Goal: Communication & Community: Answer question/provide support

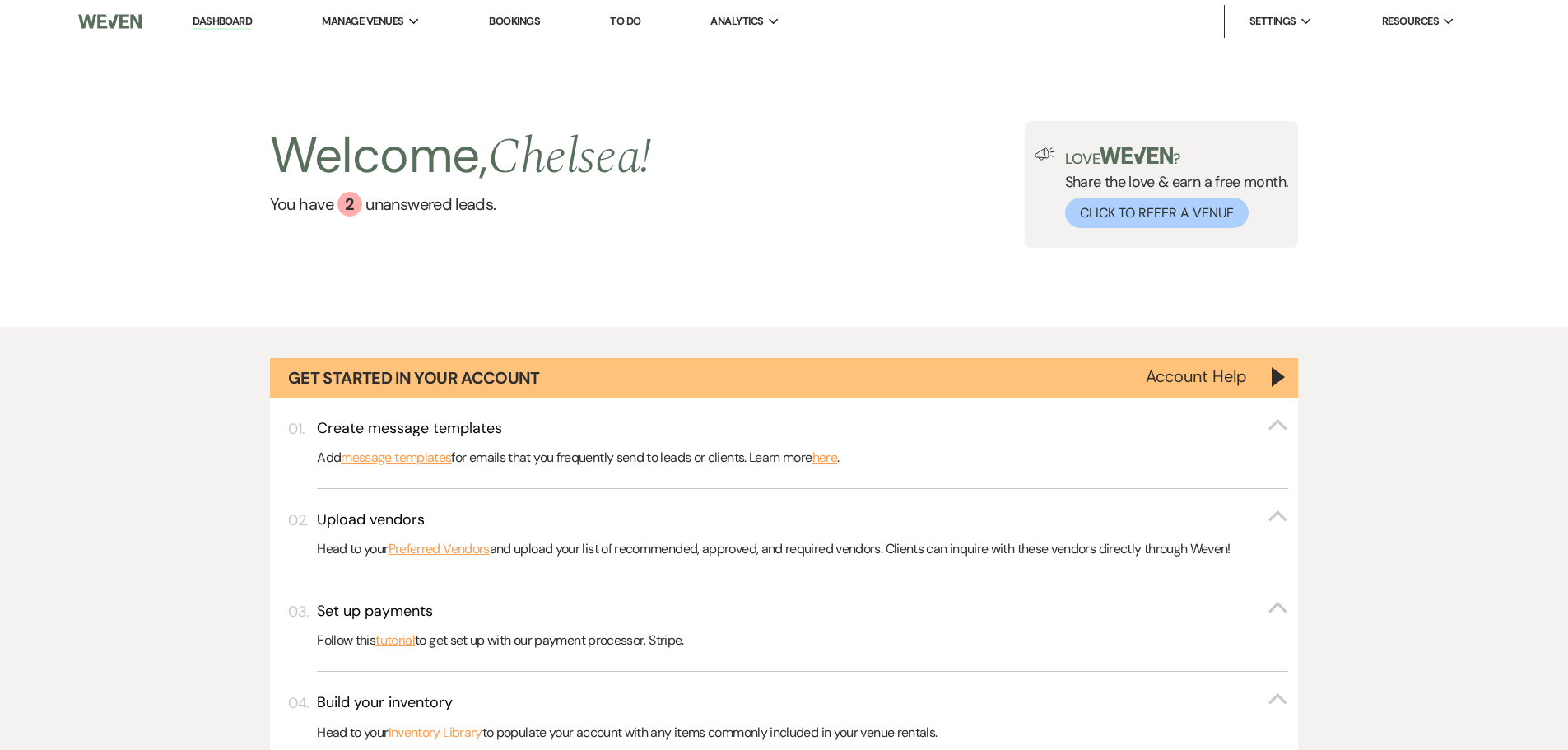
select select "6"
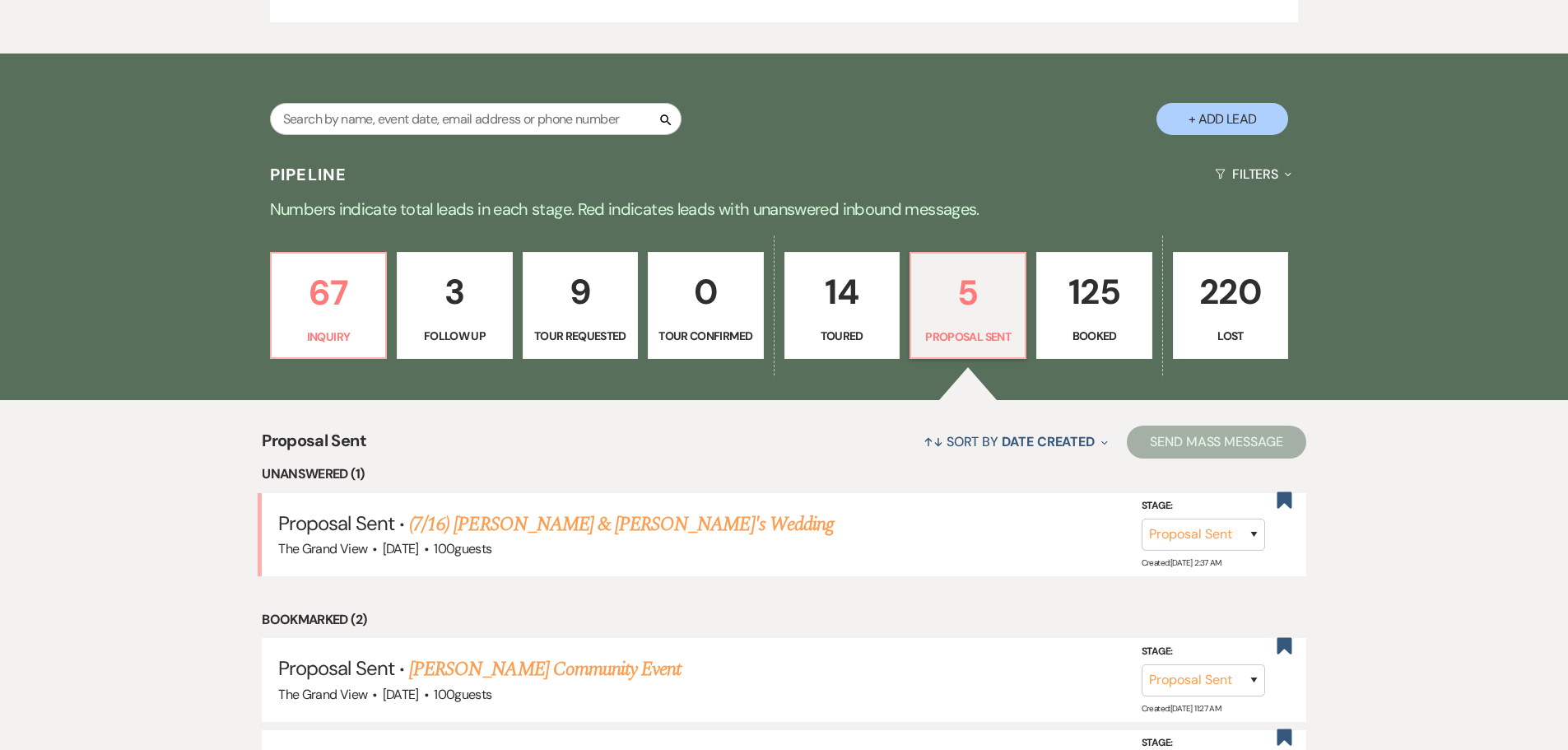
scroll to position [976, 0]
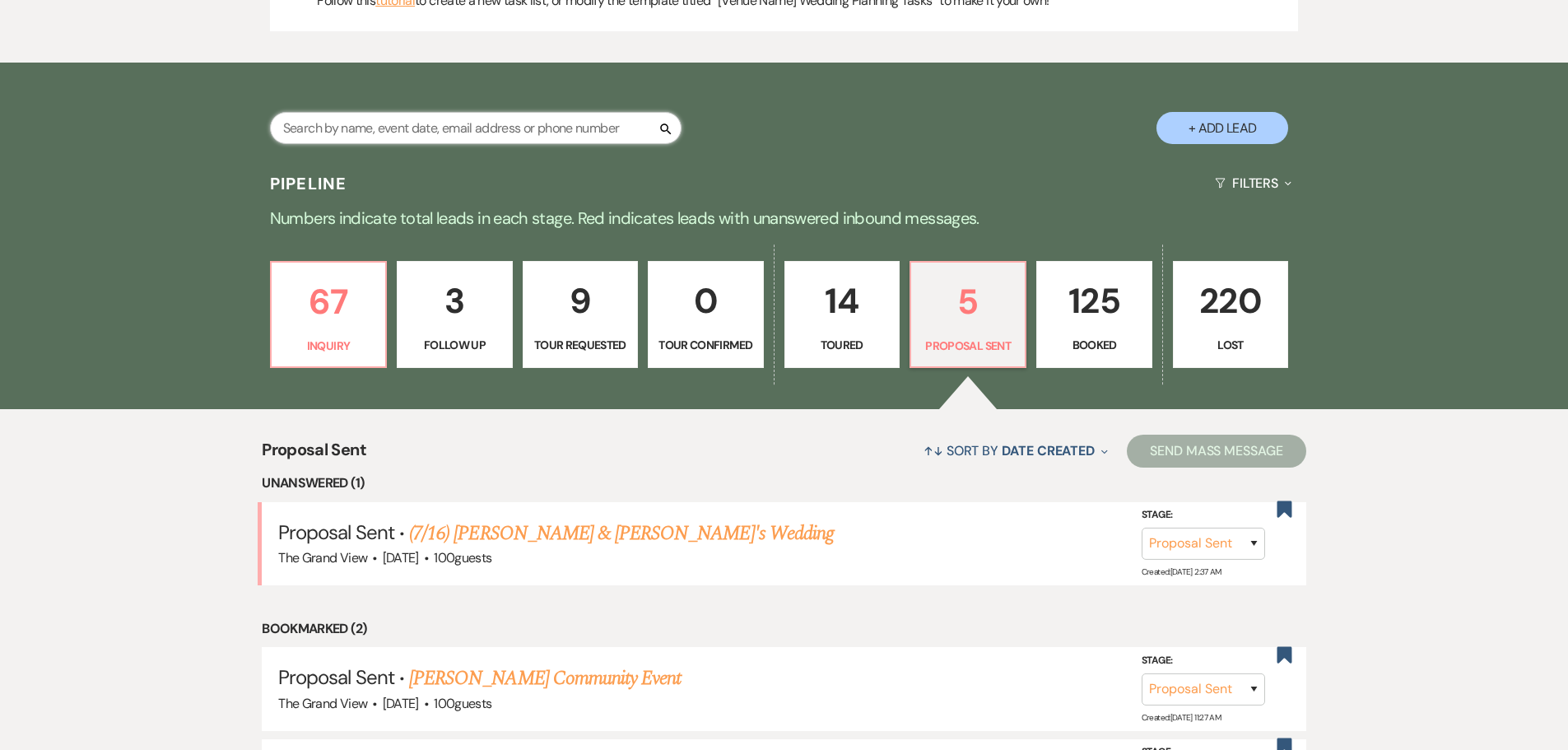
click at [521, 137] on input "text" at bounding box center [475, 128] width 411 height 32
click at [1085, 316] on p "125" at bounding box center [1094, 301] width 94 height 55
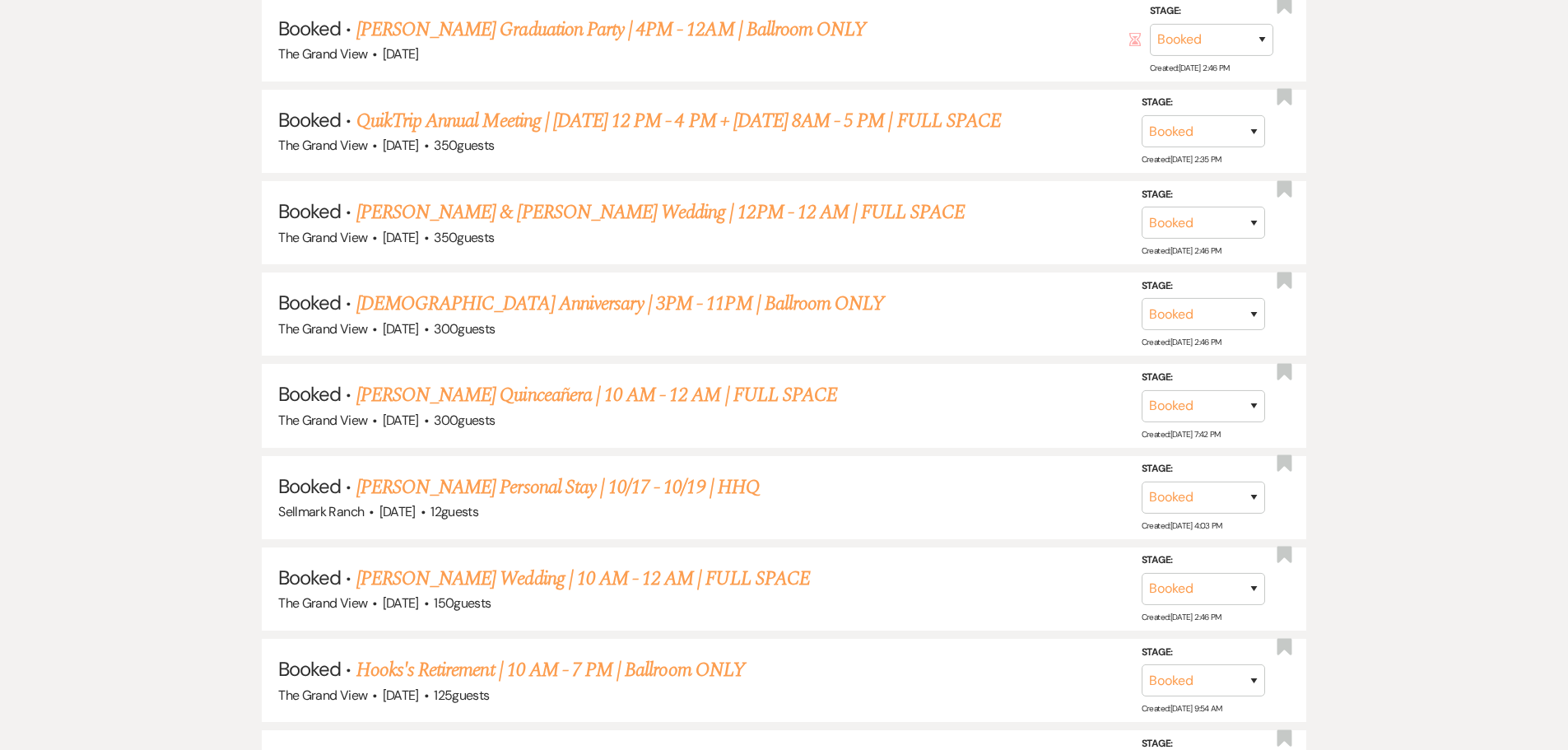
scroll to position [2047, 0]
click at [575, 399] on link "[PERSON_NAME] Quinceañera | 10 AM - 12 AM | FULL SPACE" at bounding box center [597, 394] width 481 height 30
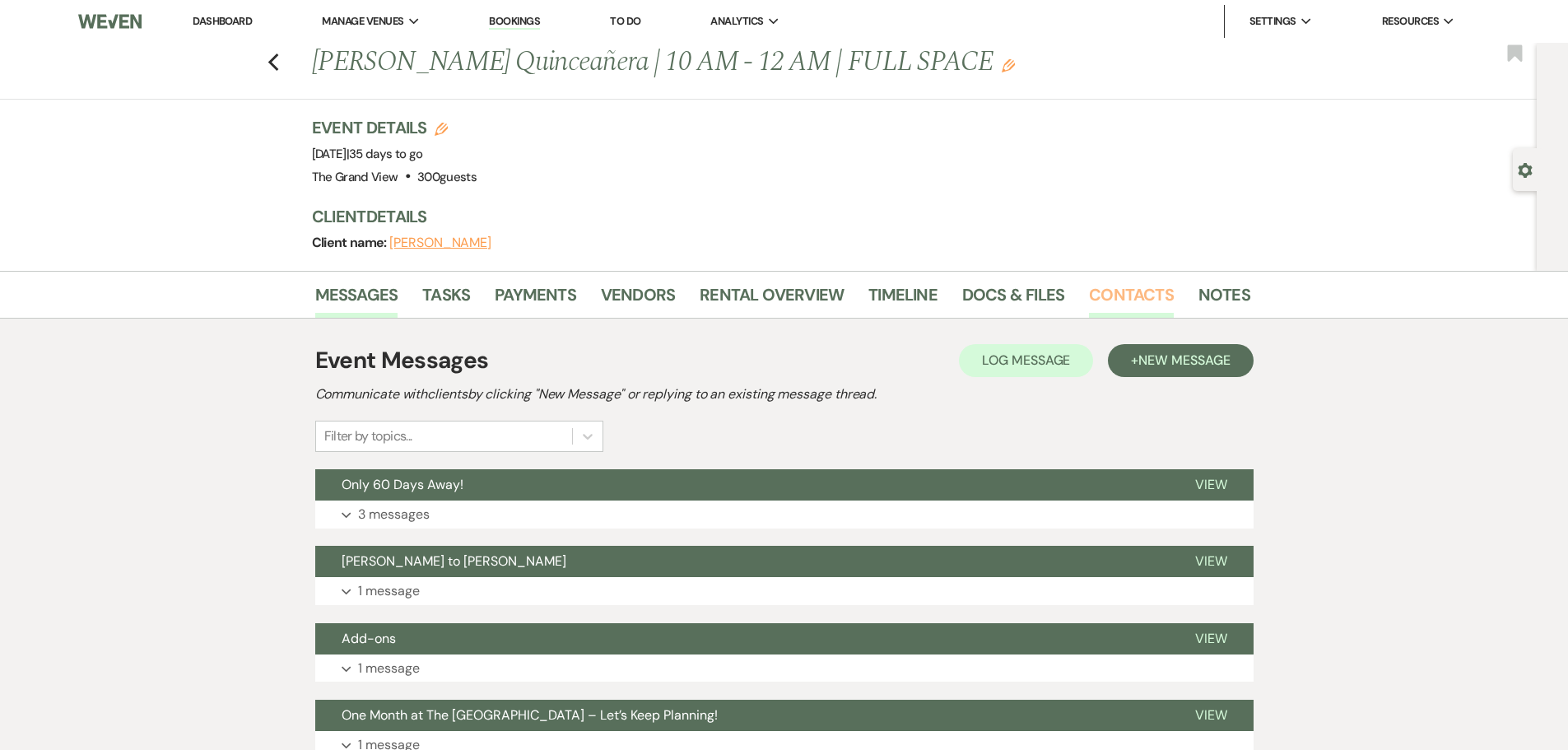
click at [1117, 286] on link "Contacts" at bounding box center [1132, 300] width 85 height 36
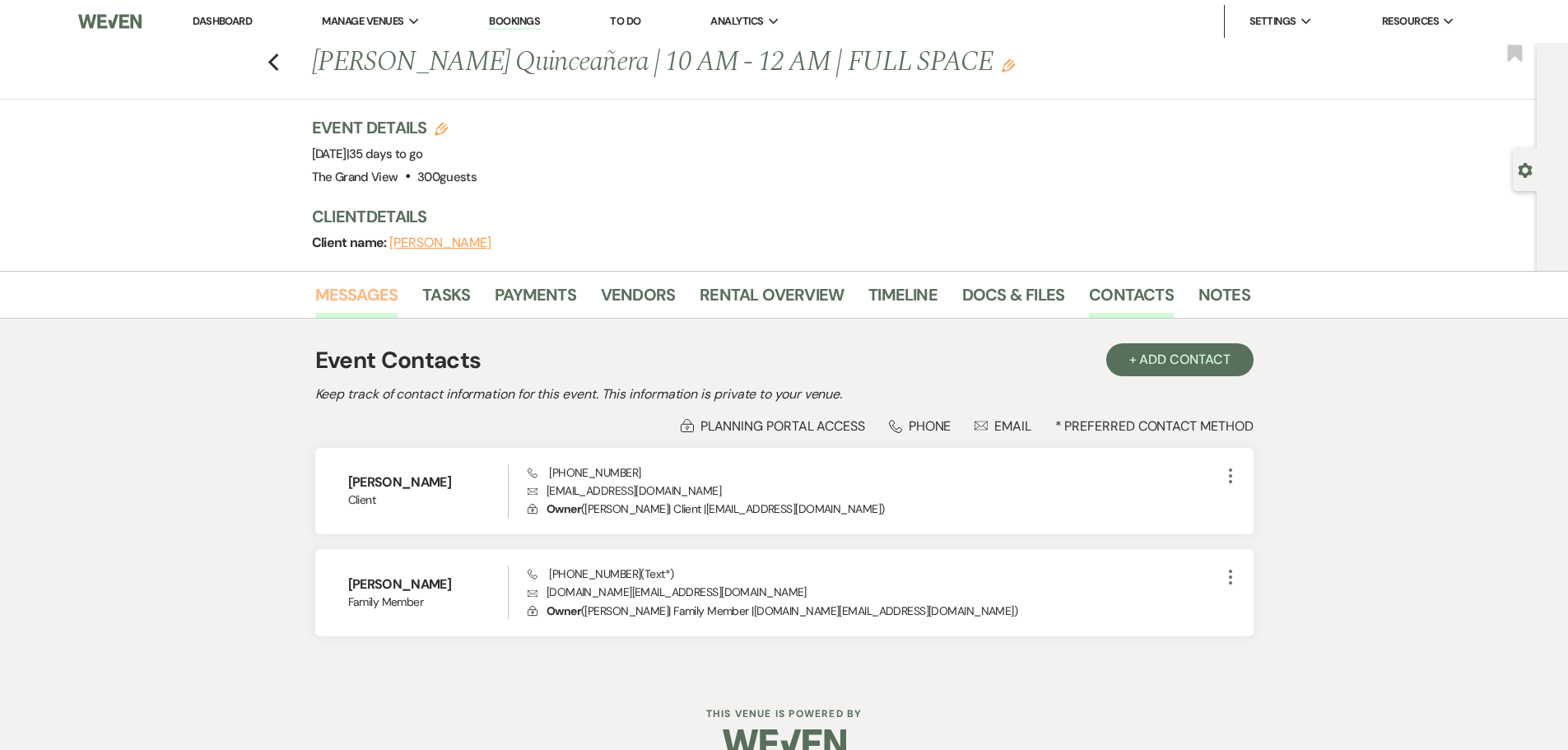
click at [349, 292] on link "Messages" at bounding box center [357, 300] width 83 height 36
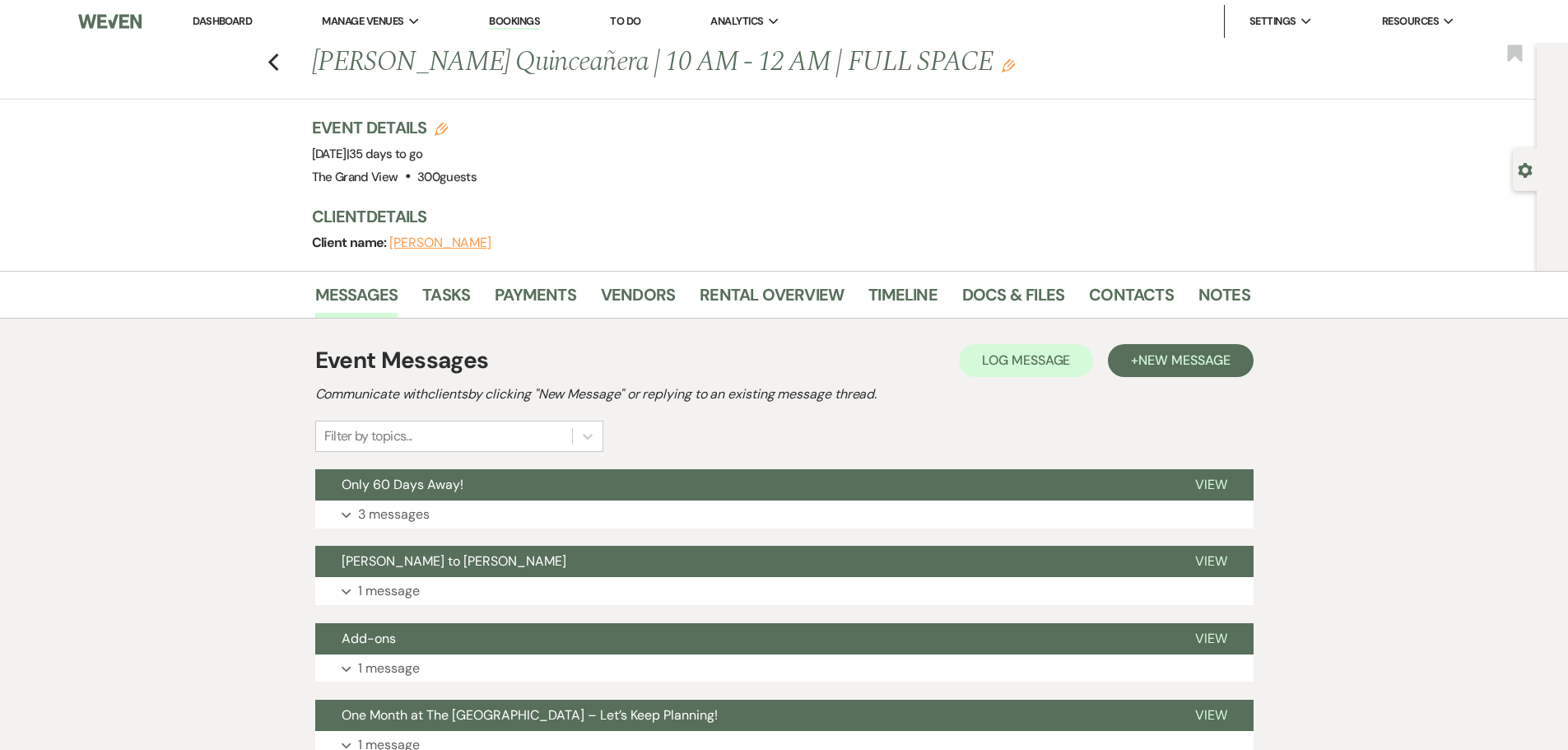
click at [352, 67] on h1 "[PERSON_NAME] Quinceañera | 10 AM - 12 AM | FULL SPACE Edit" at bounding box center [681, 62] width 737 height 40
copy h1 "[PERSON_NAME]"
click at [1045, 294] on link "Docs & Files" at bounding box center [1013, 300] width 102 height 36
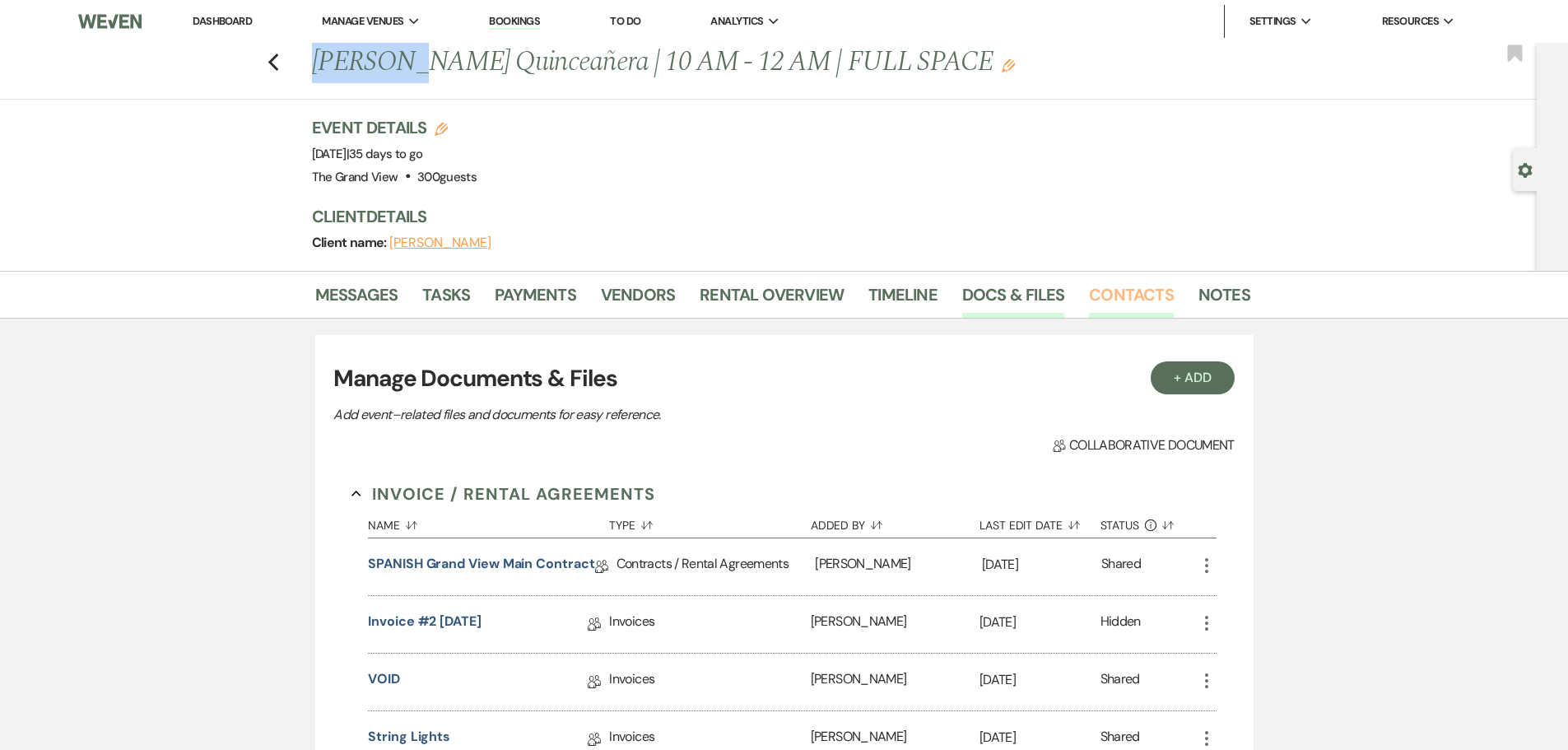
click at [1089, 285] on link "Contacts" at bounding box center [1132, 300] width 85 height 36
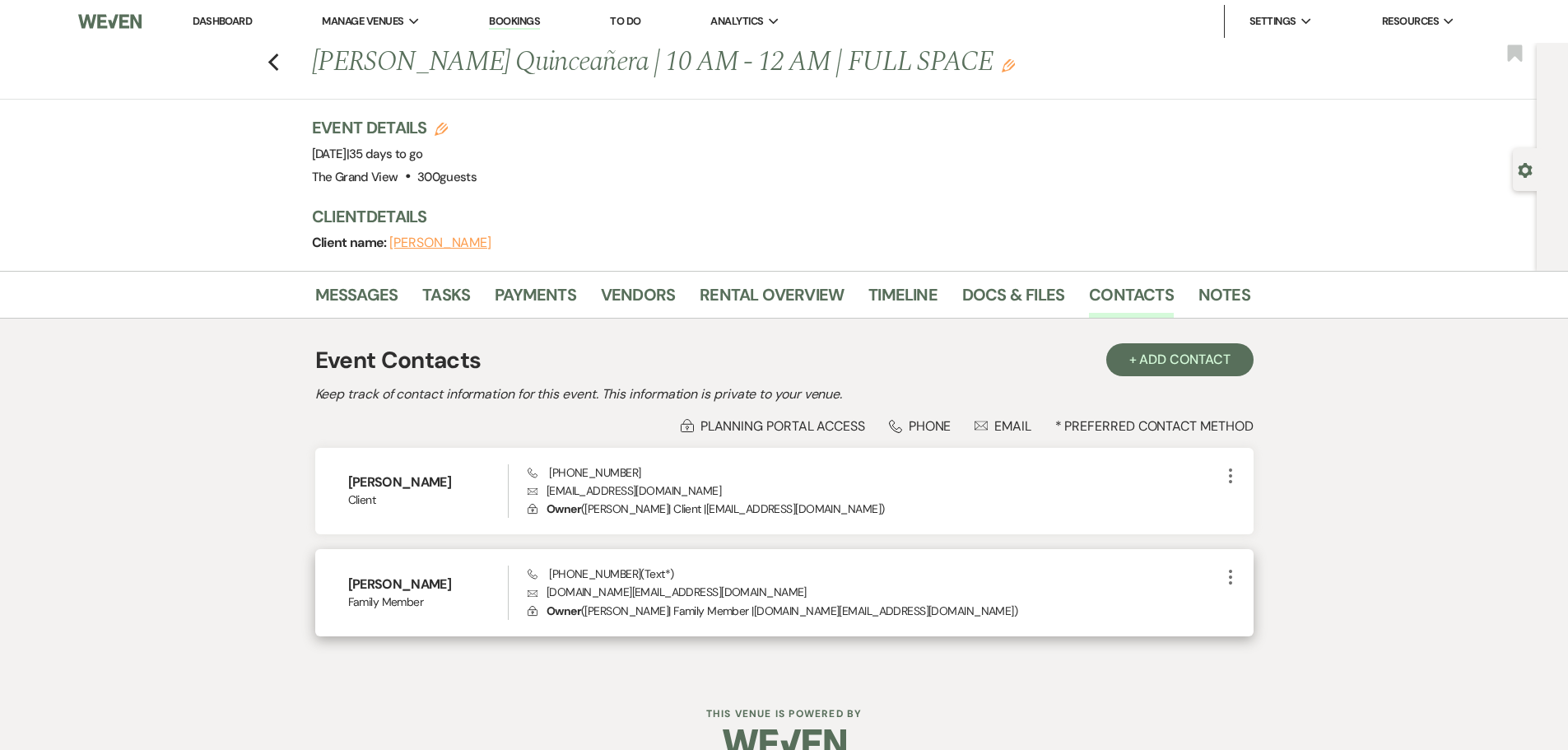
click at [379, 580] on h6 "[PERSON_NAME]" at bounding box center [428, 584] width 160 height 18
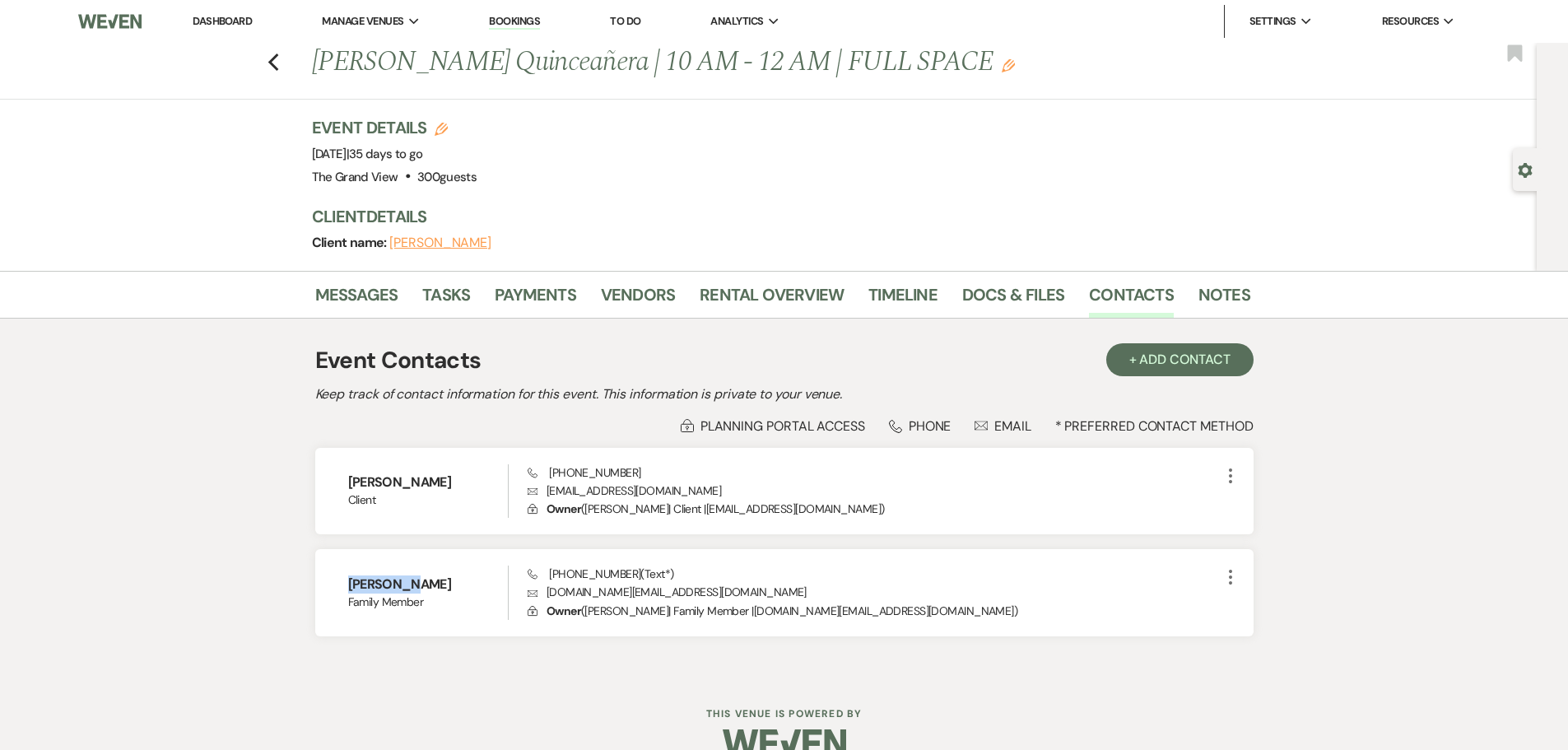
copy h6 "[PERSON_NAME]"
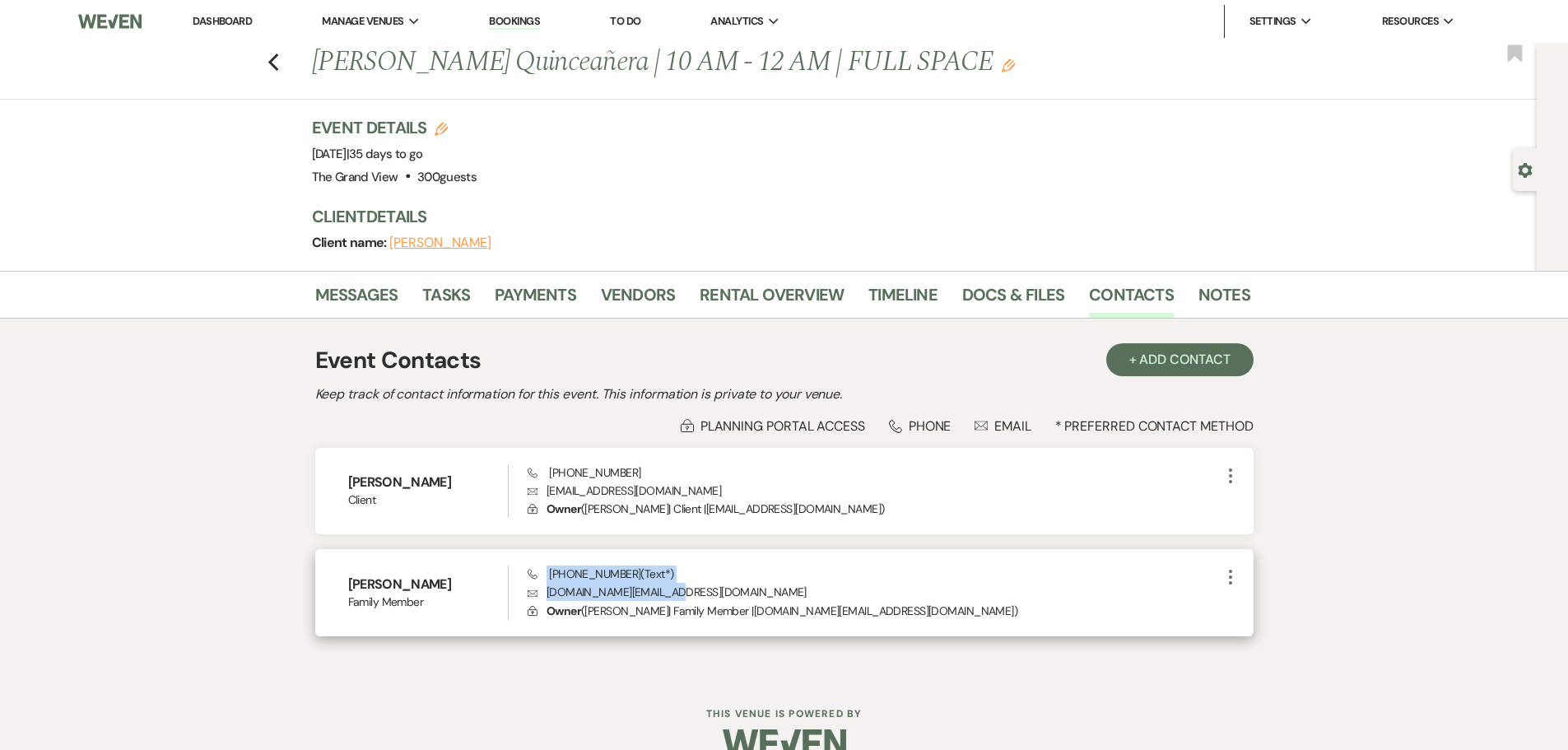
drag, startPoint x: 678, startPoint y: 596, endPoint x: 565, endPoint y: 572, distance: 115.5
click at [544, 572] on div "Phone [PHONE_NUMBER] (Text*) Envelope [DOMAIN_NAME][EMAIL_ADDRESS][DOMAIN_NAME]…" at bounding box center [874, 592] width 692 height 54
copy div "[PHONE_NUMBER] (Text*) Envelope [DOMAIN_NAME][EMAIL_ADDRESS][DOMAIN_NAME]"
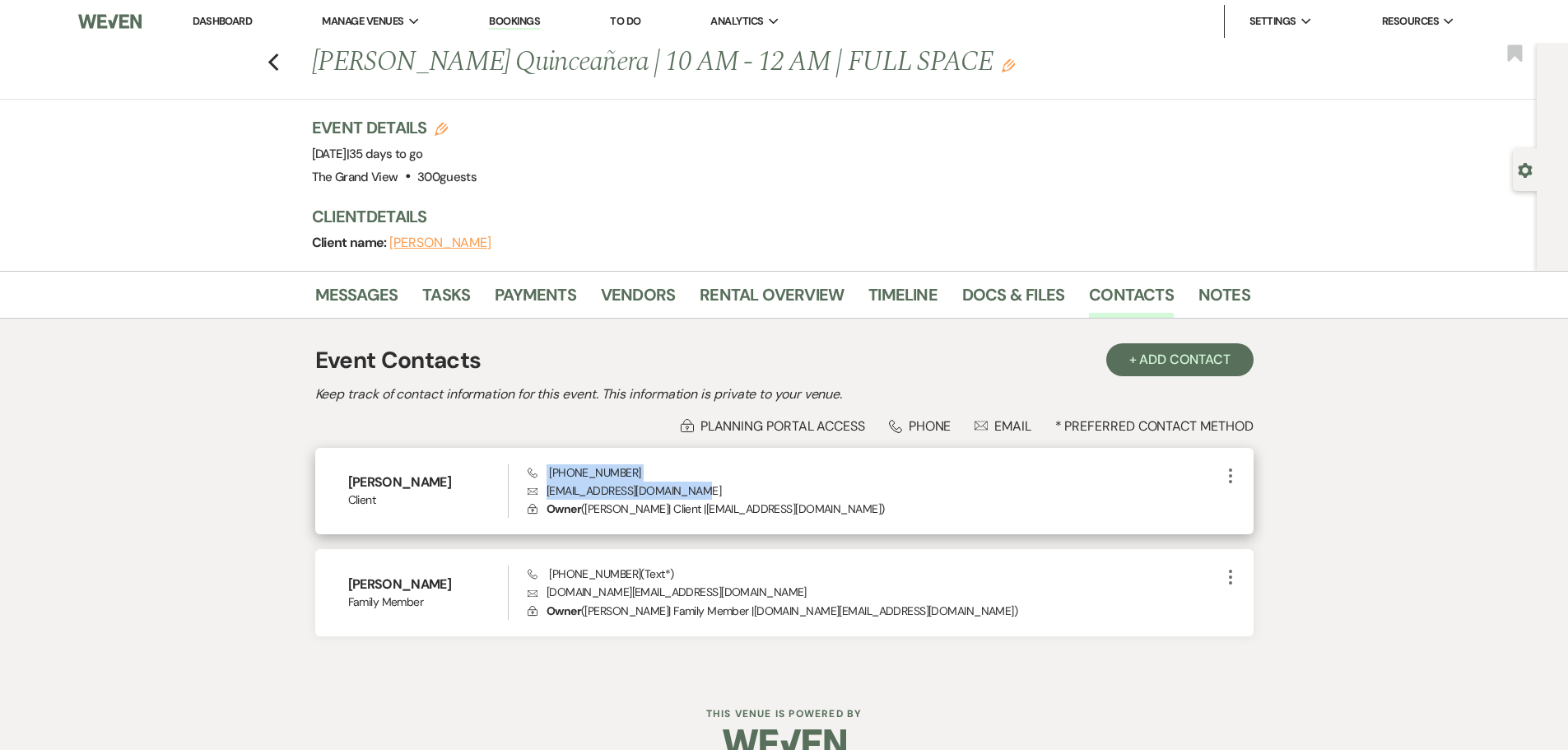
drag, startPoint x: 696, startPoint y: 489, endPoint x: 545, endPoint y: 471, distance: 152.1
click at [545, 471] on div "Phone [PHONE_NUMBER] Envelope [EMAIL_ADDRESS][DOMAIN_NAME] Lock Owner ( [PERSON…" at bounding box center [874, 492] width 692 height 54
copy div "[PHONE_NUMBER] Envelope [EMAIL_ADDRESS][DOMAIN_NAME]"
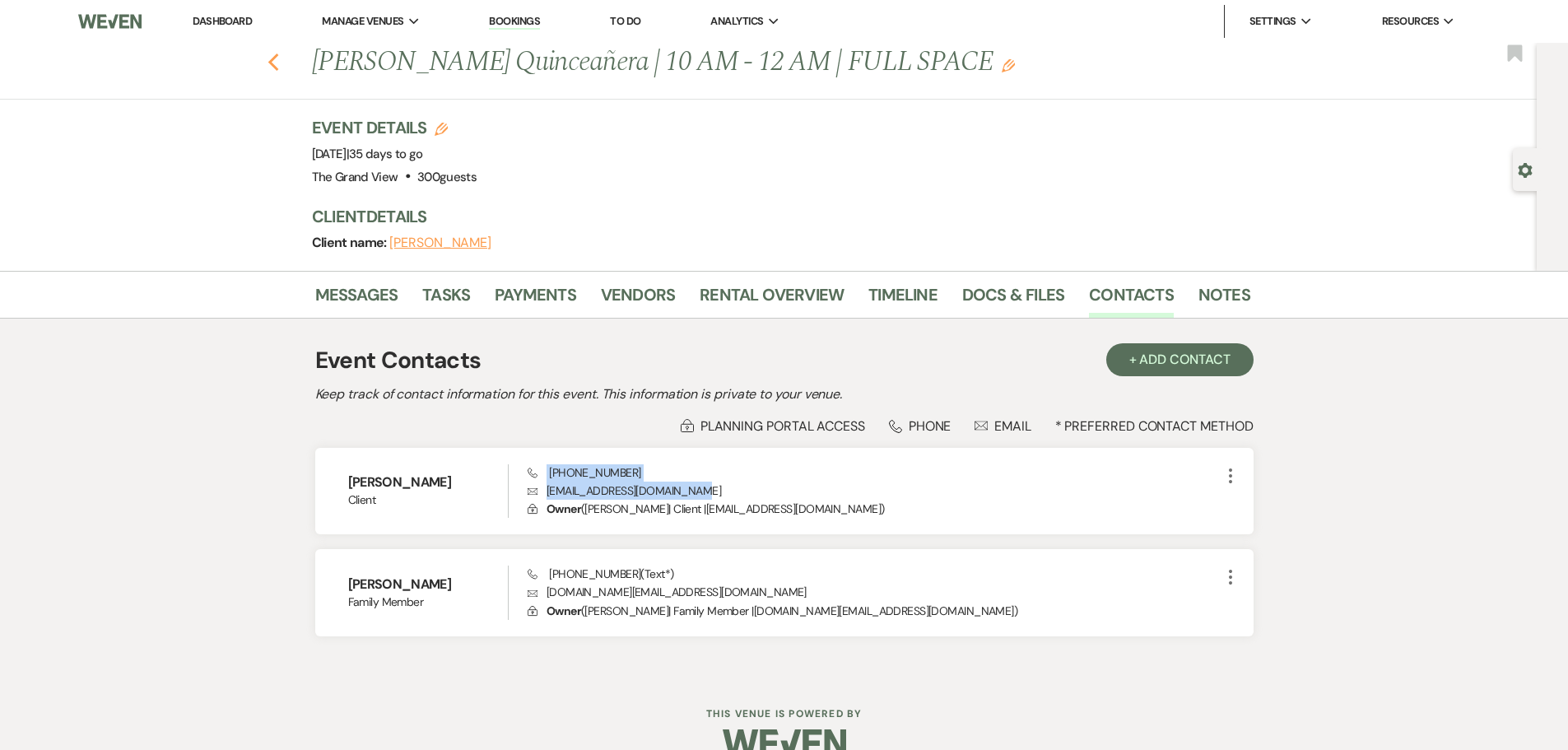
click at [280, 67] on icon "Previous" at bounding box center [273, 62] width 13 height 20
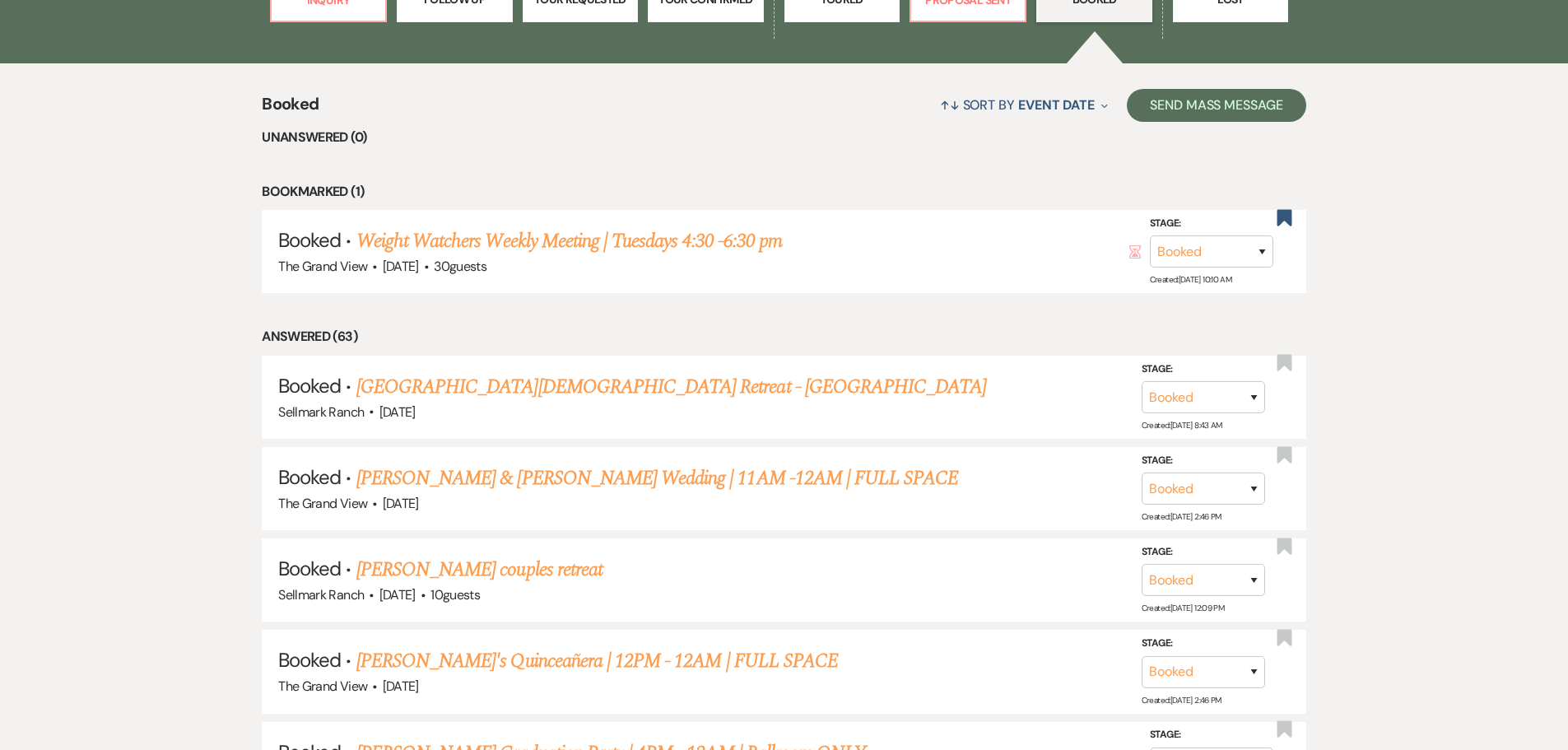
scroll to position [976, 0]
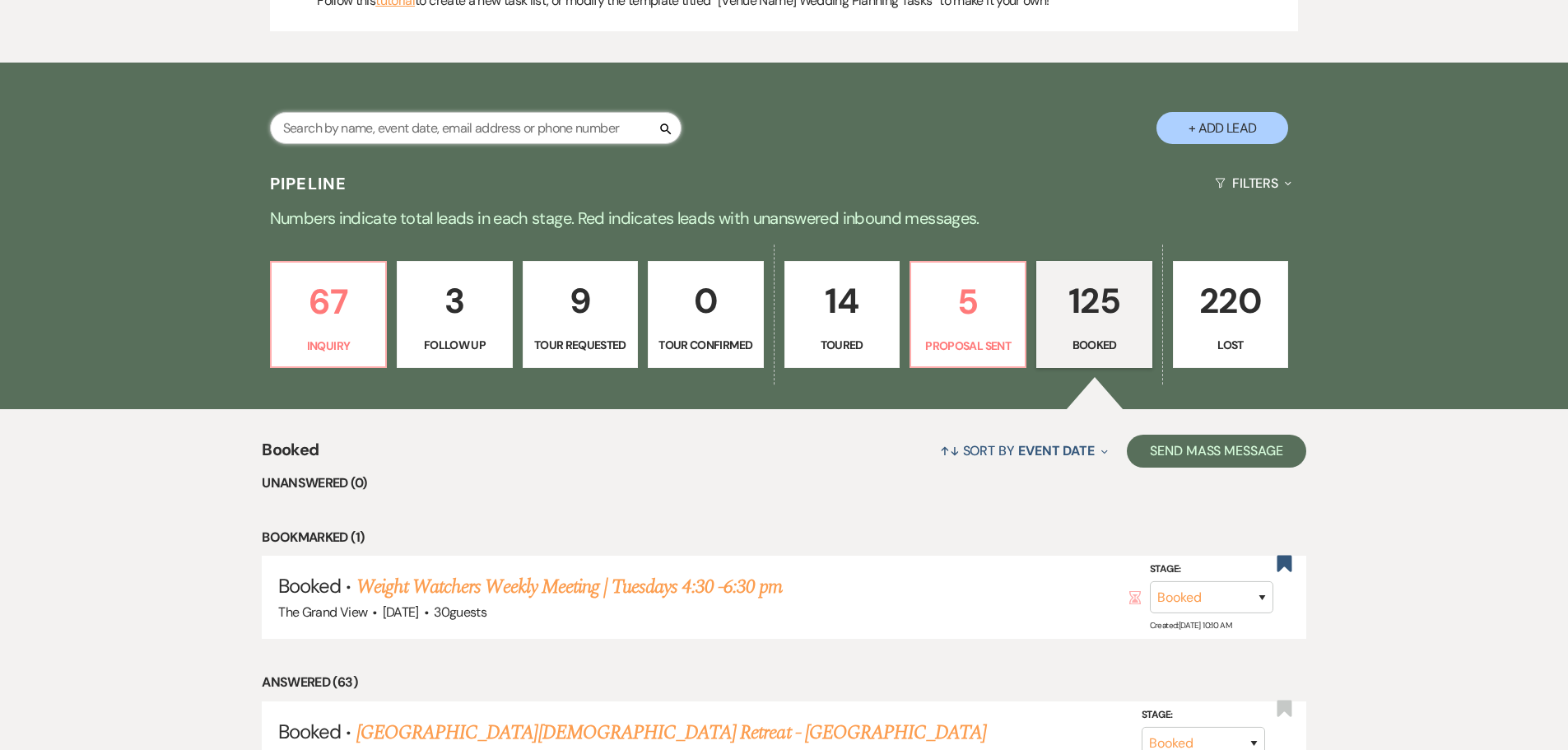
click at [430, 113] on input "text" at bounding box center [475, 128] width 411 height 32
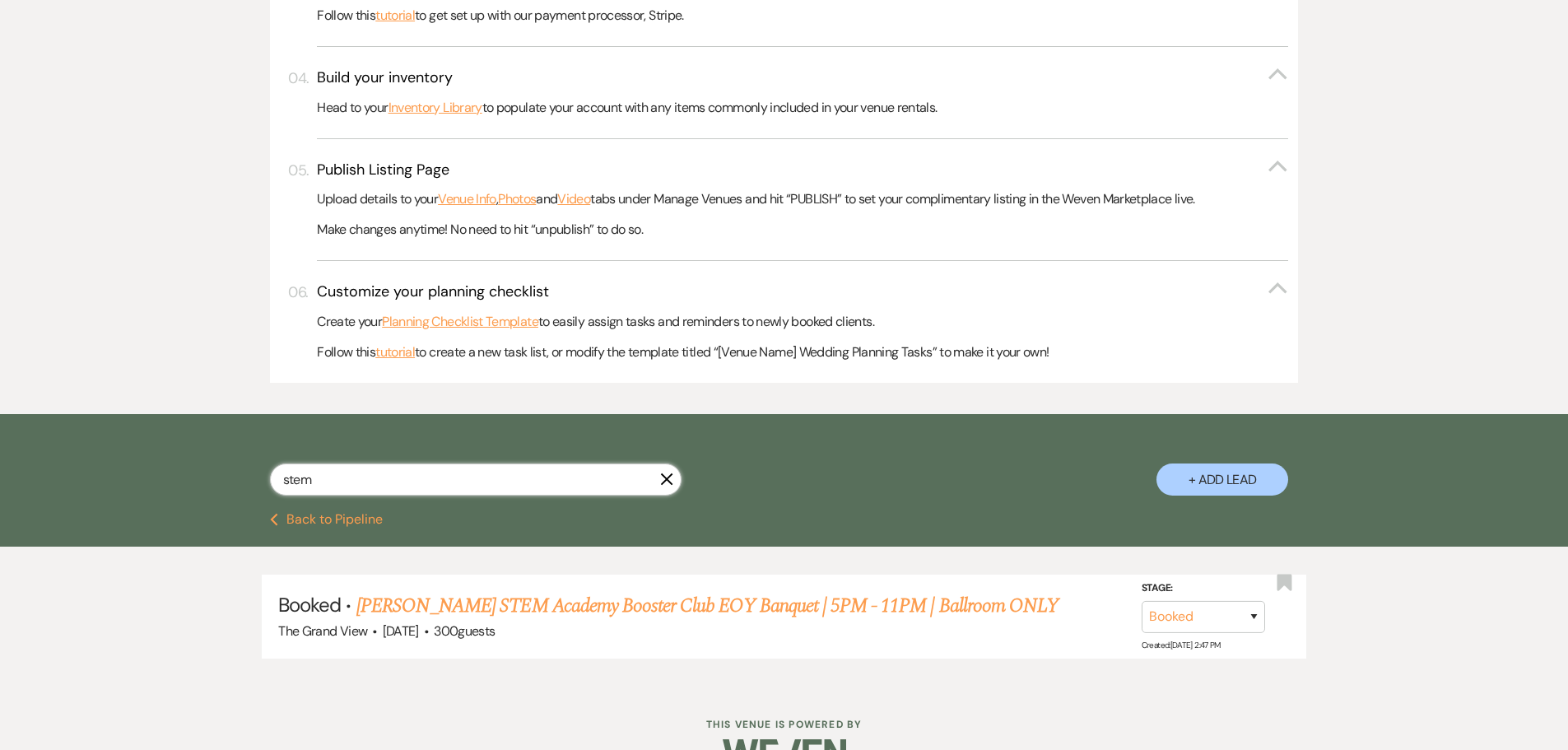
scroll to position [667, 0]
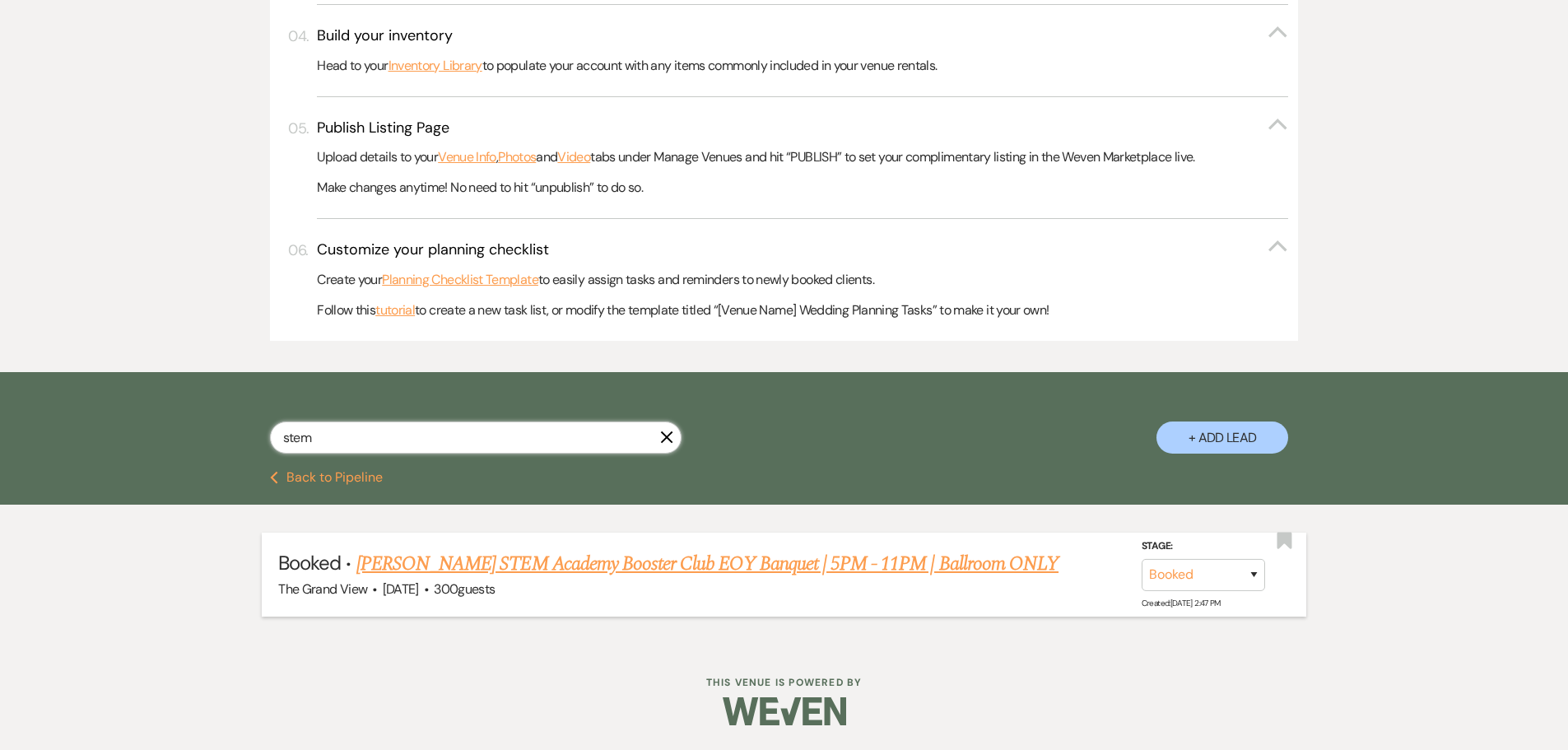
type input "stem"
click at [624, 563] on link "[PERSON_NAME] STEM Academy Booster Club EOY Banquet | 5PM - 11PM | Ballroom ONLY" at bounding box center [707, 563] width 702 height 30
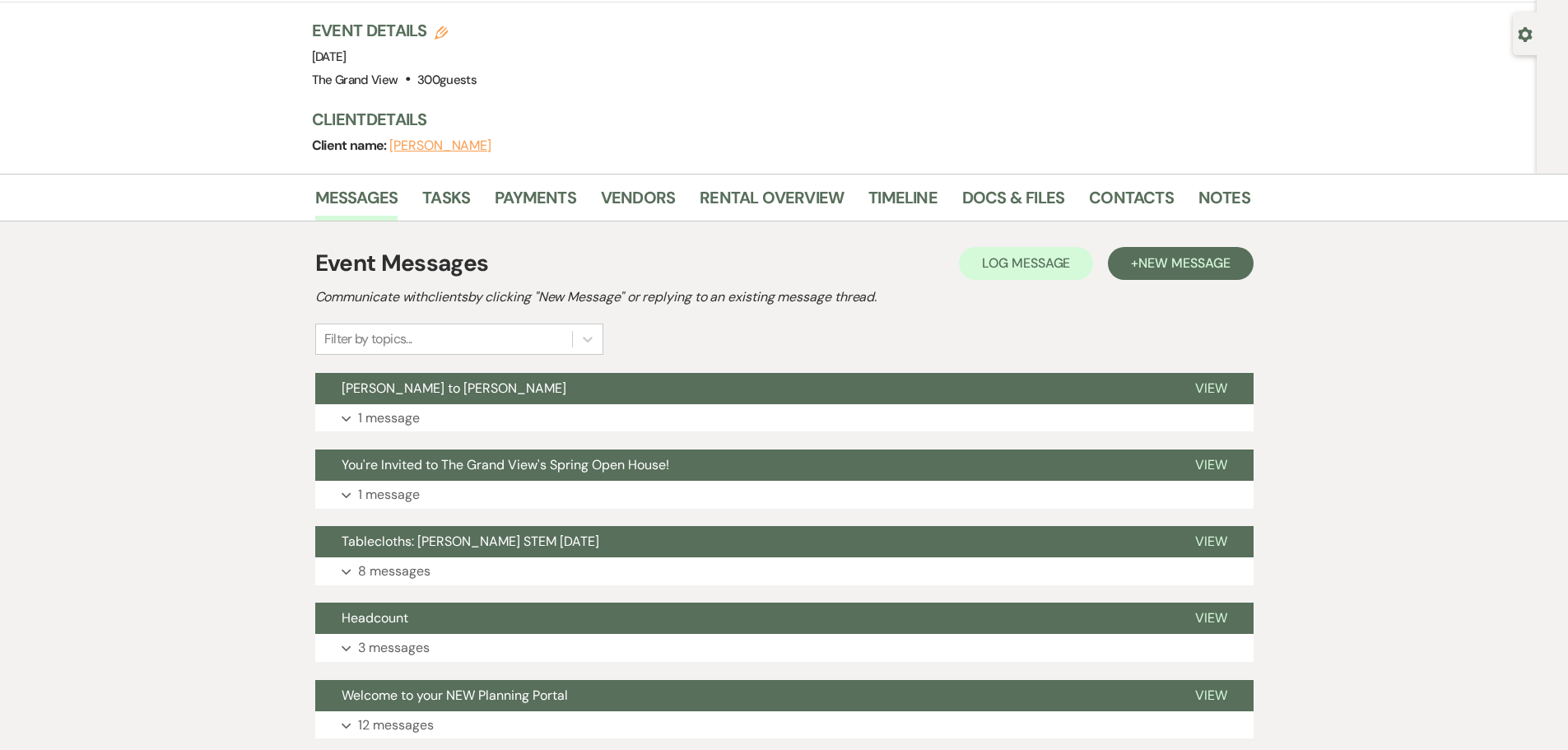
scroll to position [332, 0]
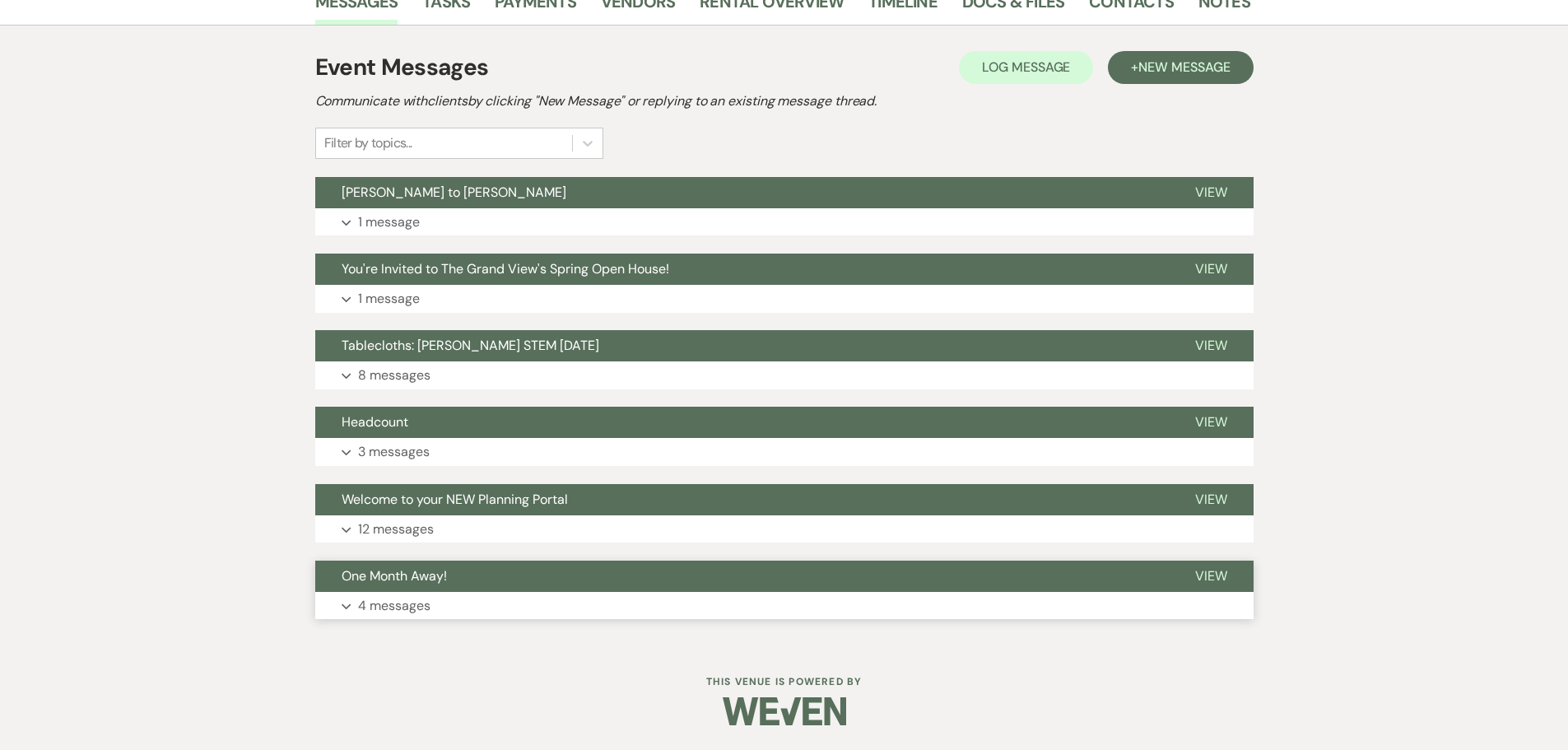
click at [502, 589] on button "One Month Away!" at bounding box center [741, 576] width 854 height 32
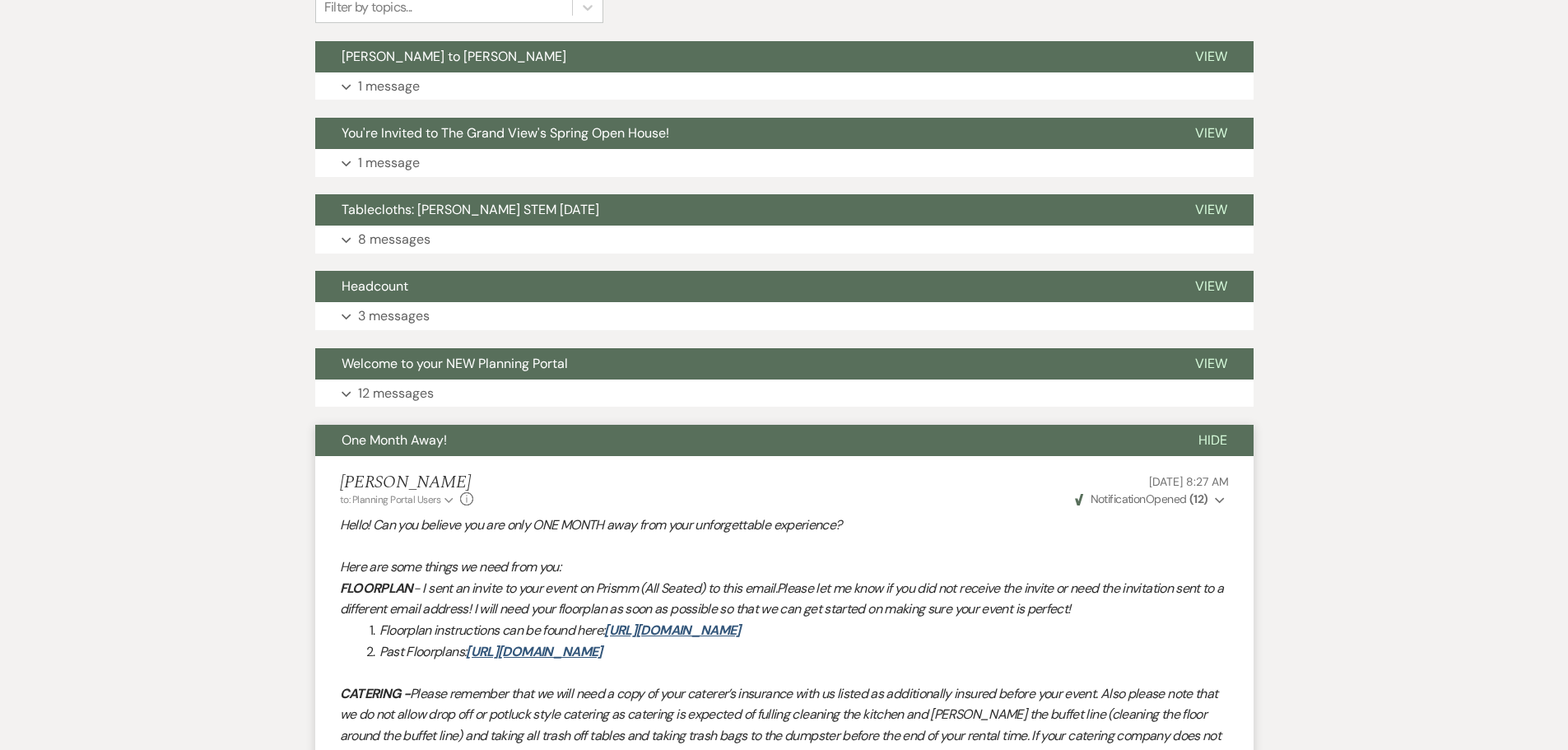
scroll to position [442, 0]
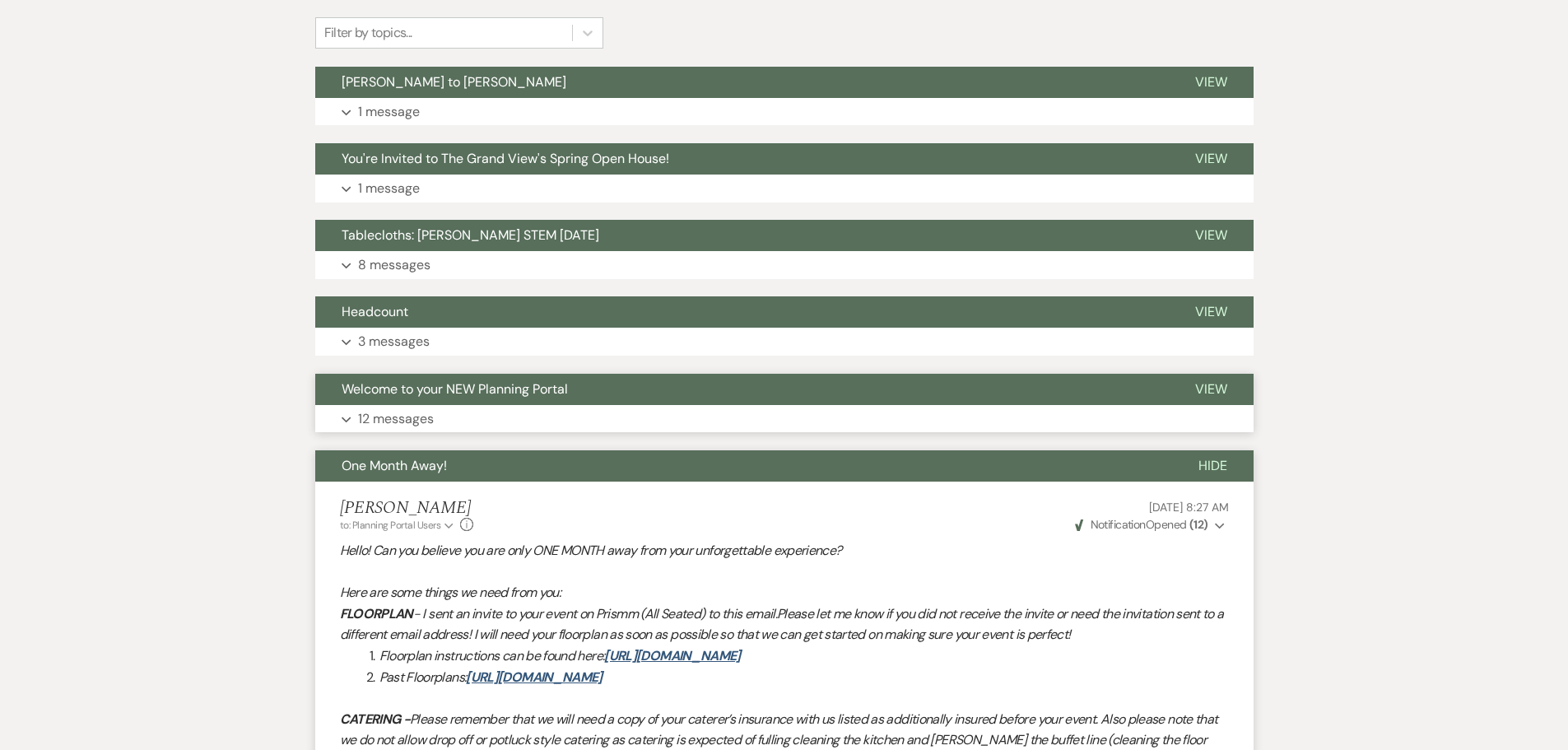
click at [458, 386] on span "Welcome to your NEW Planning Portal" at bounding box center [454, 389] width 226 height 17
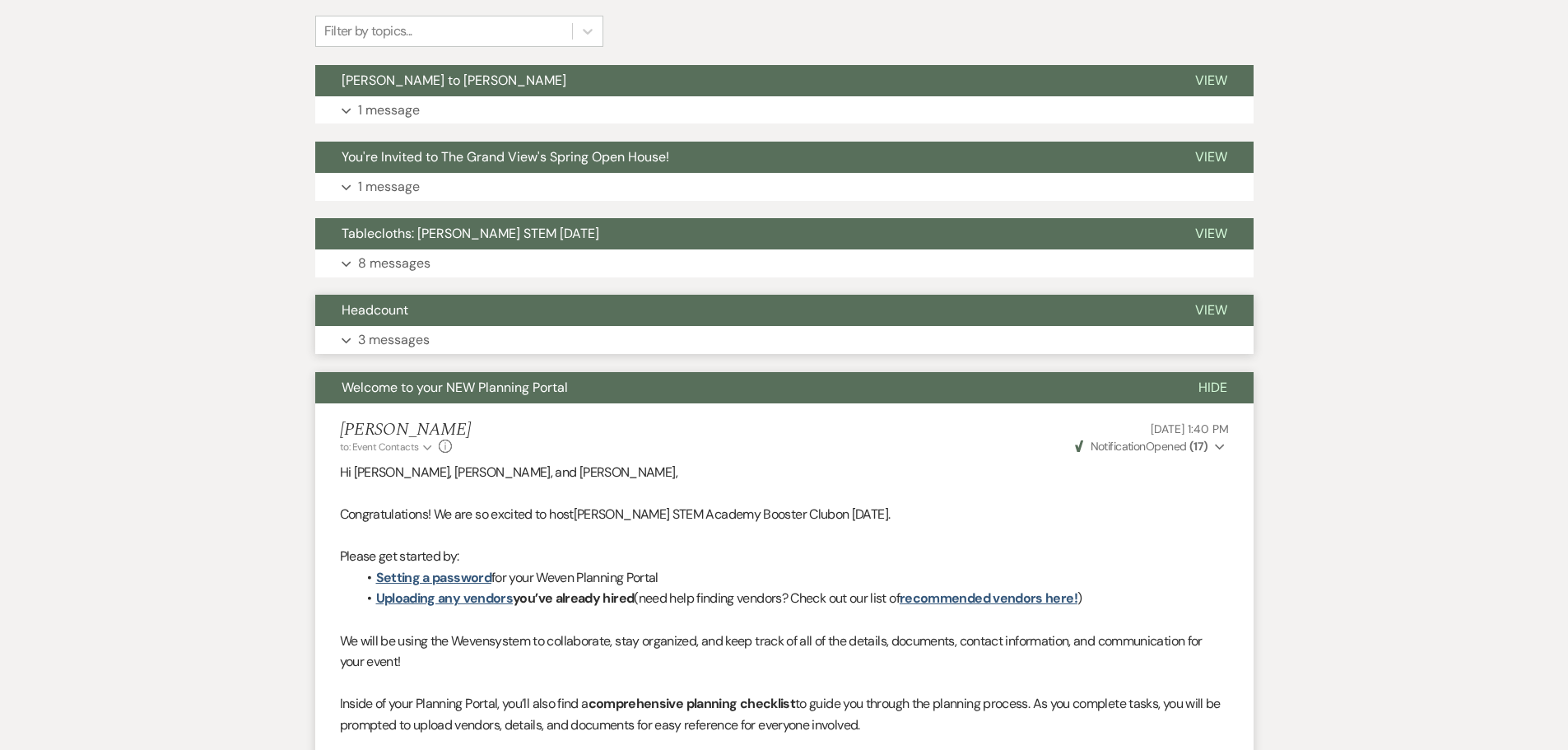
scroll to position [443, 0]
click at [461, 341] on button "Expand 3 messages" at bounding box center [784, 341] width 938 height 28
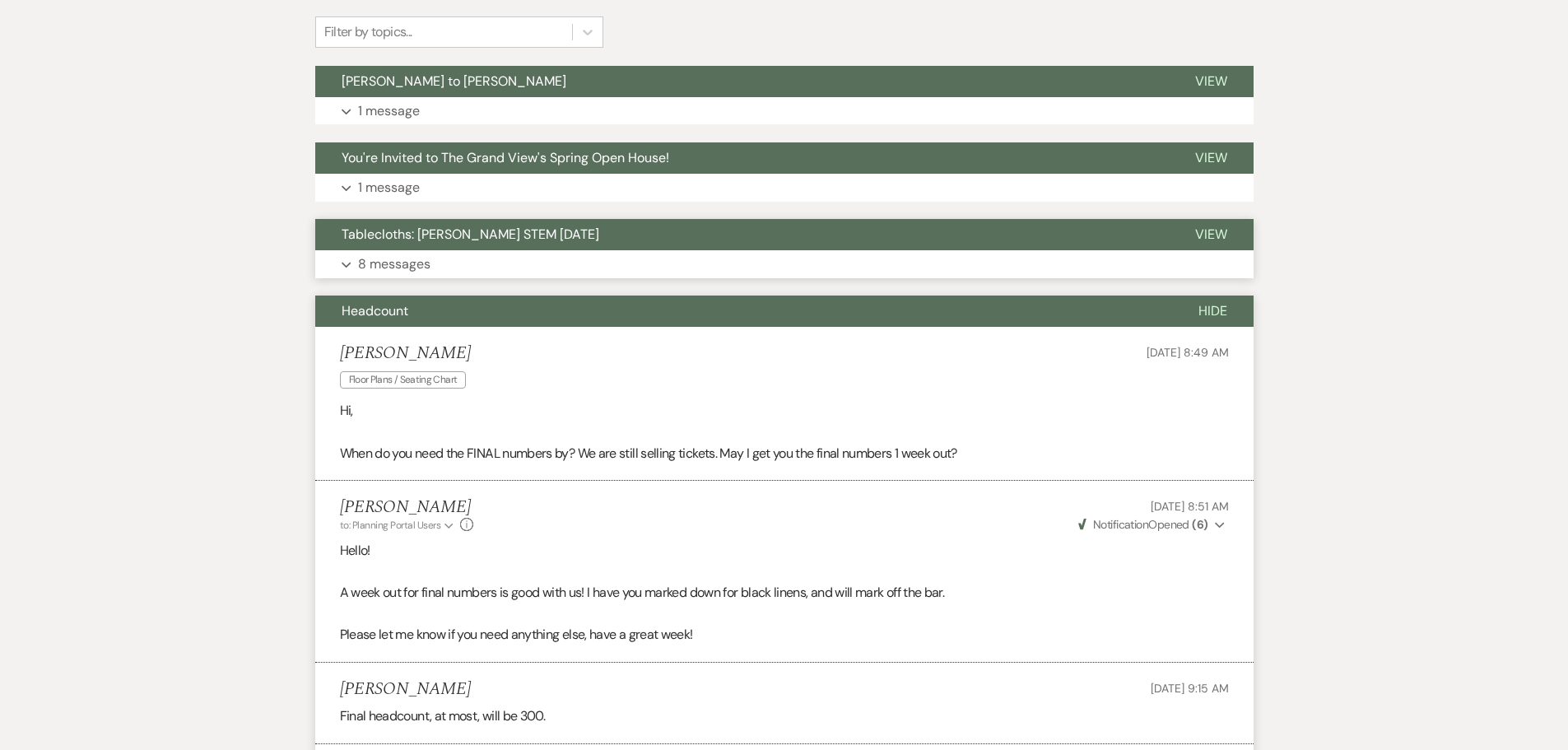
click at [460, 252] on button "Expand 8 messages" at bounding box center [784, 264] width 938 height 28
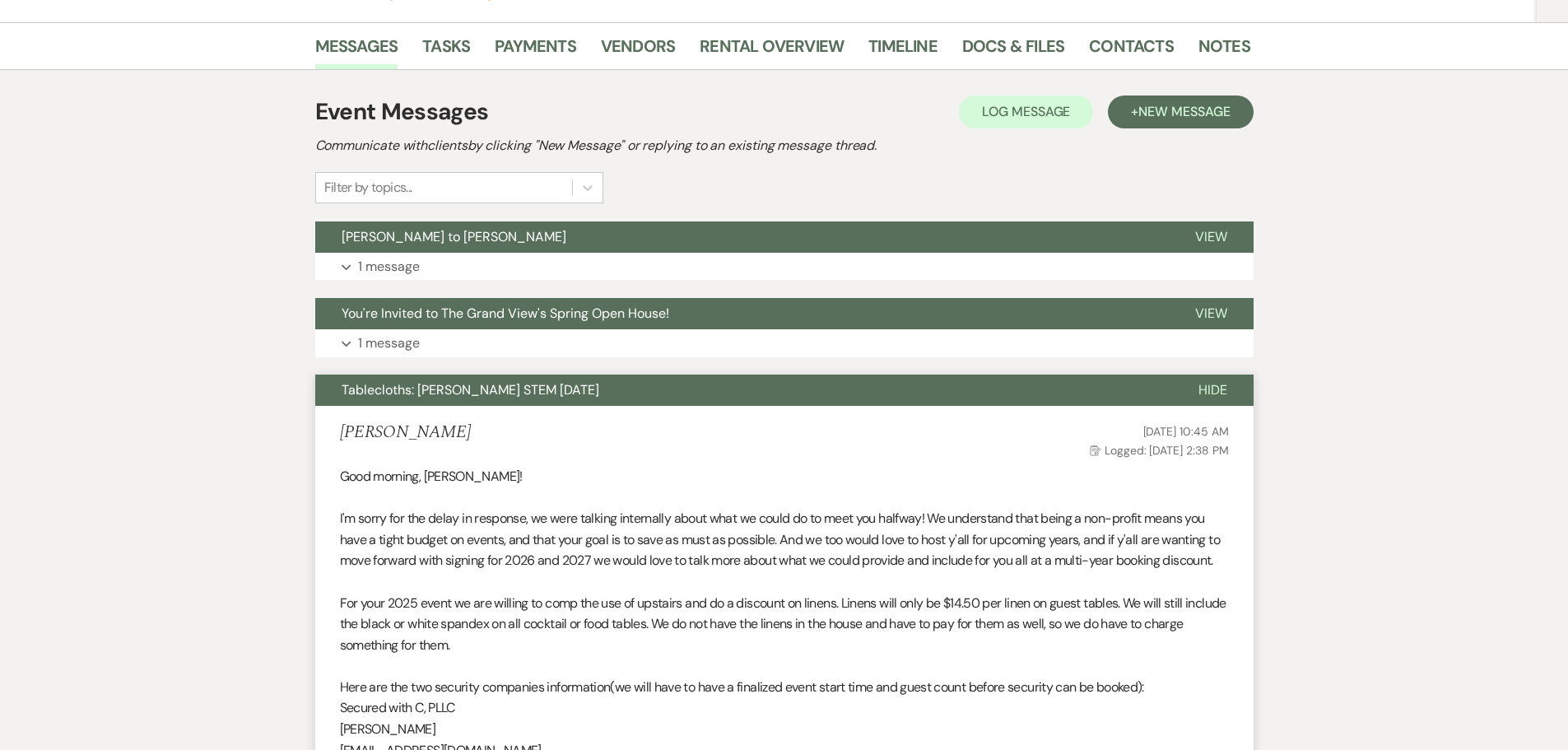
scroll to position [278, 0]
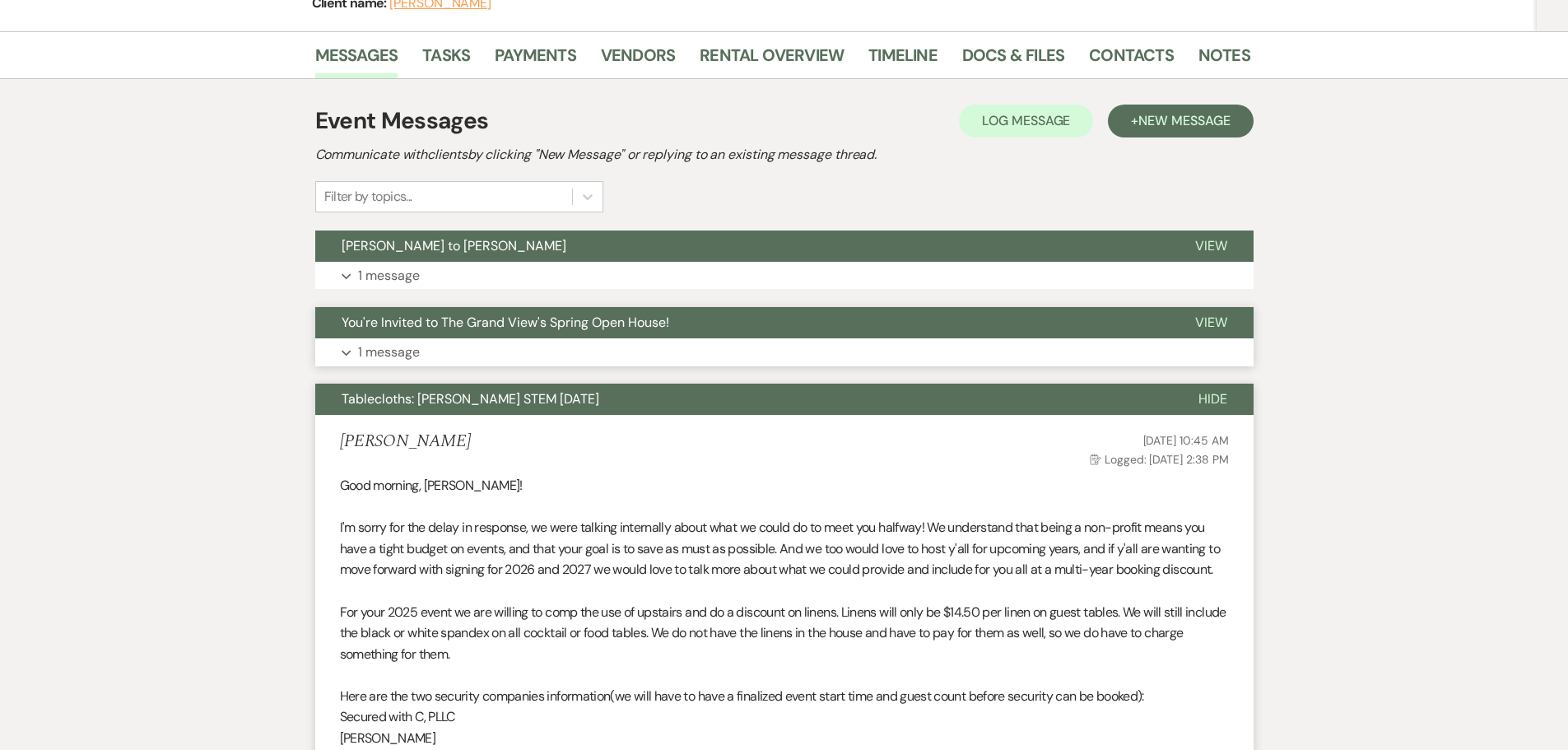
click at [442, 354] on button "Expand 1 message" at bounding box center [784, 352] width 938 height 28
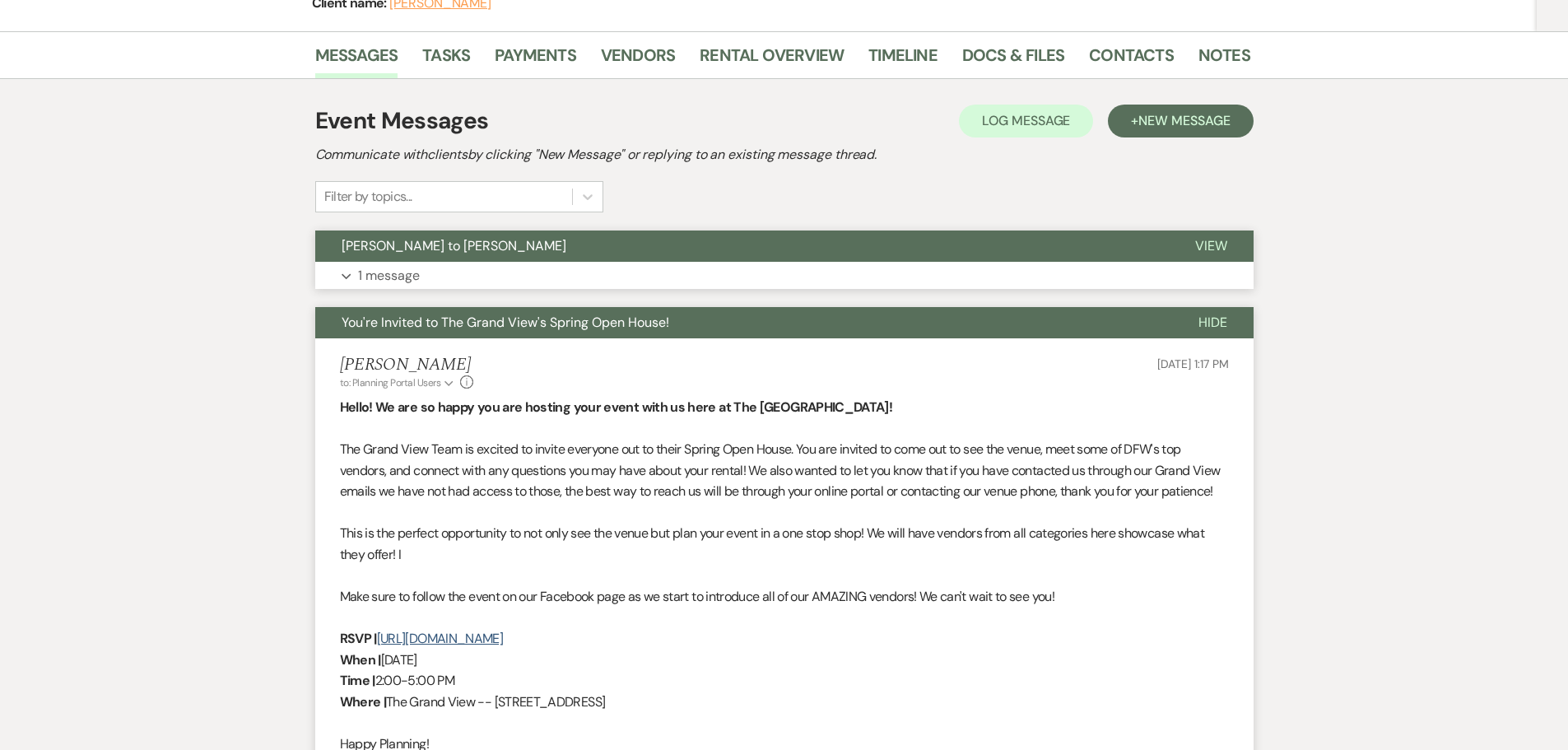
click at [458, 288] on button "Expand 1 message" at bounding box center [784, 275] width 938 height 28
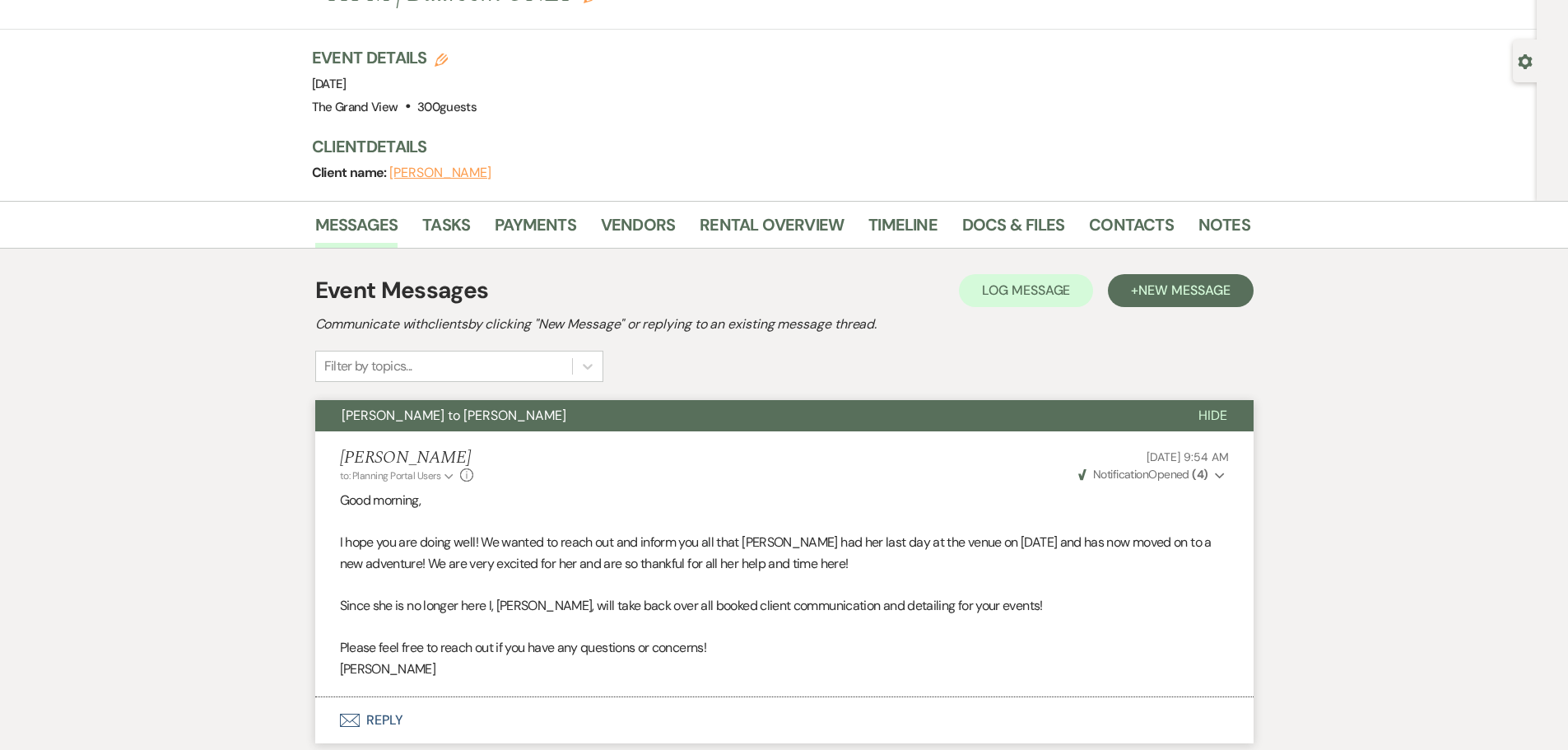
scroll to position [0, 0]
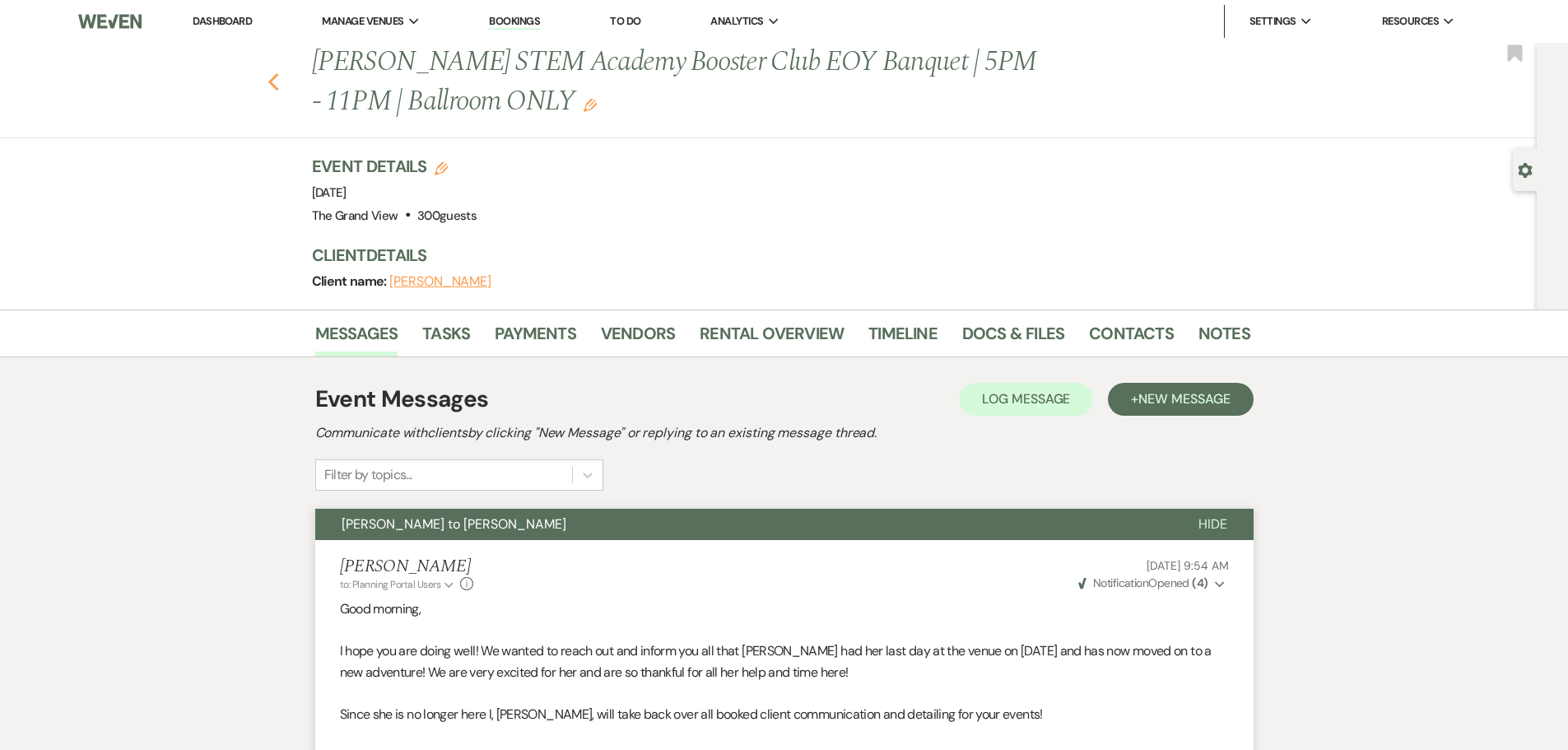
click at [274, 72] on icon "Previous" at bounding box center [273, 82] width 13 height 20
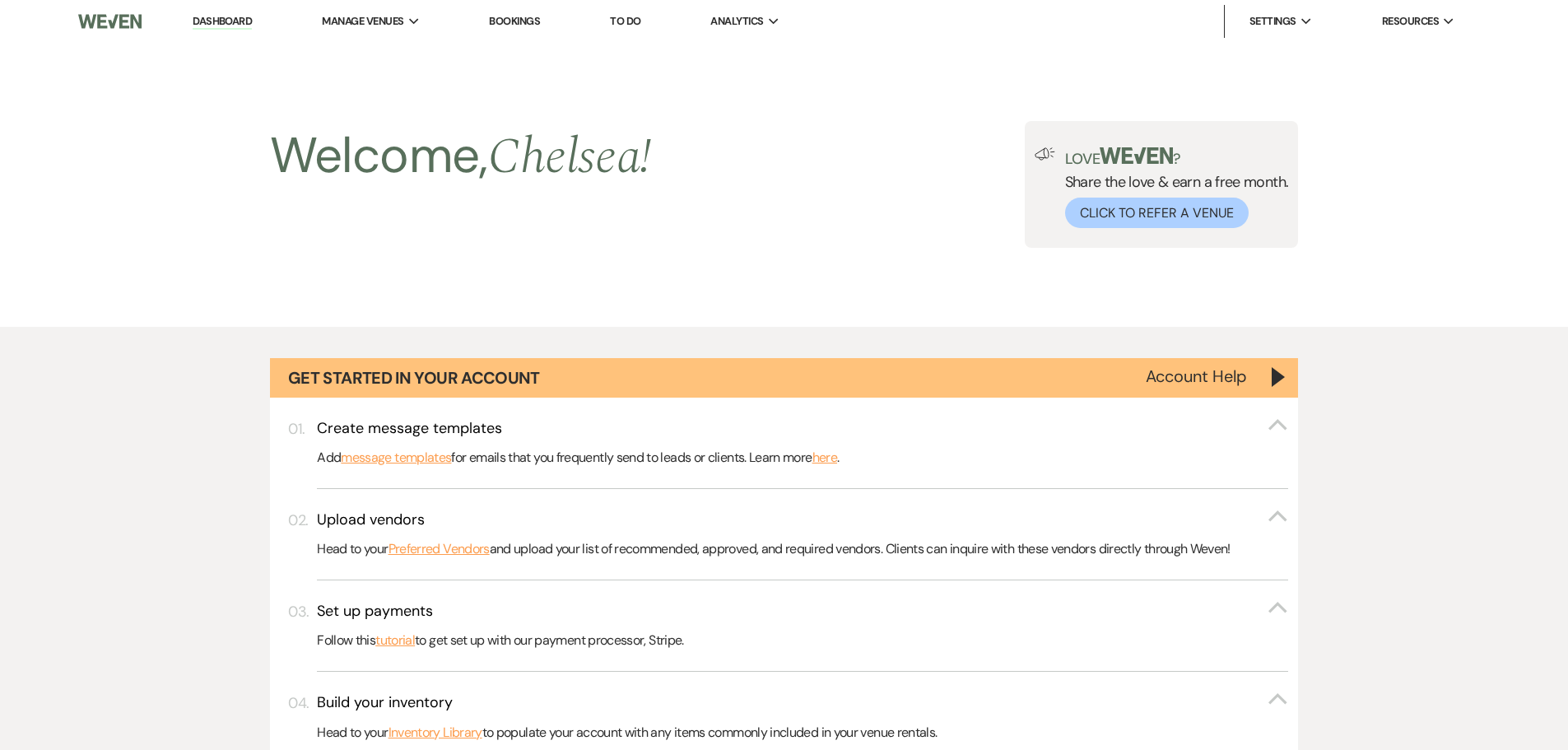
scroll to position [667, 0]
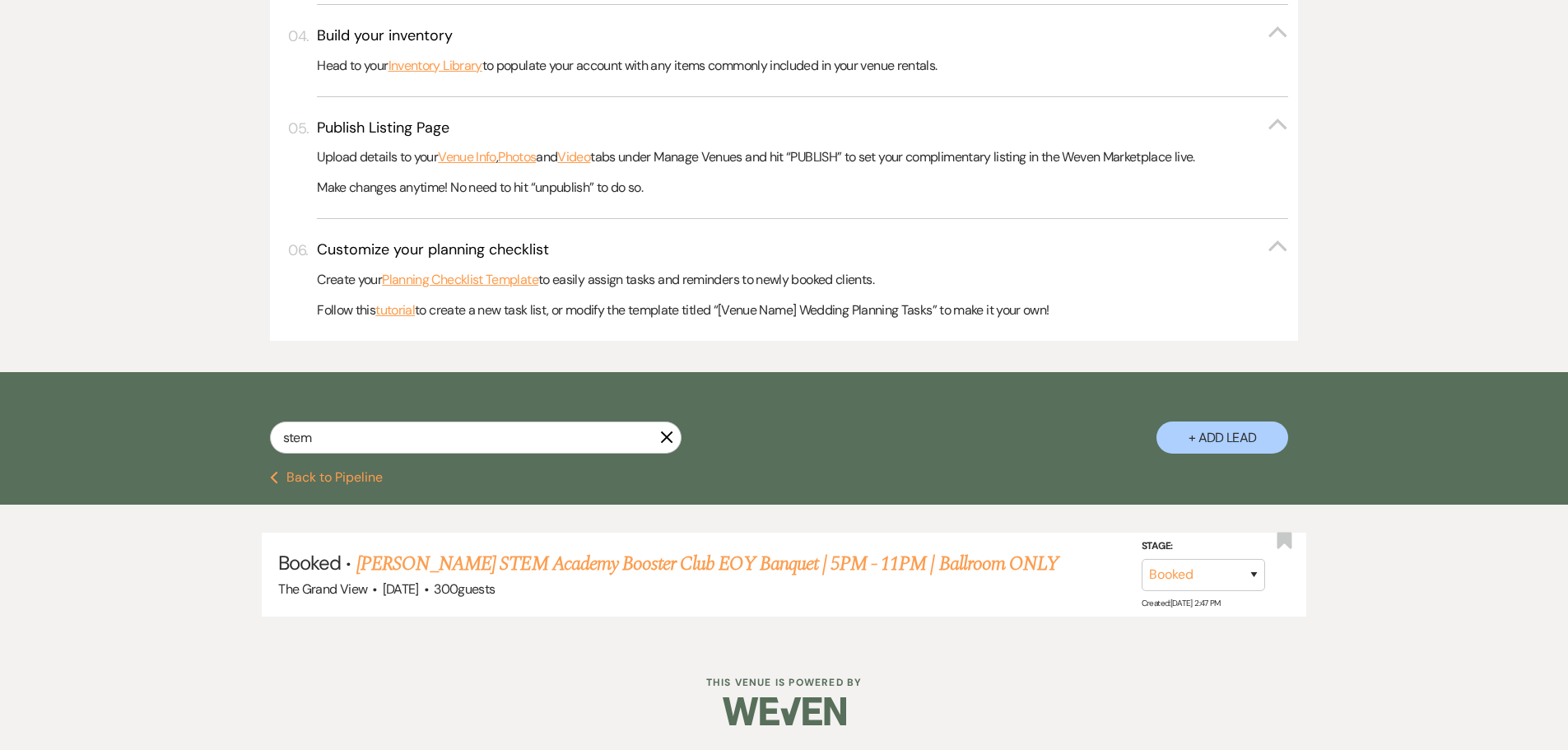
click at [664, 438] on use "button" at bounding box center [667, 438] width 13 height 13
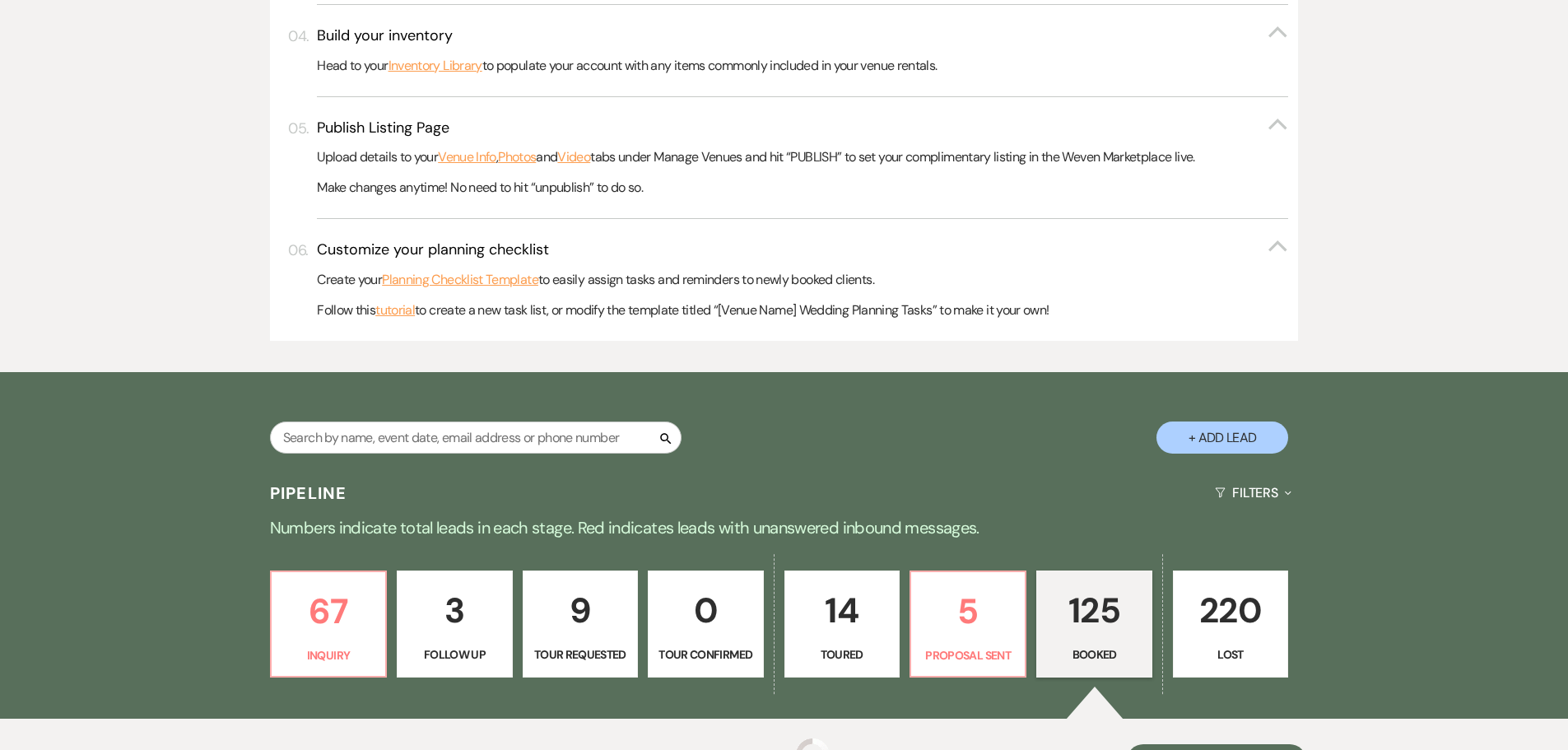
scroll to position [976, 0]
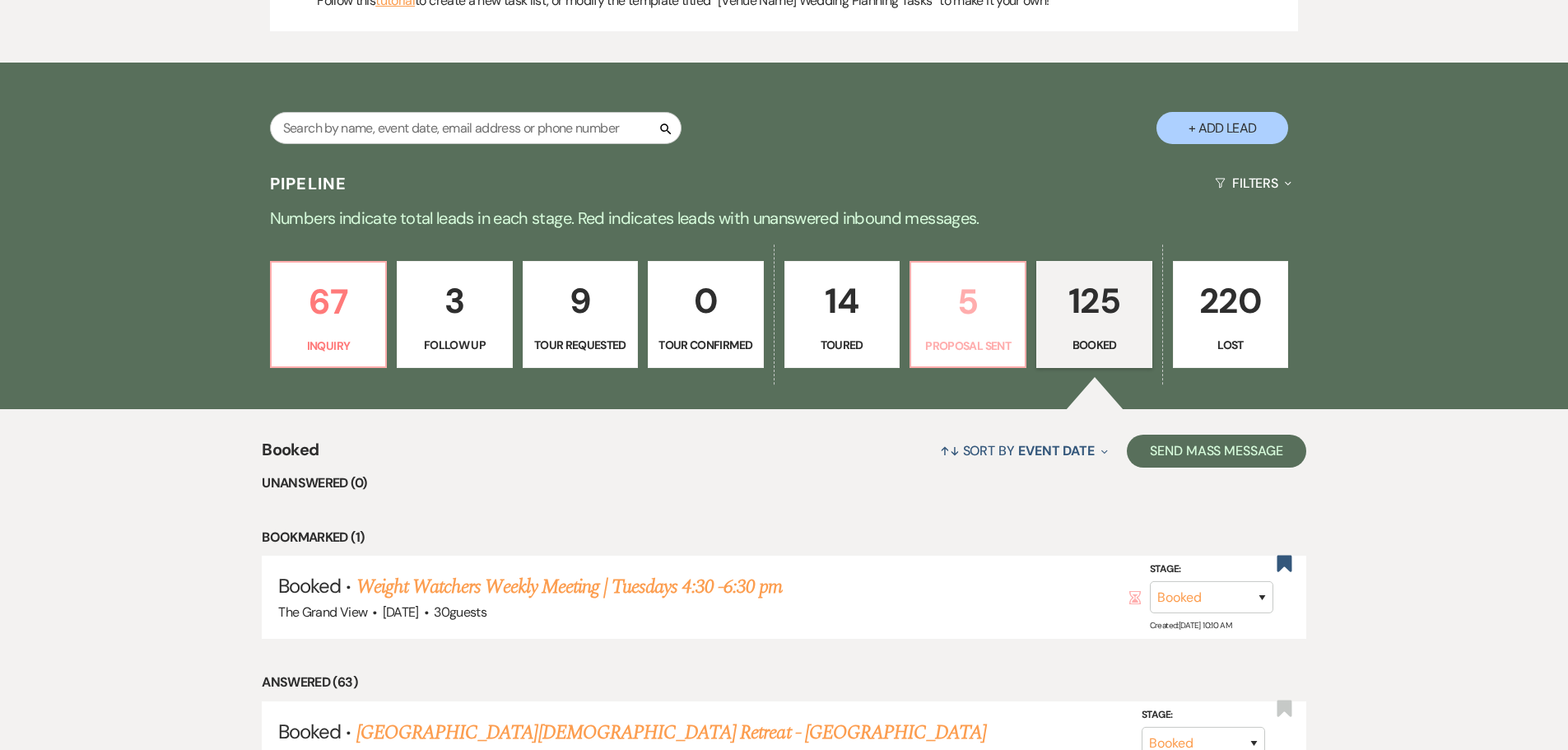
click at [943, 342] on p "Proposal Sent" at bounding box center [968, 346] width 94 height 18
select select "6"
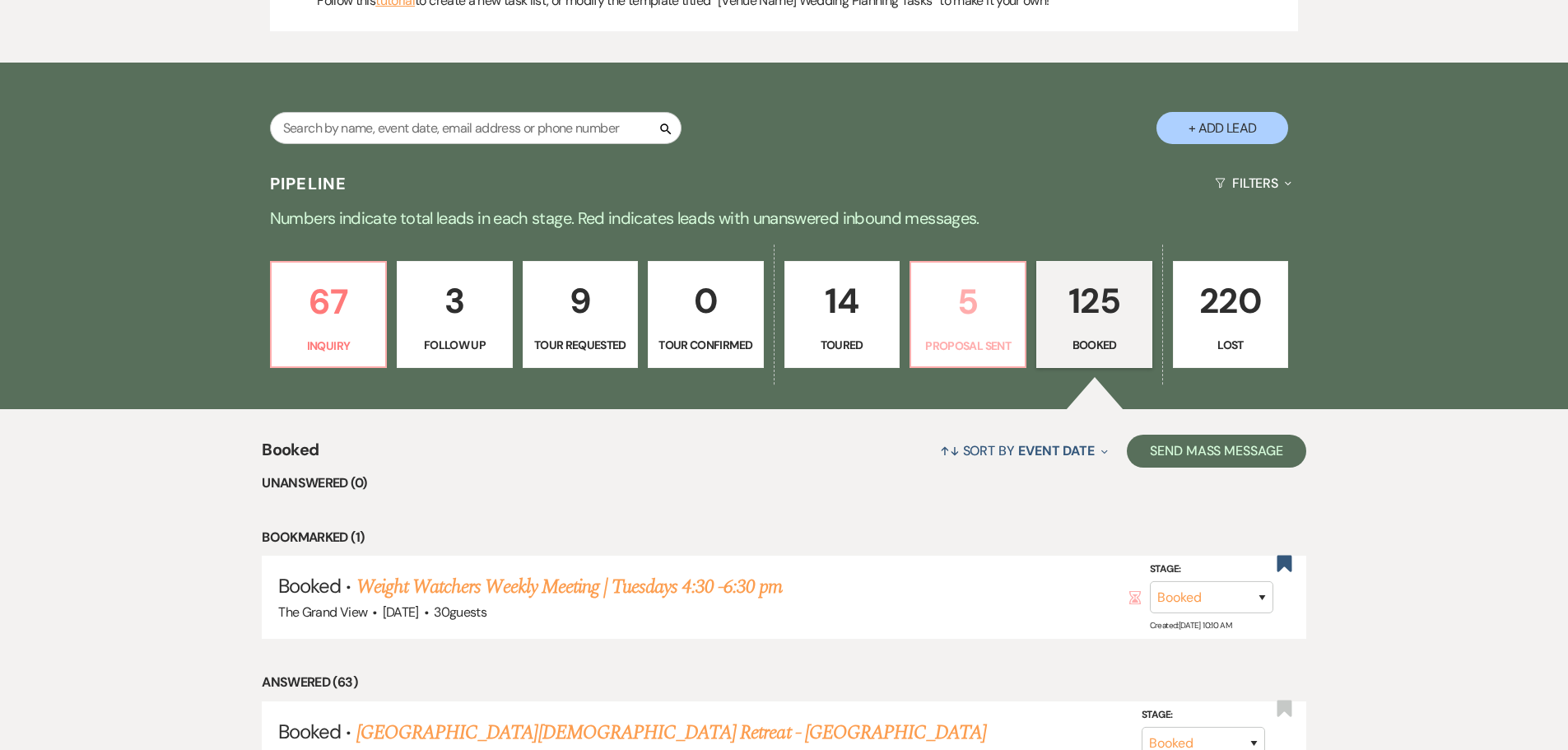
select select "6"
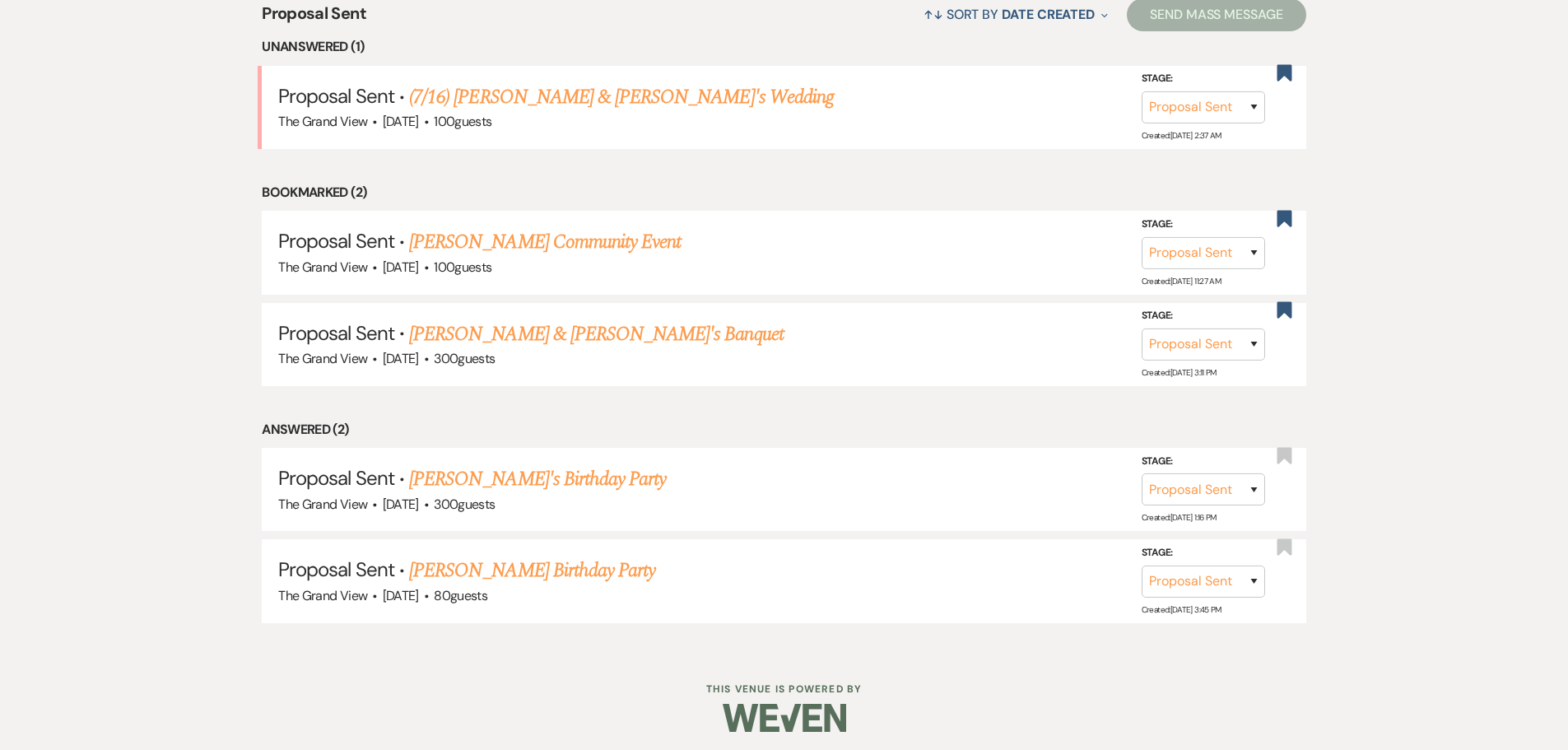
scroll to position [1419, 0]
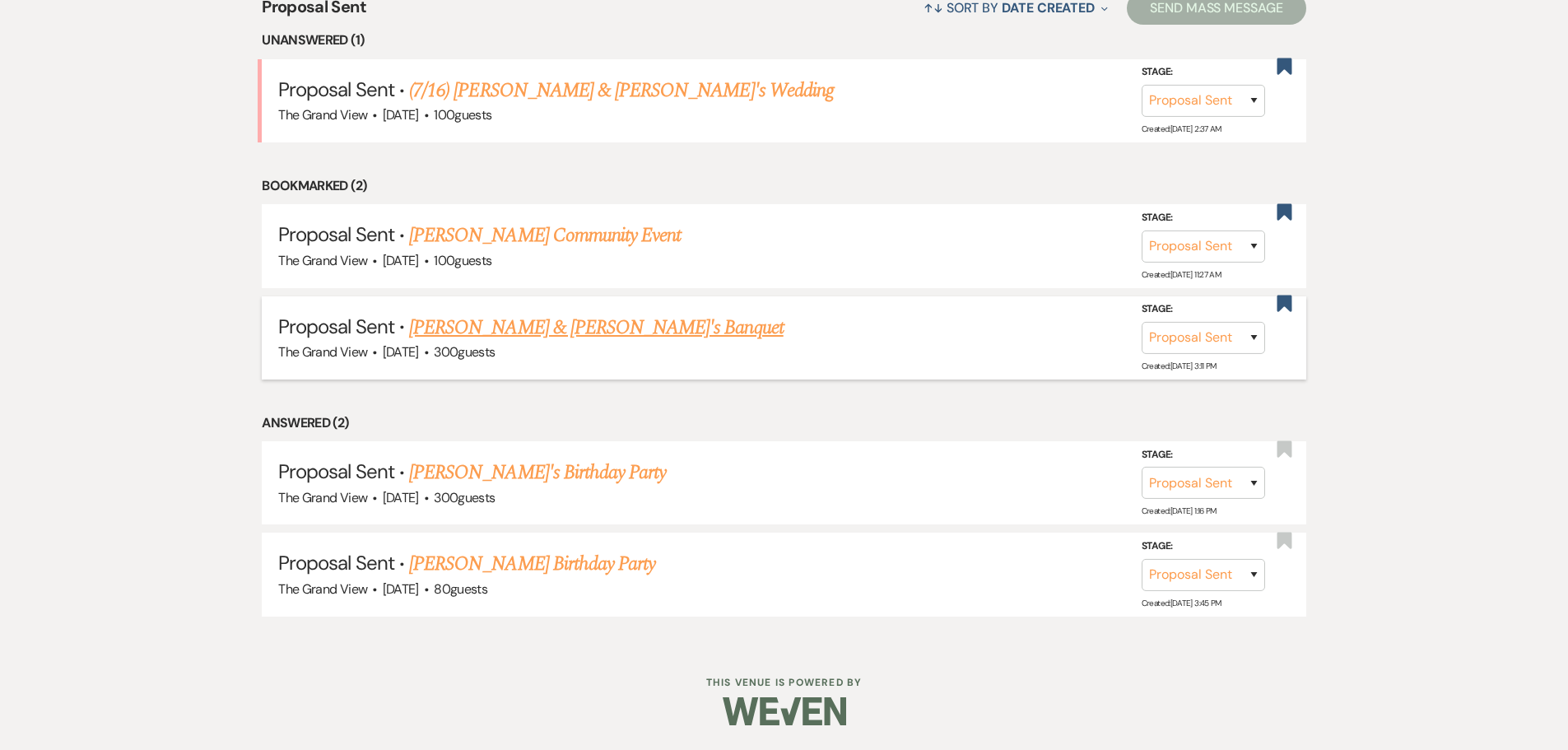
click at [545, 330] on link "[PERSON_NAME] & [PERSON_NAME]'s Banquet" at bounding box center [597, 327] width 375 height 30
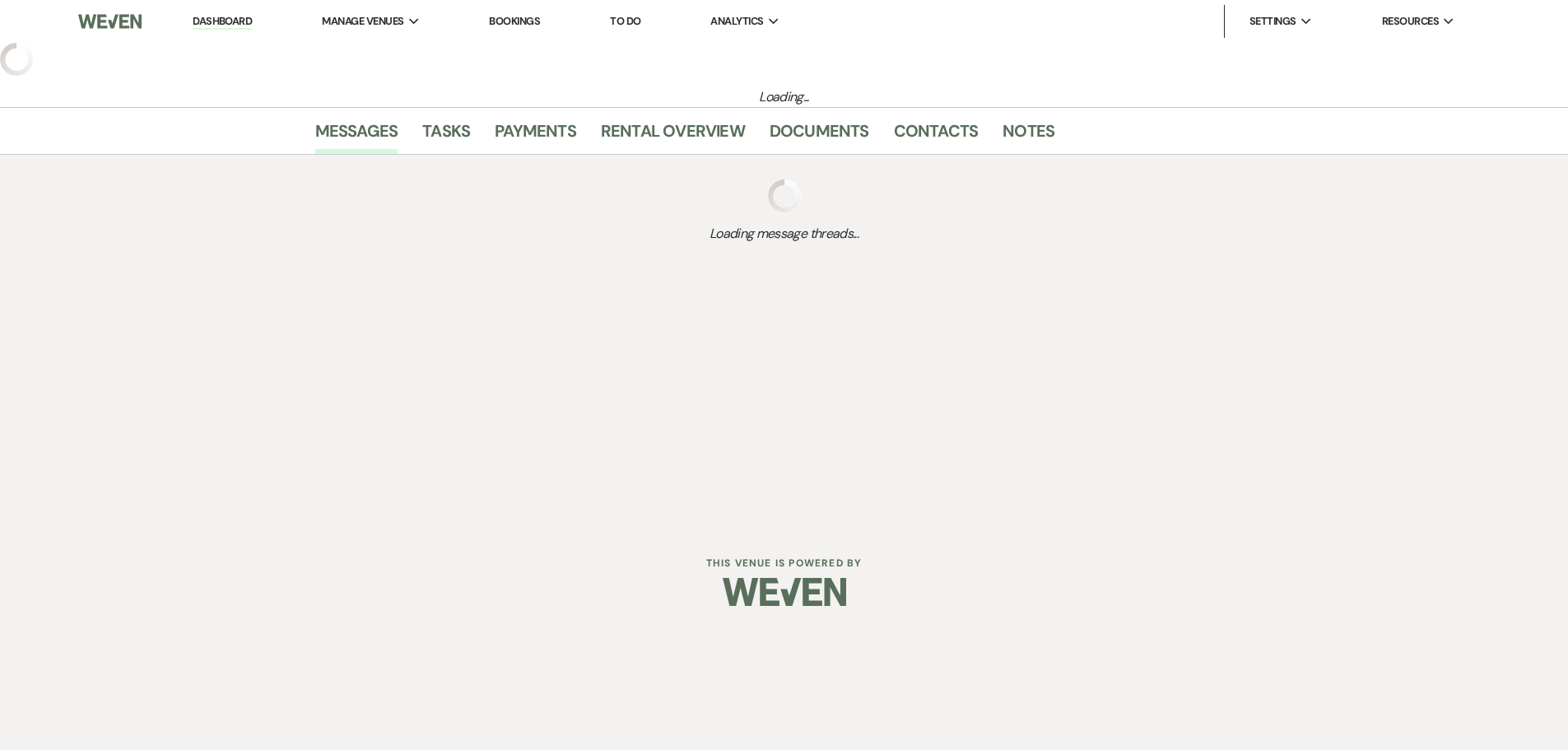
select select "6"
select select "20"
select select "13"
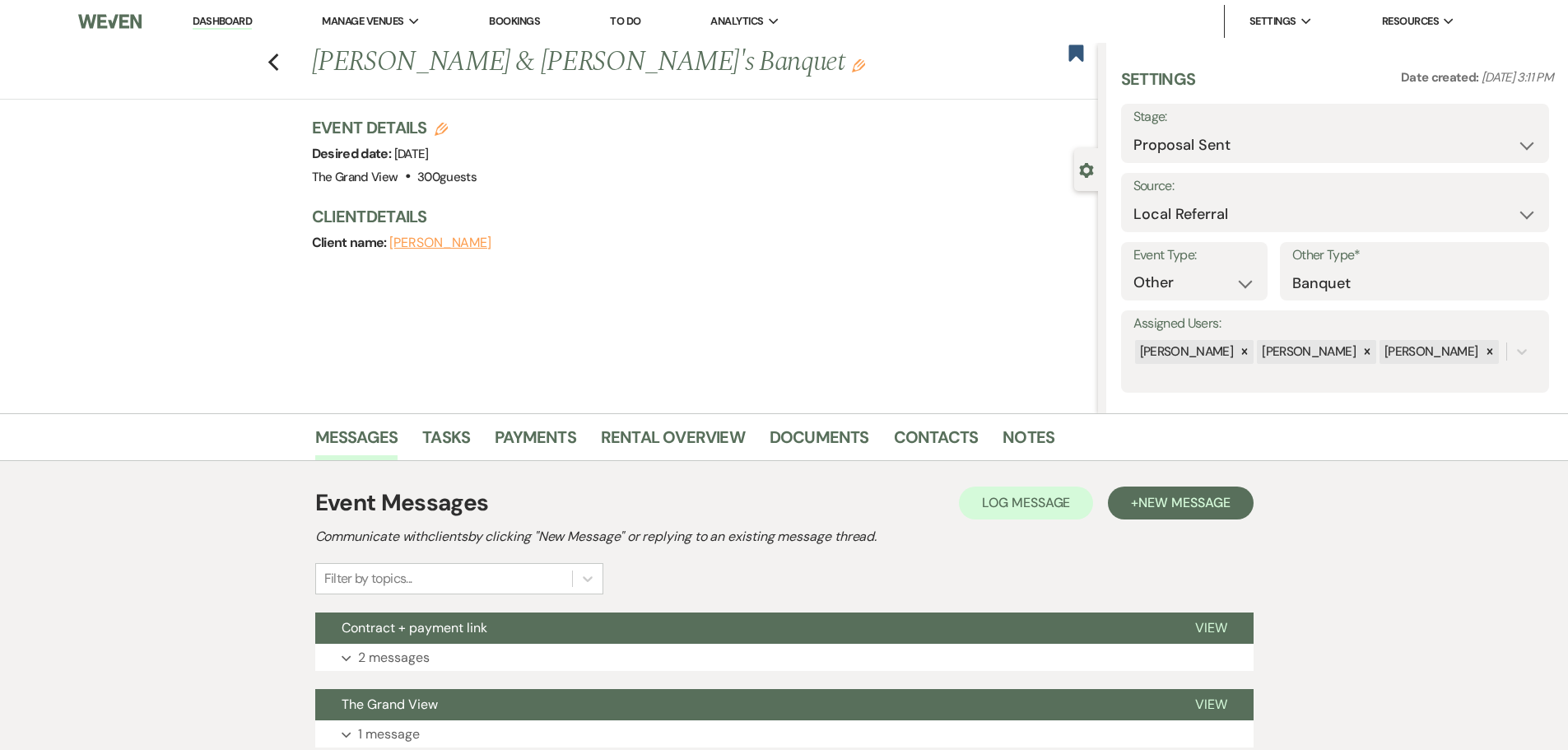
click at [883, 443] on li "Documents" at bounding box center [831, 440] width 124 height 40
click at [846, 442] on link "Documents" at bounding box center [819, 442] width 100 height 36
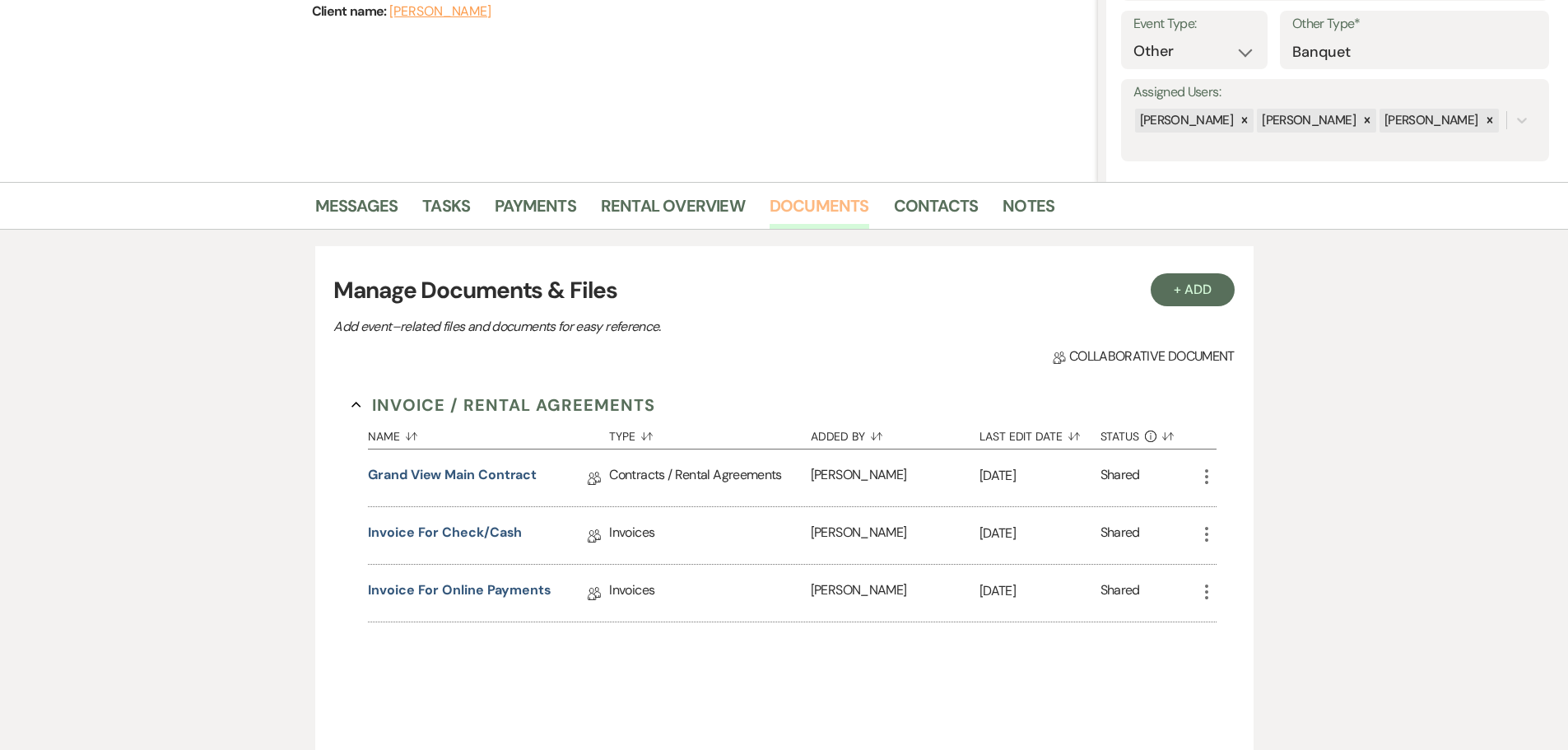
scroll to position [247, 0]
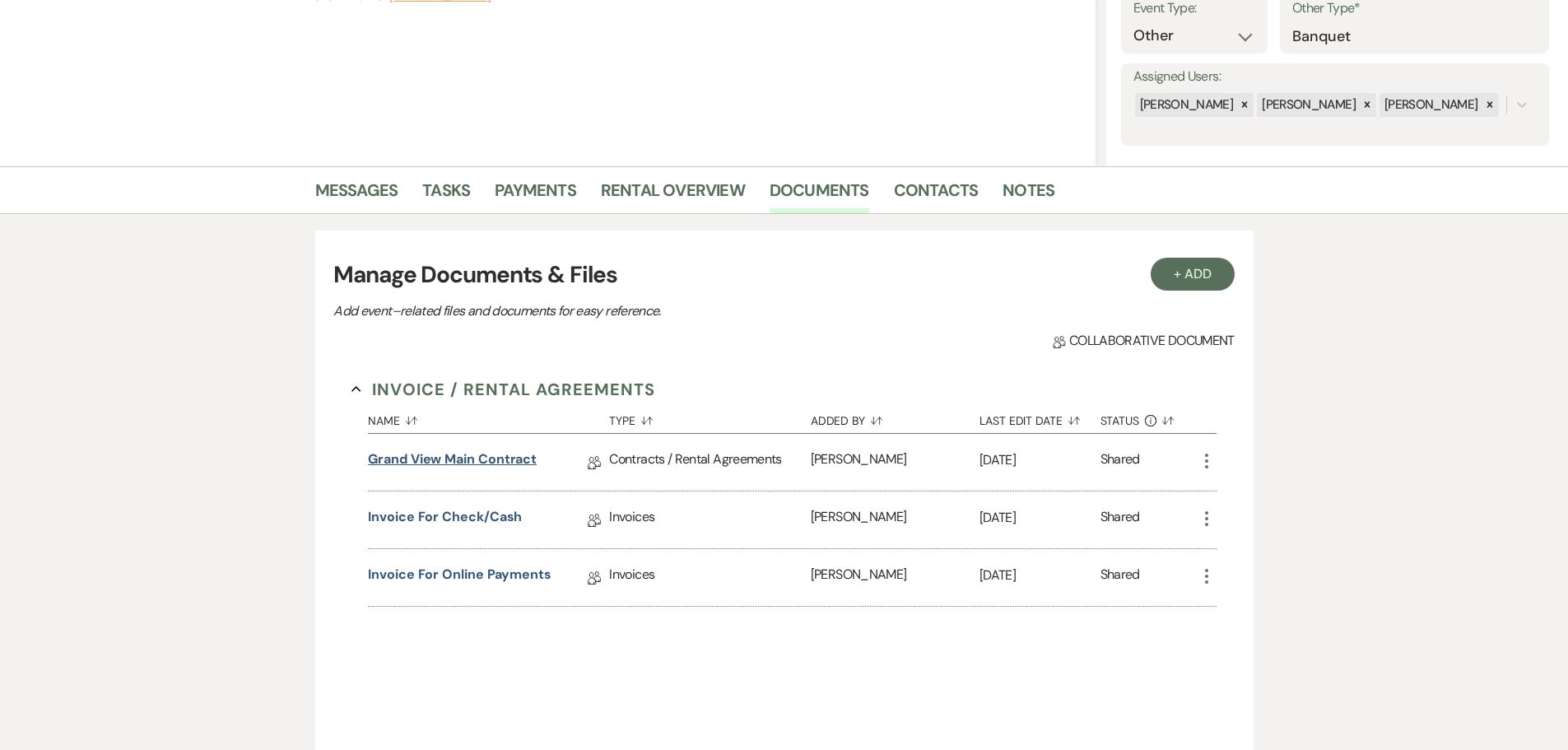
click at [497, 459] on link "Grand View Main Contract" at bounding box center [452, 462] width 168 height 25
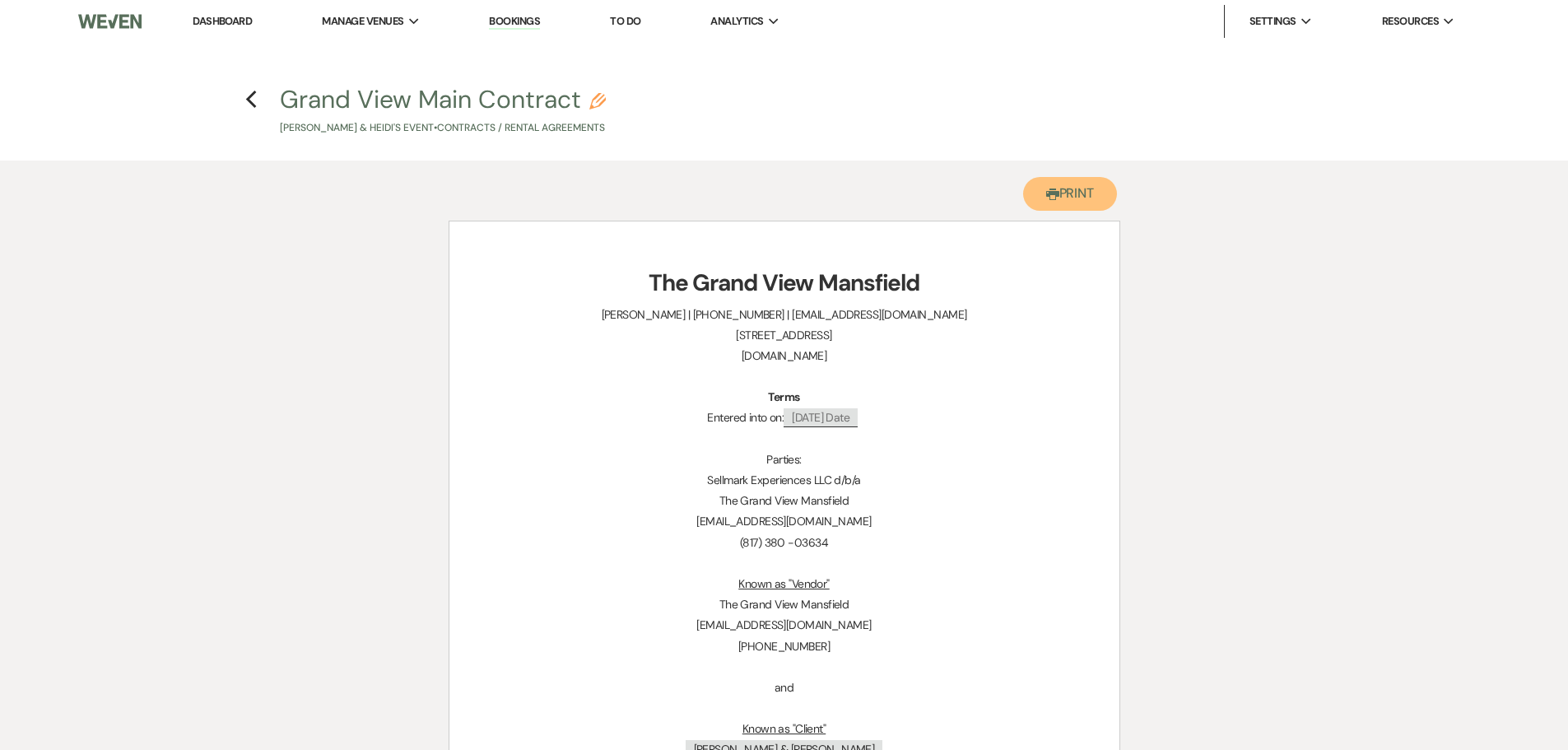
click at [1092, 204] on button "Printer Print" at bounding box center [1070, 193] width 95 height 34
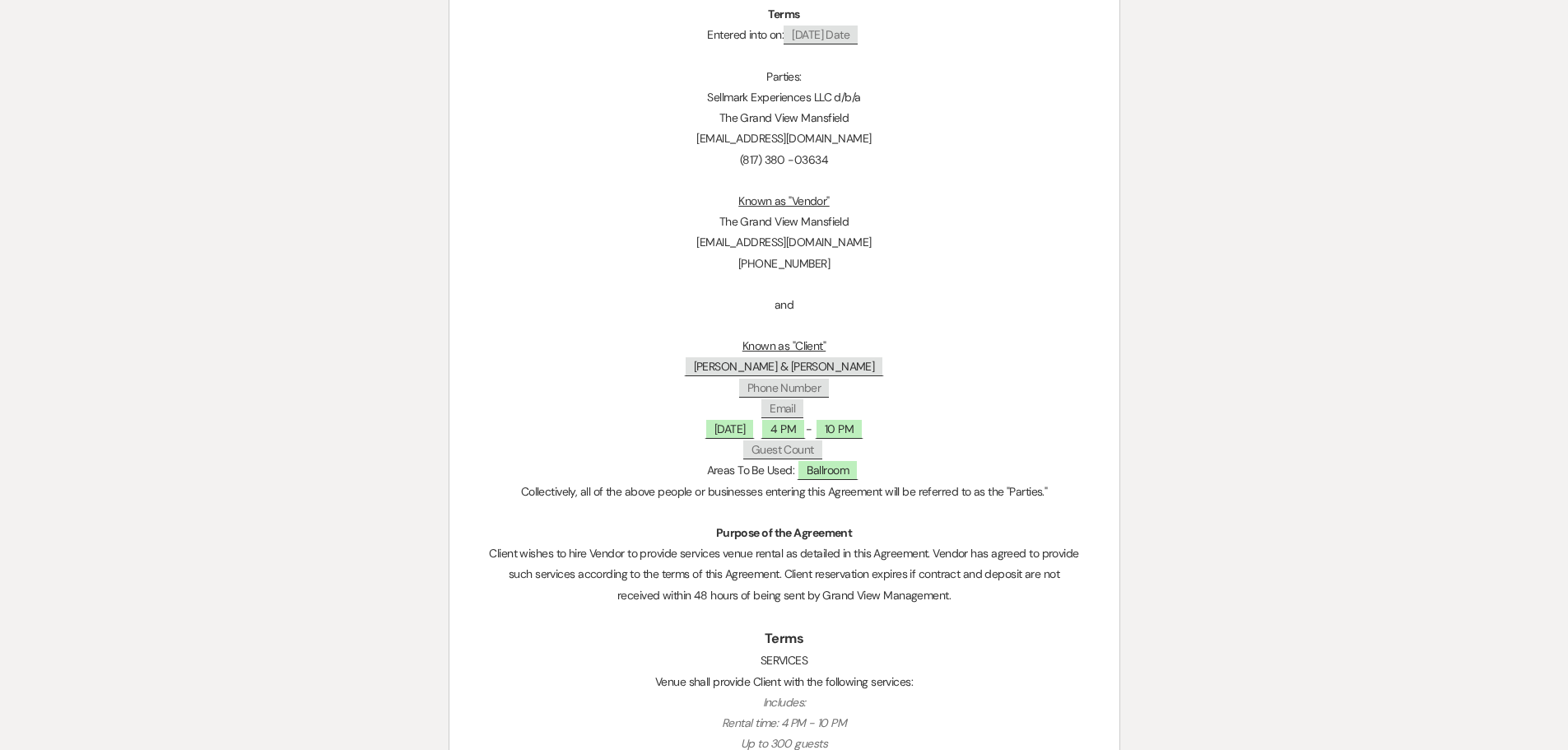
scroll to position [411, 0]
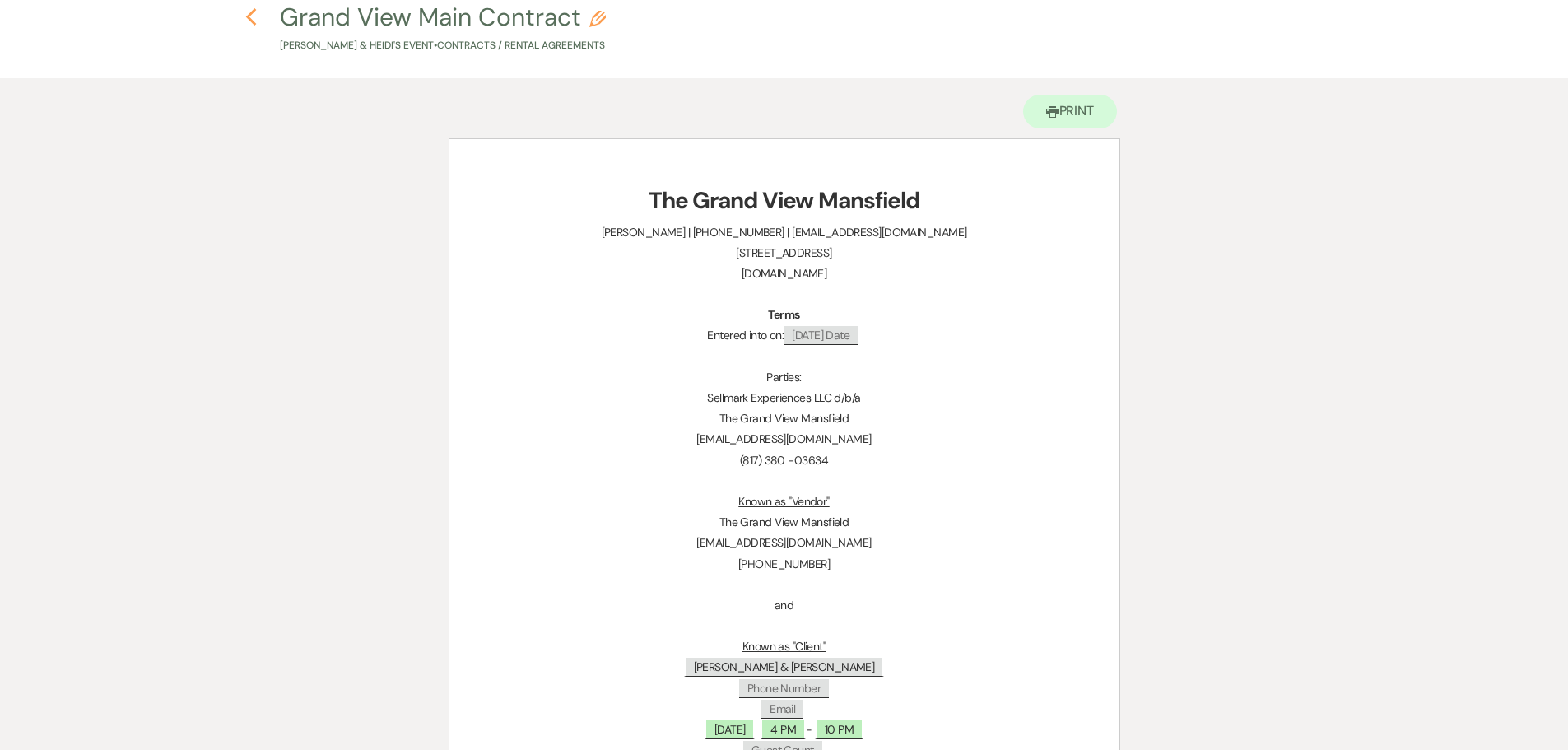
click at [256, 19] on icon "Previous" at bounding box center [252, 17] width 13 height 20
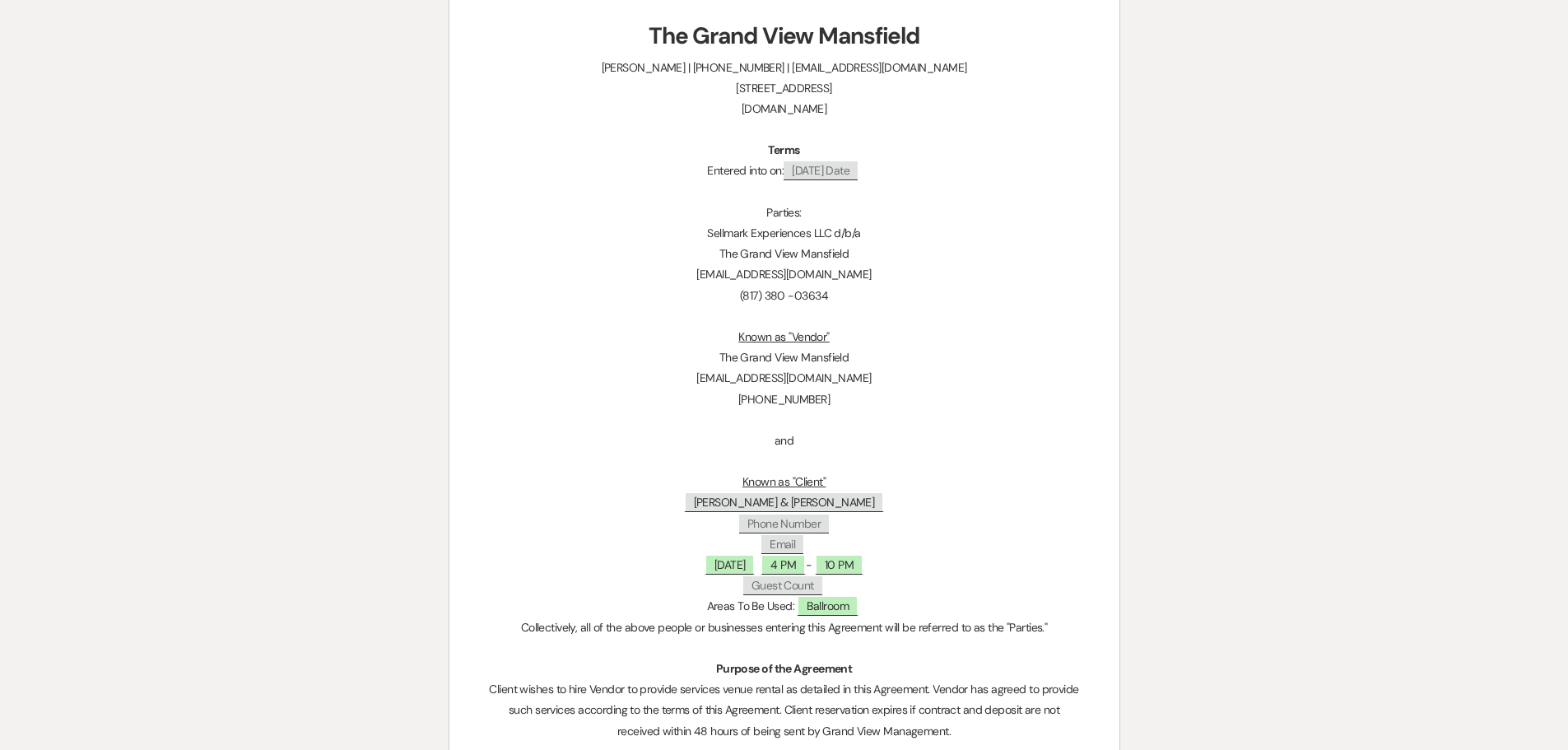
select select "6"
select select "20"
select select "13"
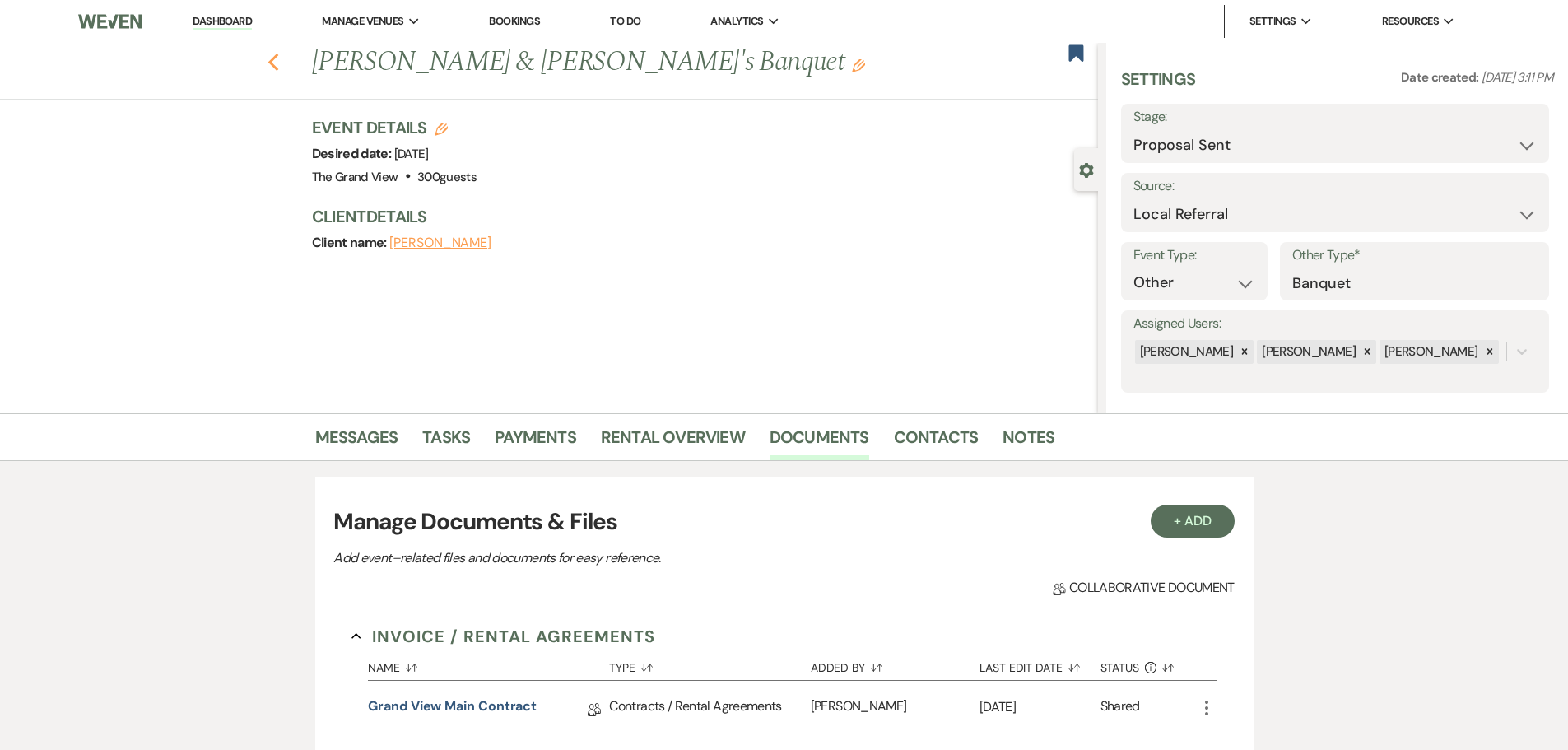
click at [280, 66] on icon "Previous" at bounding box center [273, 62] width 13 height 20
select select "6"
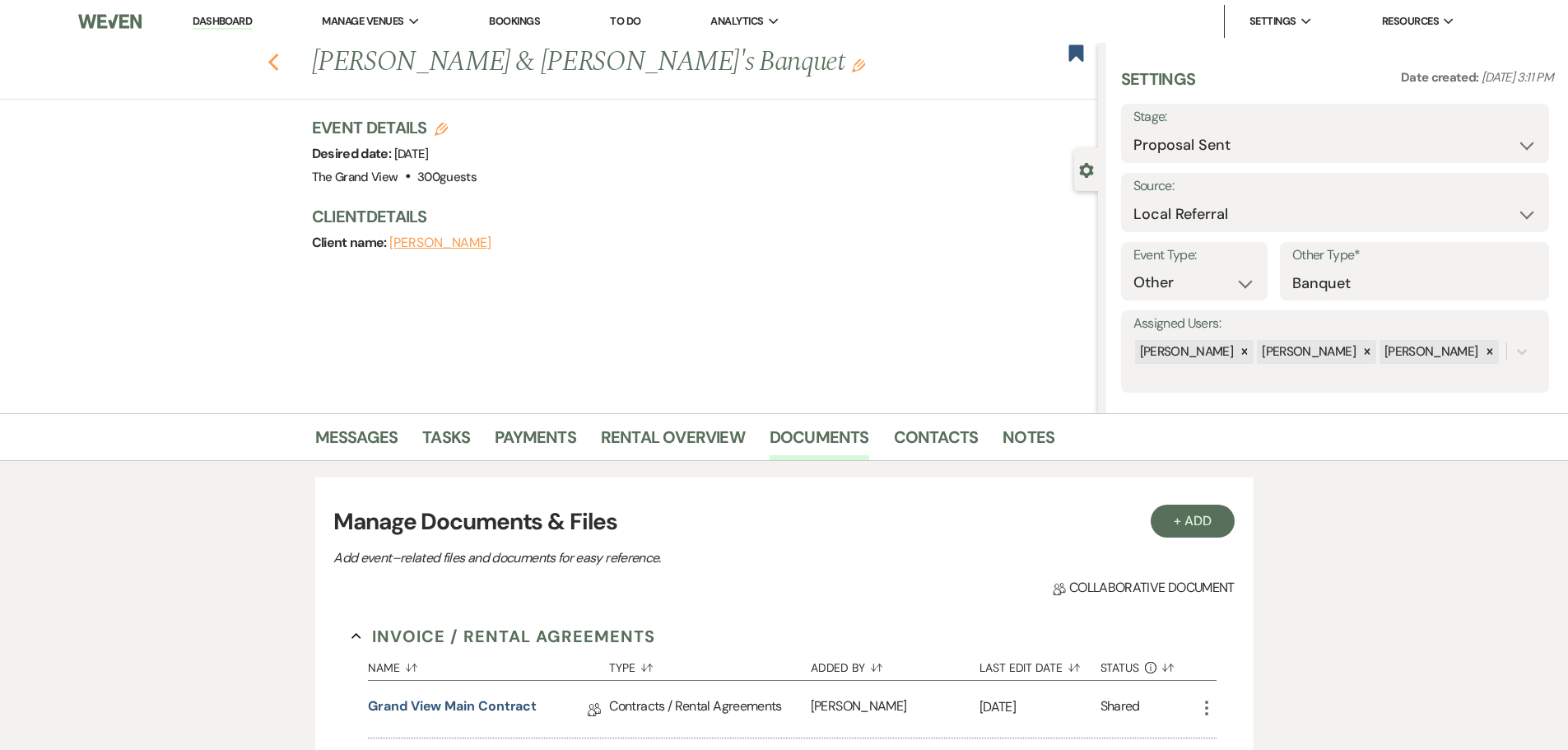
select select "6"
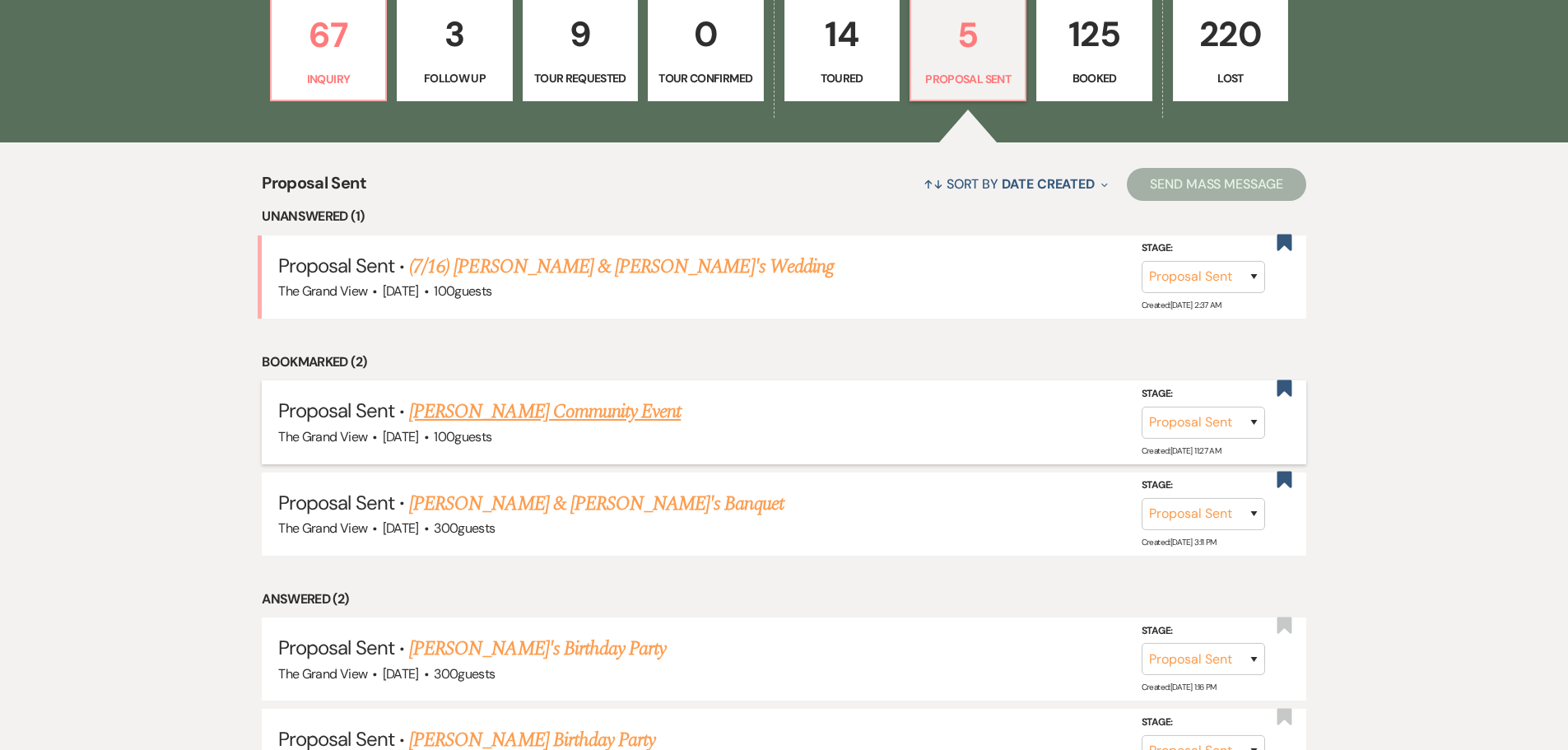
scroll to position [1008, 0]
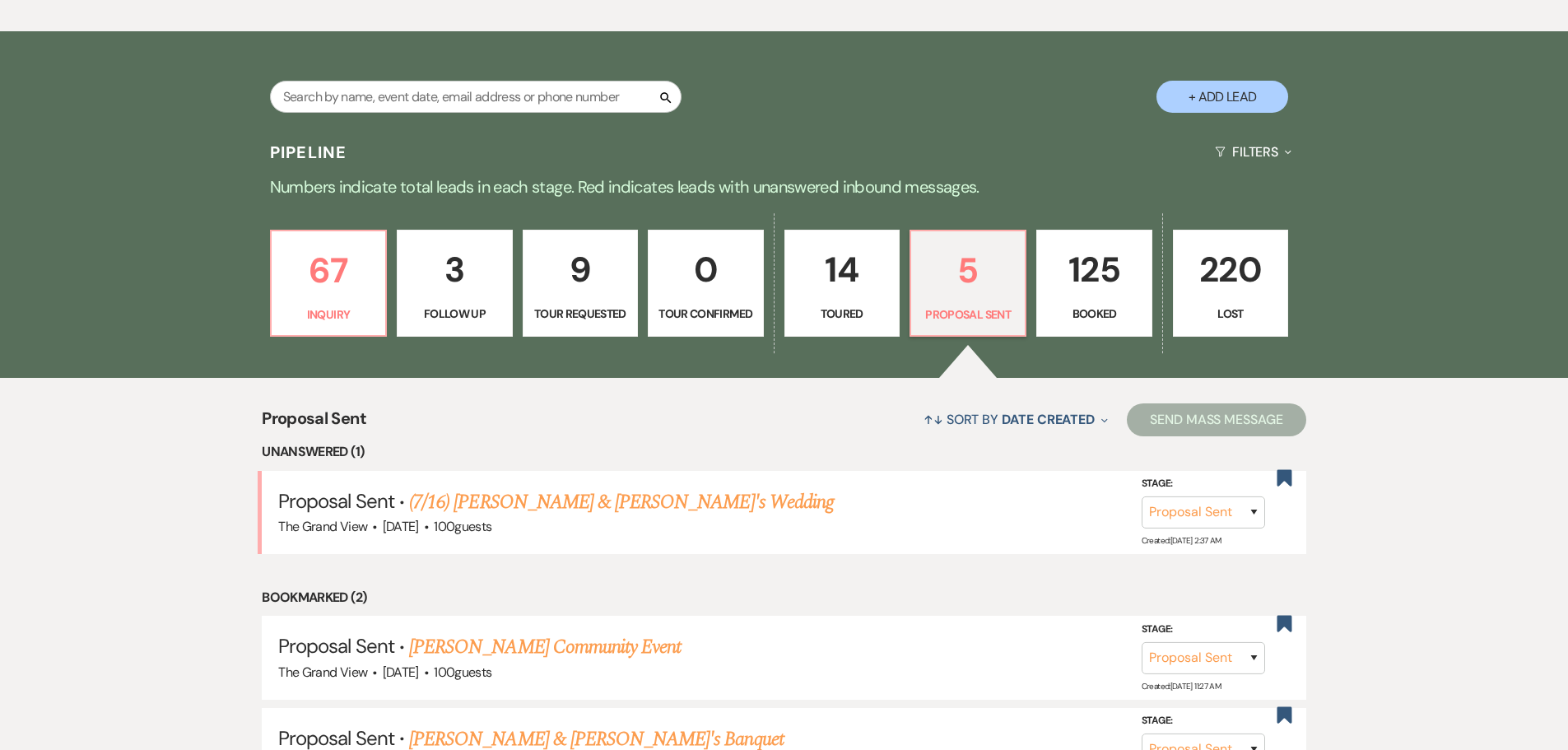
click at [1081, 294] on p "125" at bounding box center [1094, 269] width 94 height 55
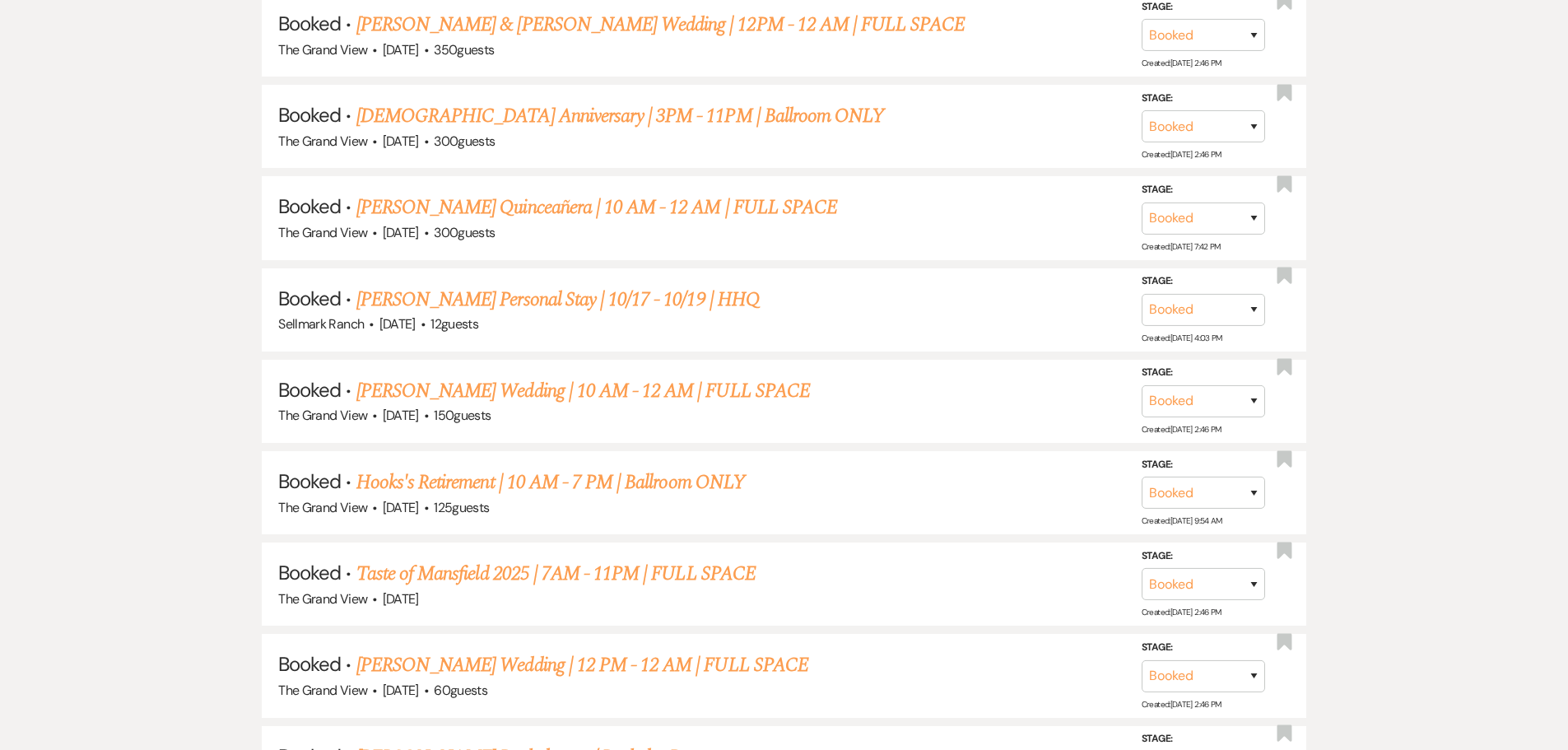
scroll to position [2243, 0]
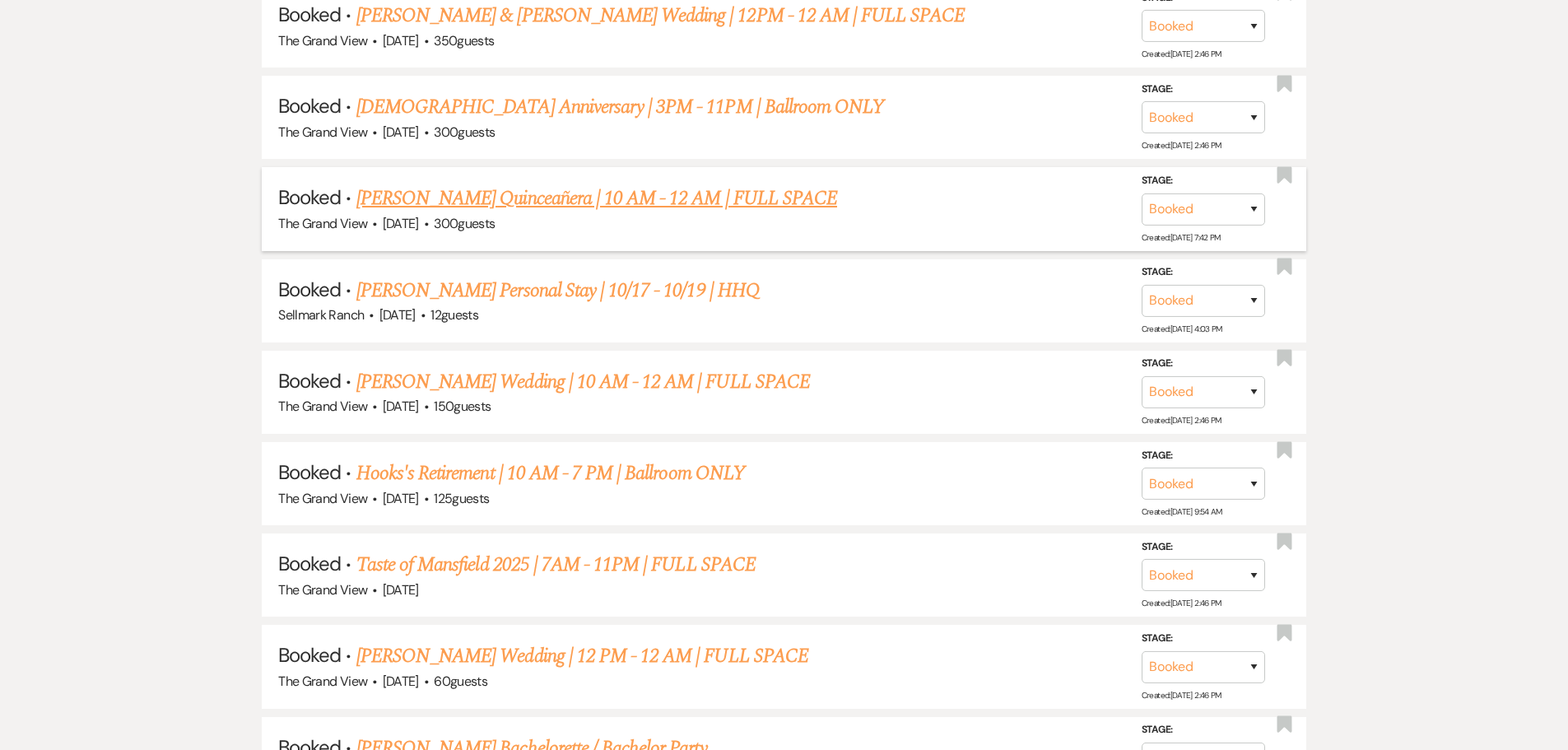
click at [492, 212] on link "[PERSON_NAME] Quinceañera | 10 AM - 12 AM | FULL SPACE" at bounding box center [597, 198] width 481 height 30
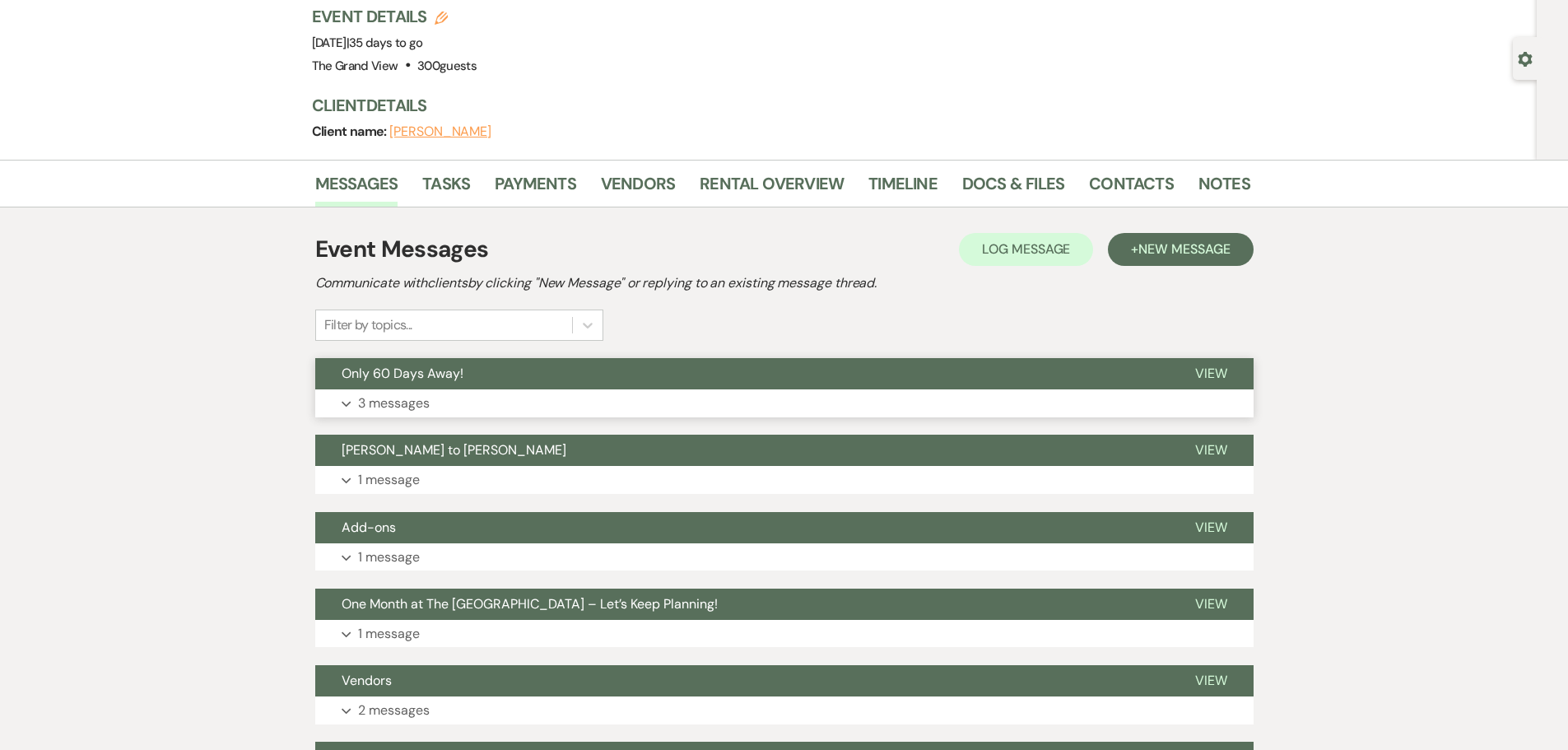
click at [492, 388] on button "Only 60 Days Away!" at bounding box center [741, 373] width 854 height 32
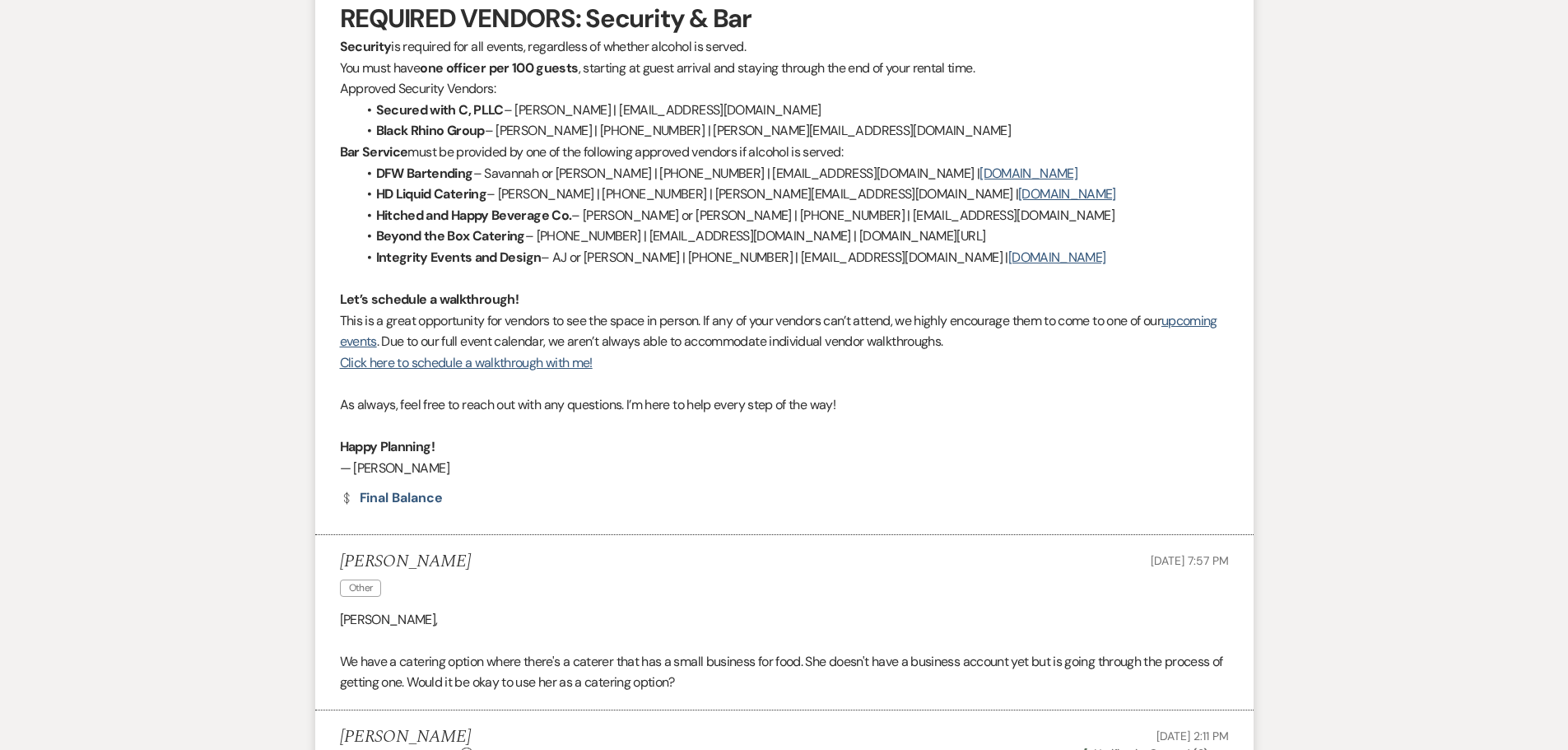
scroll to position [1511, 0]
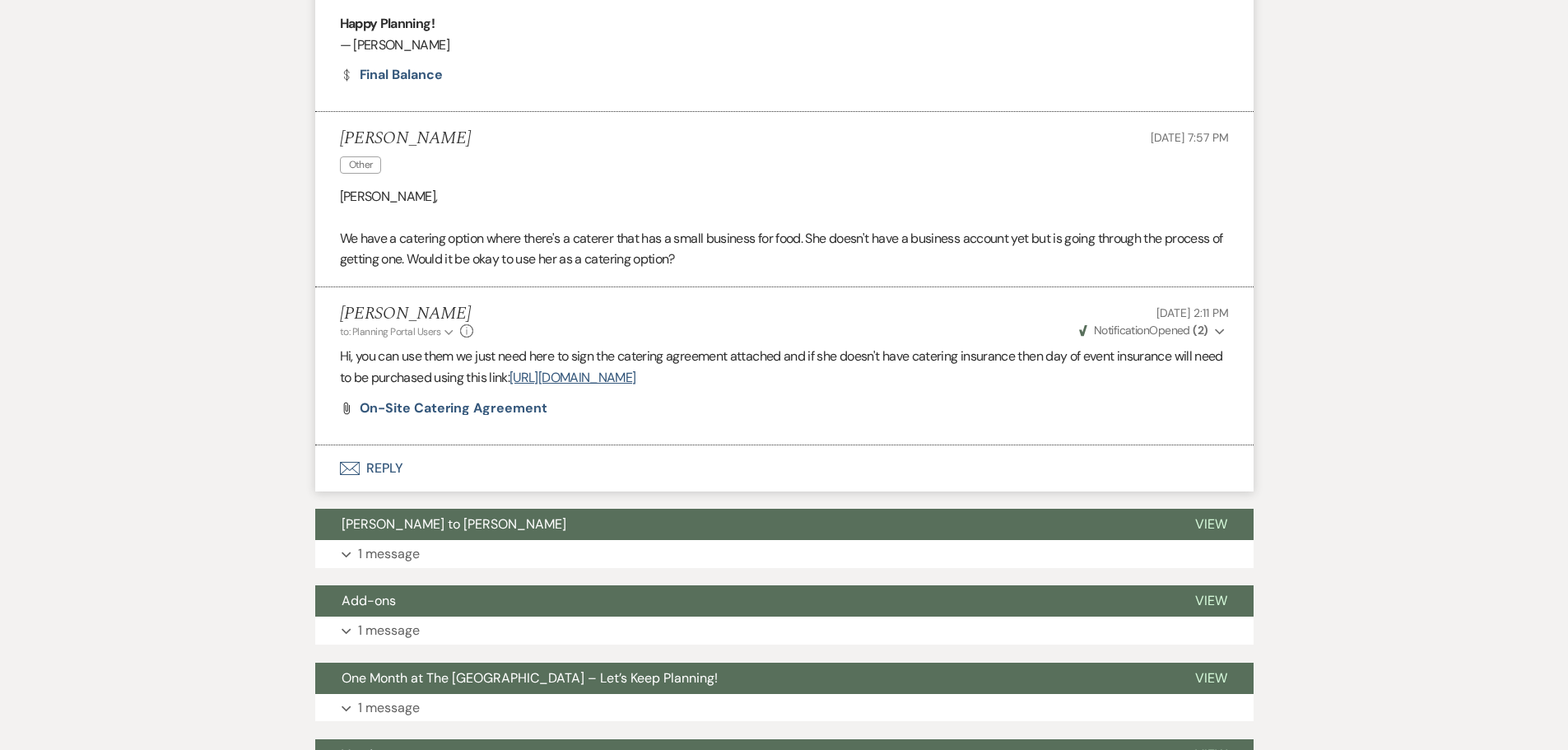
click at [391, 467] on button "Envelope Reply" at bounding box center [784, 468] width 938 height 46
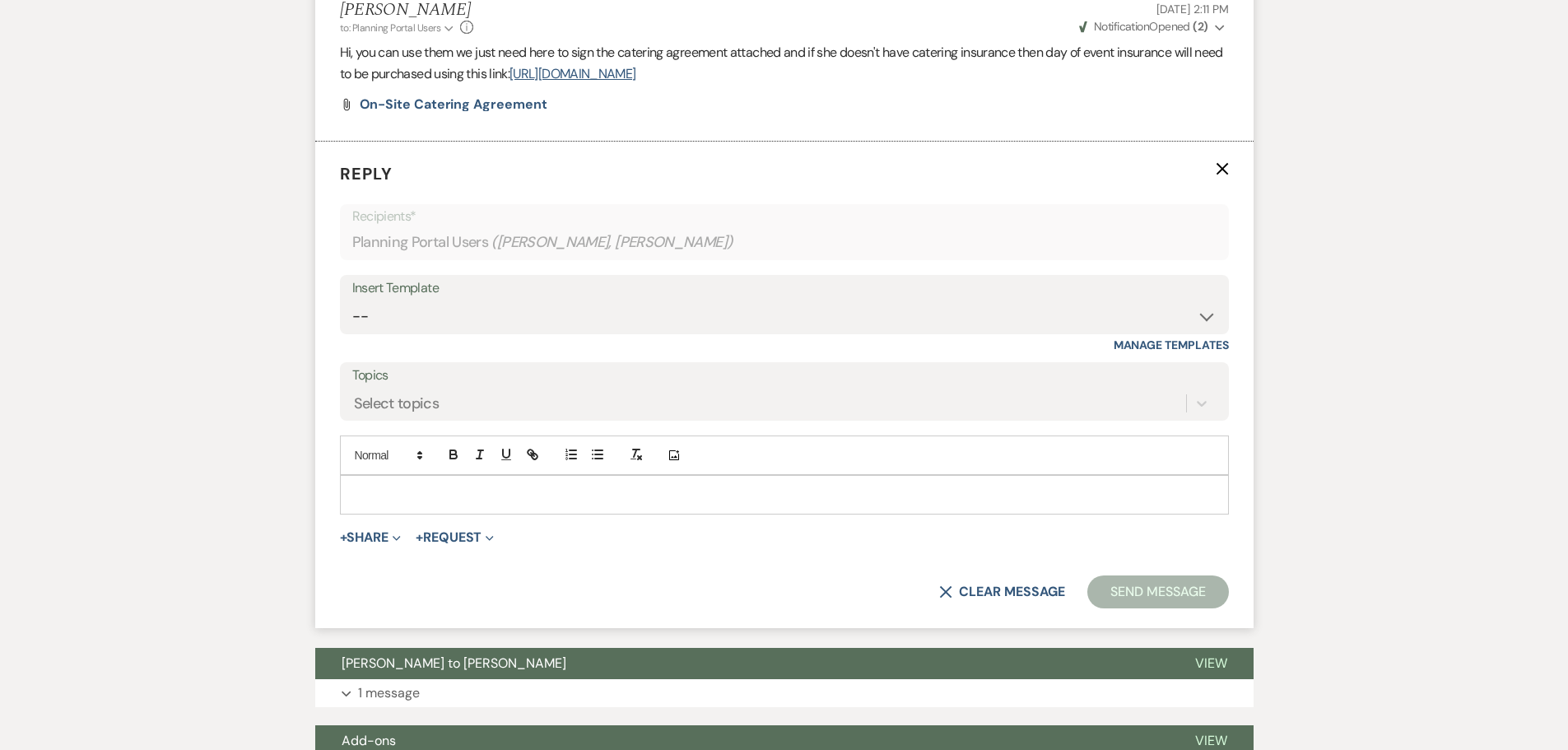
scroll to position [1825, 0]
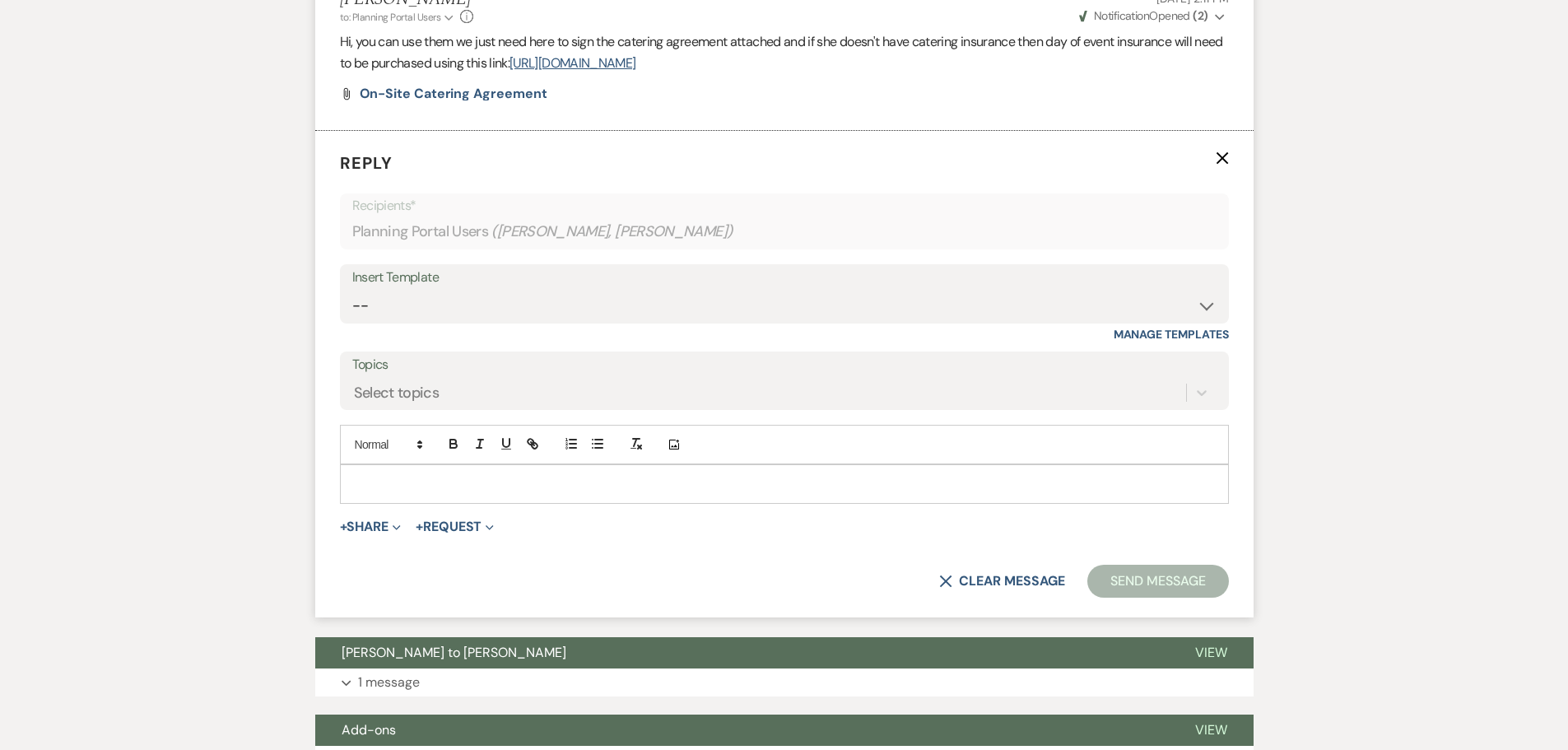
click at [460, 484] on p at bounding box center [784, 484] width 863 height 18
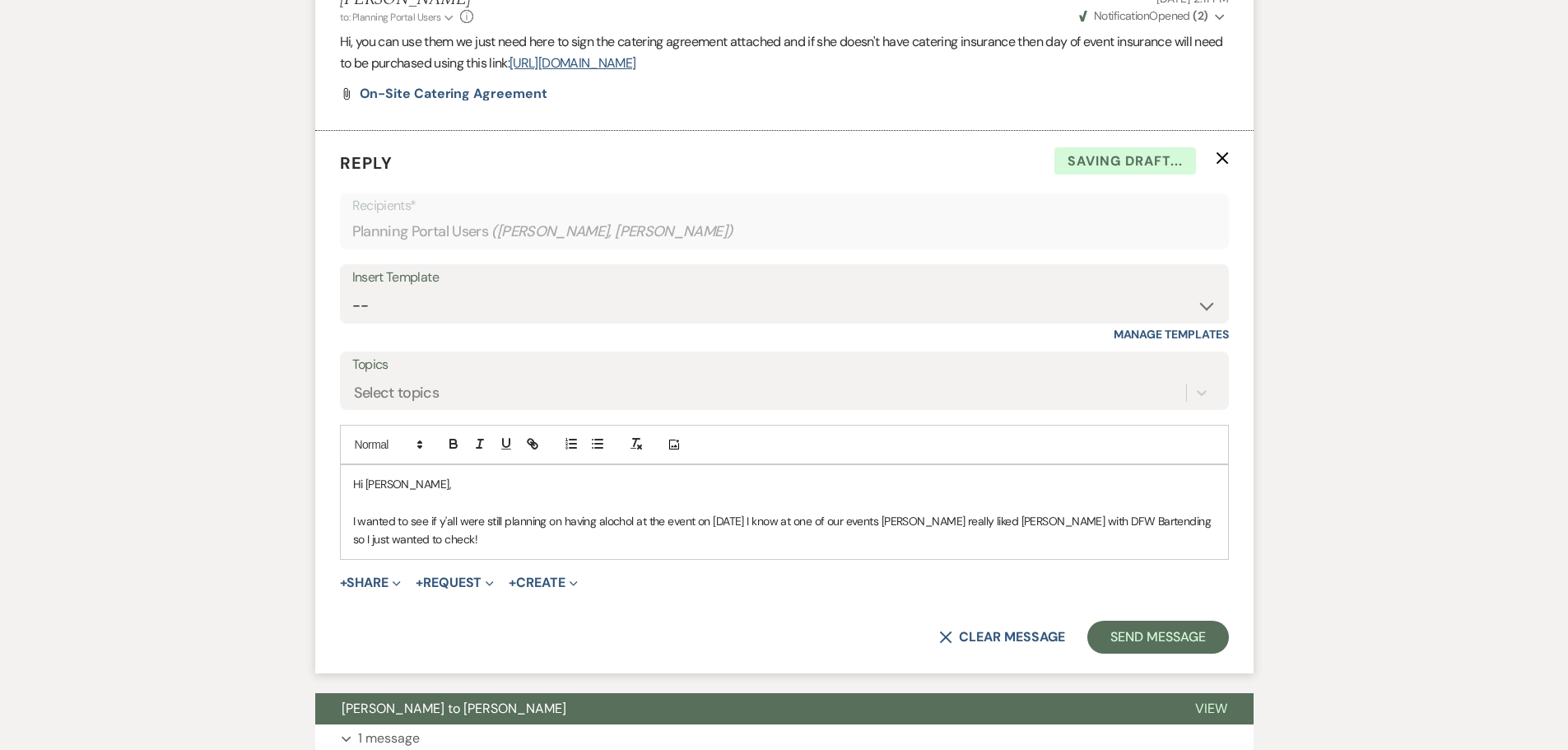
click at [614, 519] on p "I wanted to see if y'all were still planning on having alochol at the event on …" at bounding box center [784, 530] width 863 height 37
click at [749, 522] on p "I wanted to see if y'all were still planning on having alcohol at the event on …" at bounding box center [784, 530] width 863 height 37
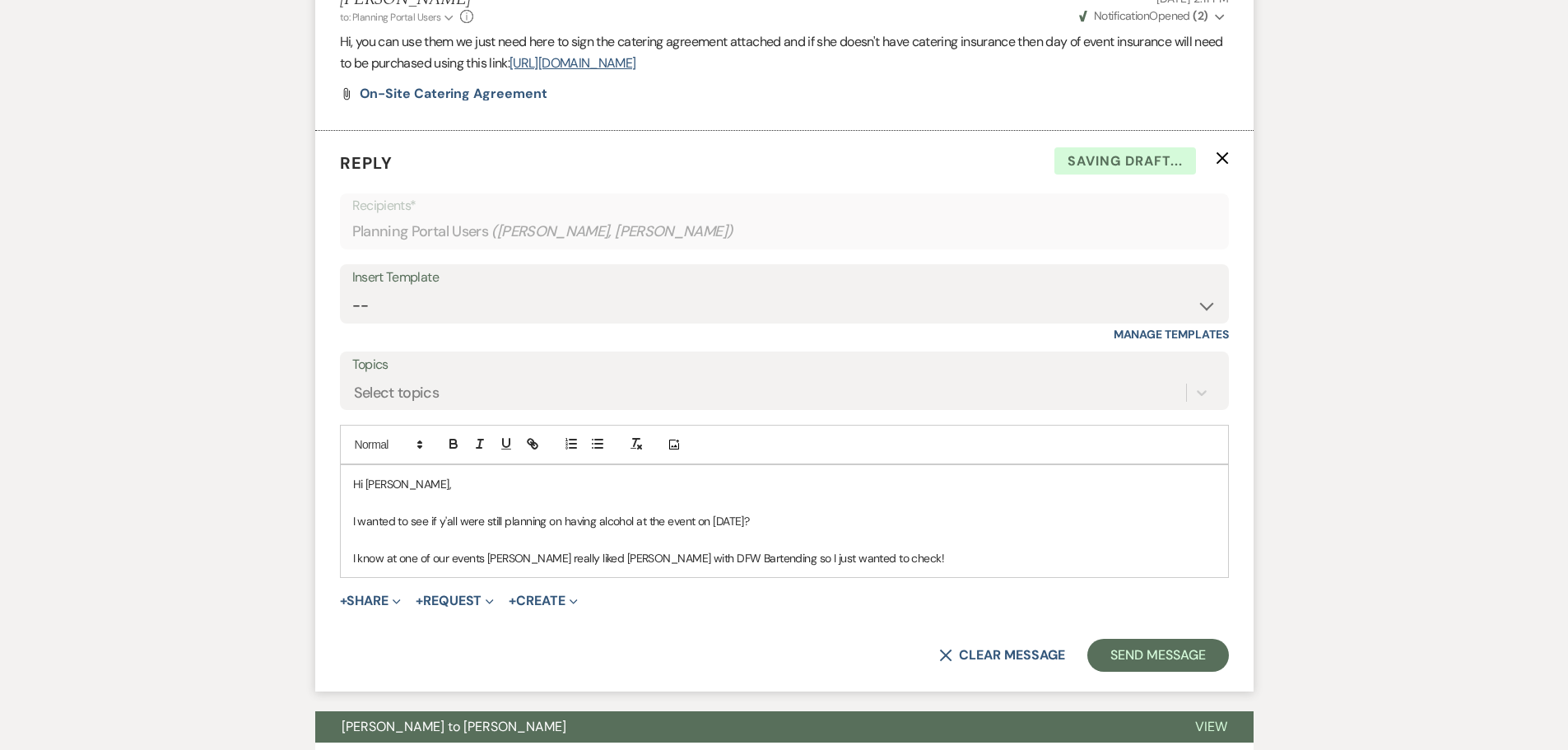
click at [909, 563] on p "I know at one of our events [PERSON_NAME] really liked [PERSON_NAME] with DFW B…" at bounding box center [784, 558] width 863 height 18
click at [1210, 660] on button "Send Message" at bounding box center [1157, 655] width 140 height 33
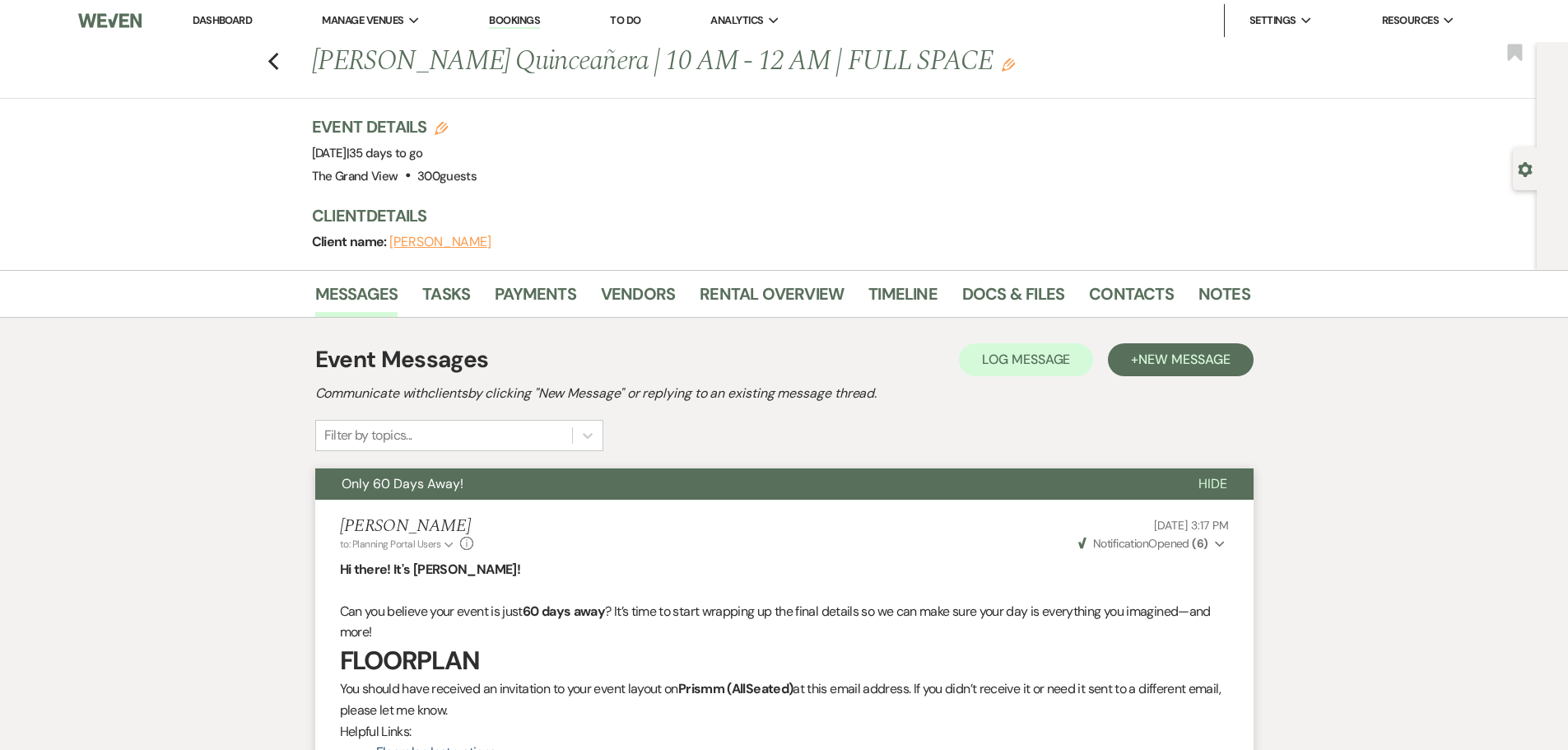
scroll to position [0, 0]
click at [278, 69] on icon "Previous" at bounding box center [273, 62] width 13 height 20
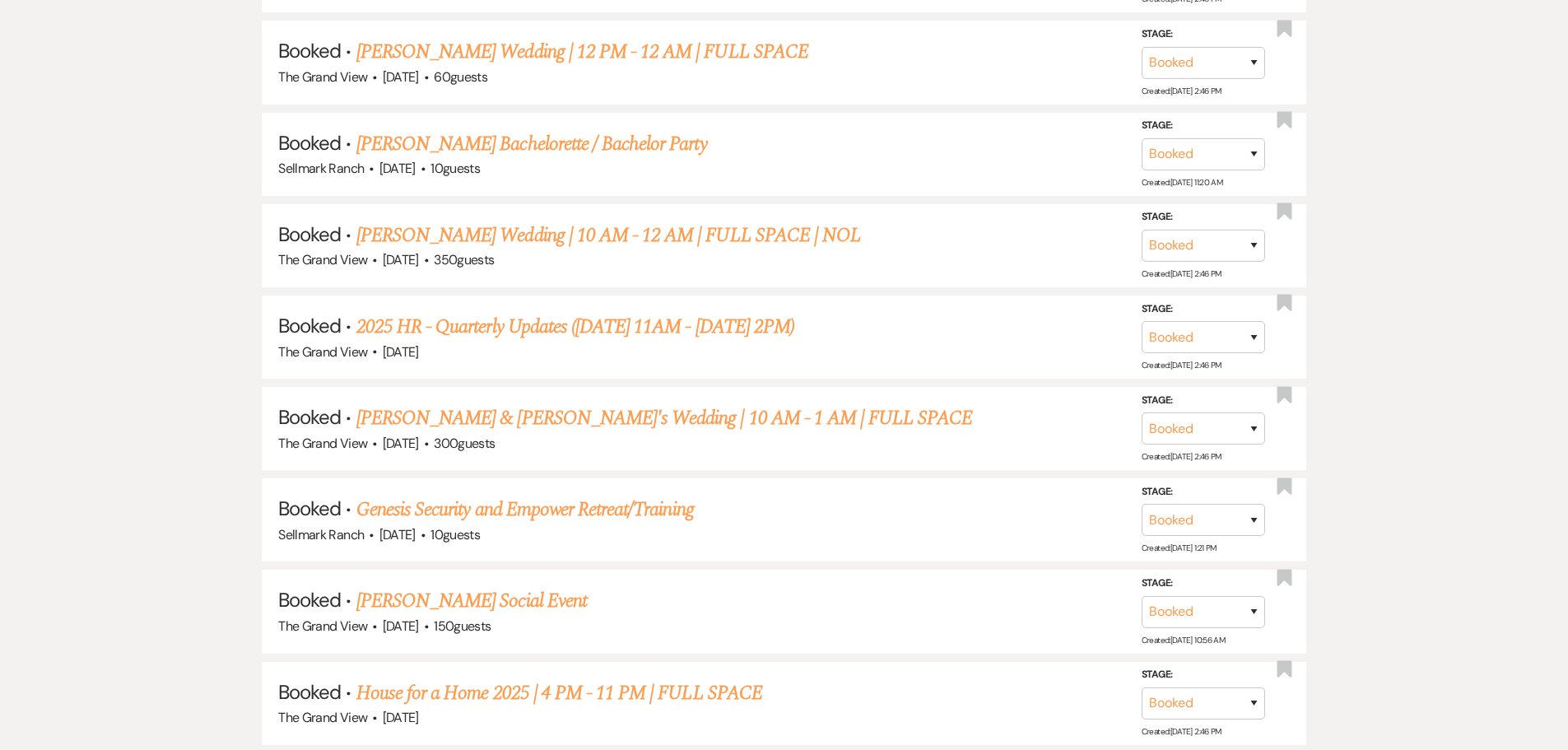
scroll to position [2819, 0]
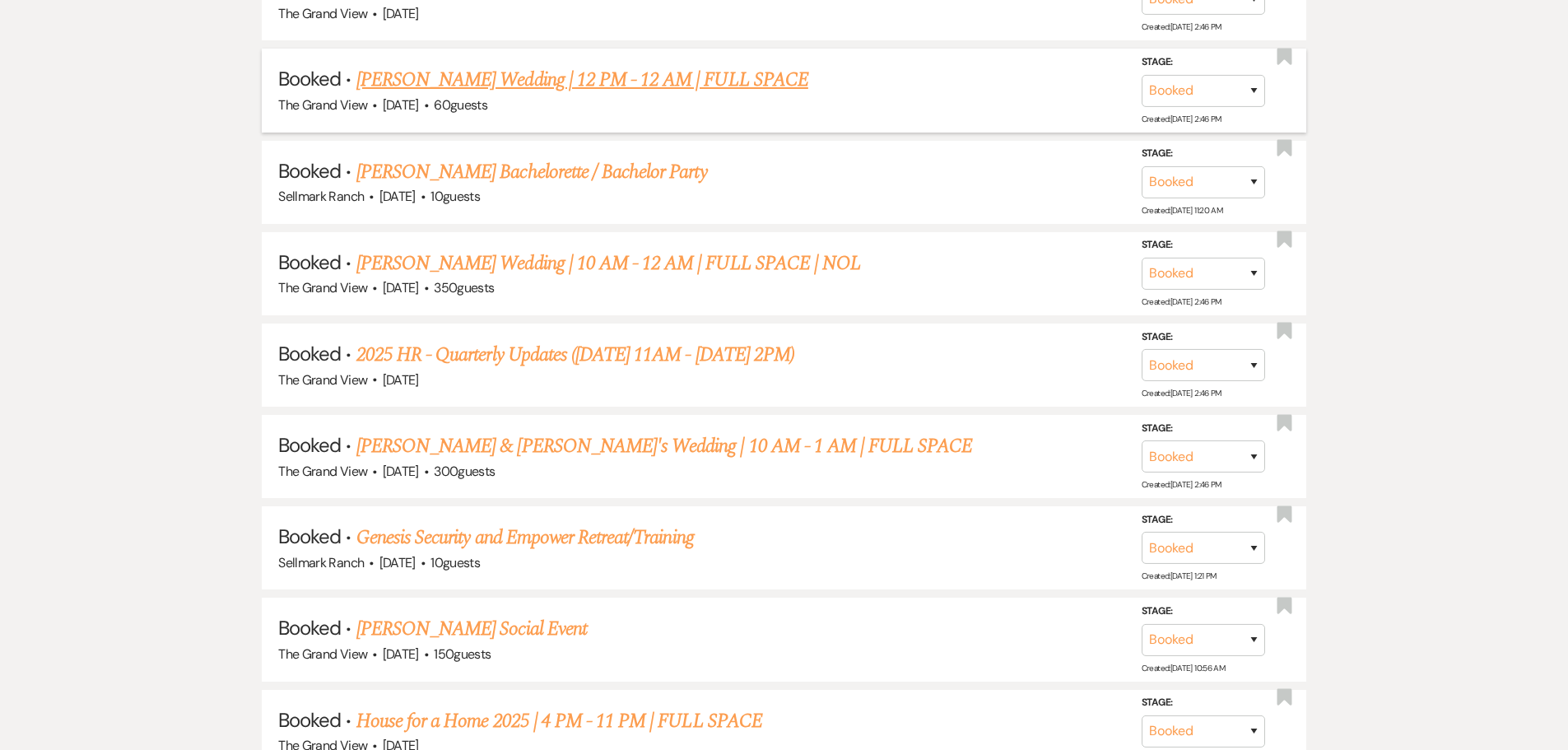
click at [456, 82] on link "[PERSON_NAME] Wedding | 12 PM - 12 AM | FULL SPACE" at bounding box center [582, 80] width 452 height 30
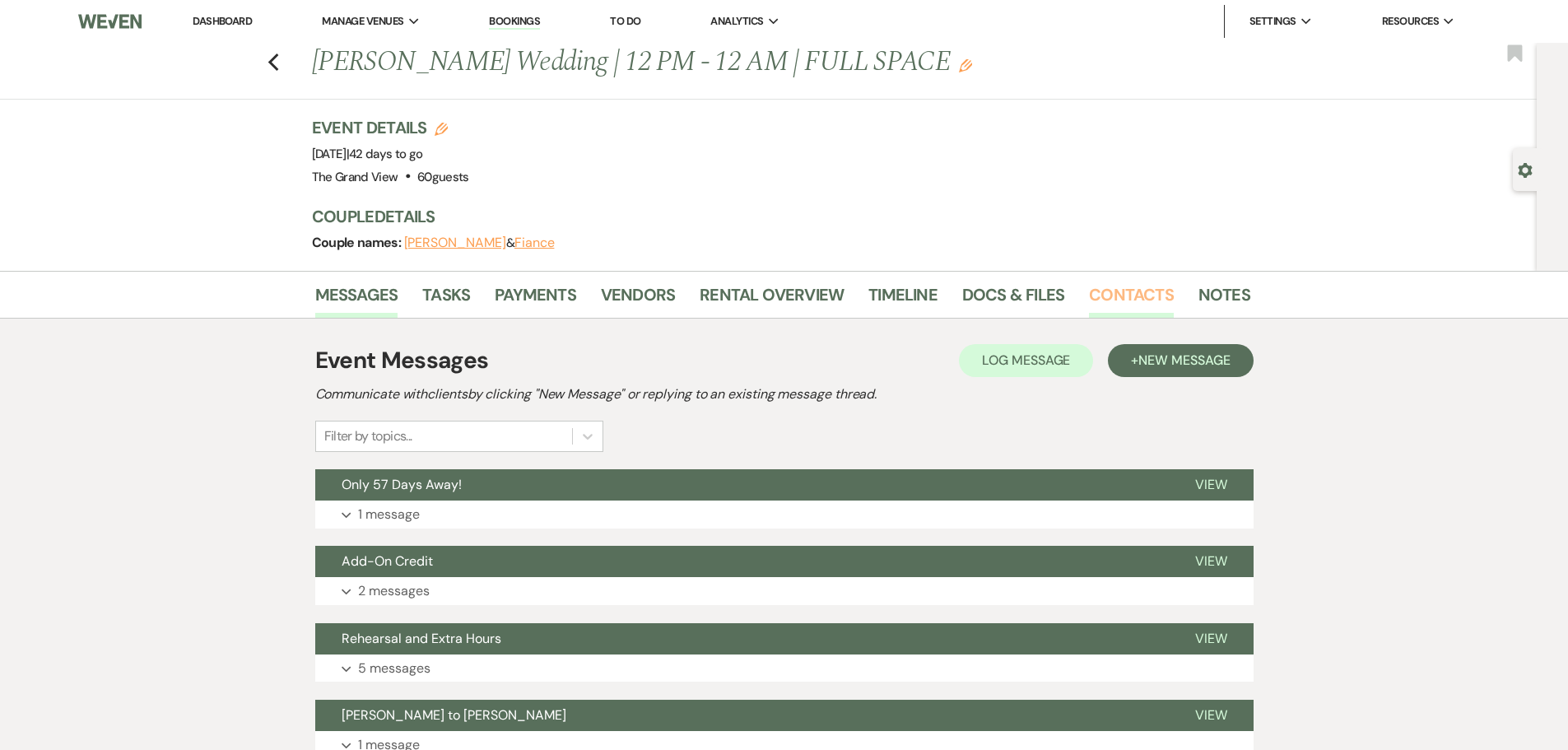
click at [1133, 299] on link "Contacts" at bounding box center [1132, 300] width 85 height 36
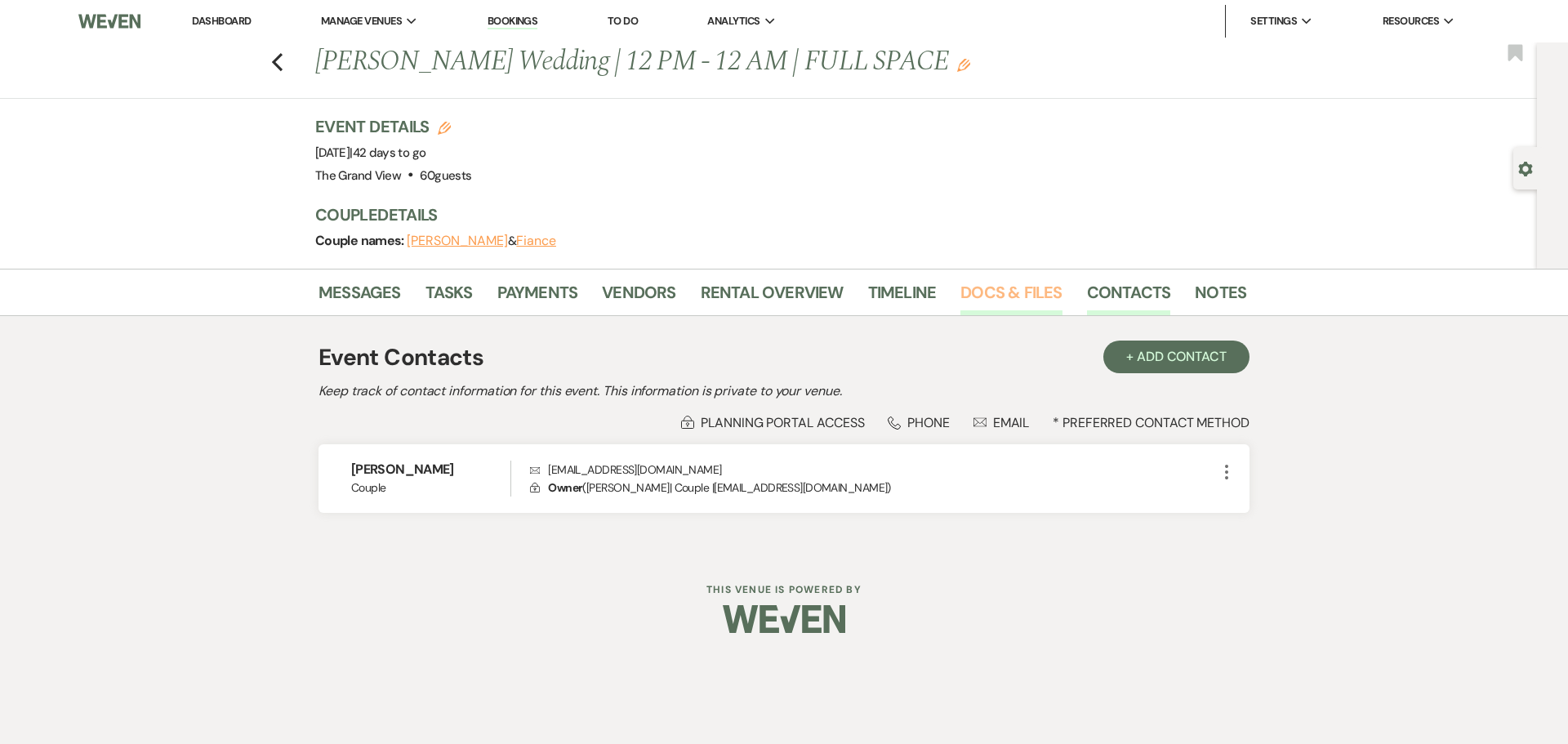
click at [1035, 304] on link "Docs & Files" at bounding box center [1011, 297] width 102 height 36
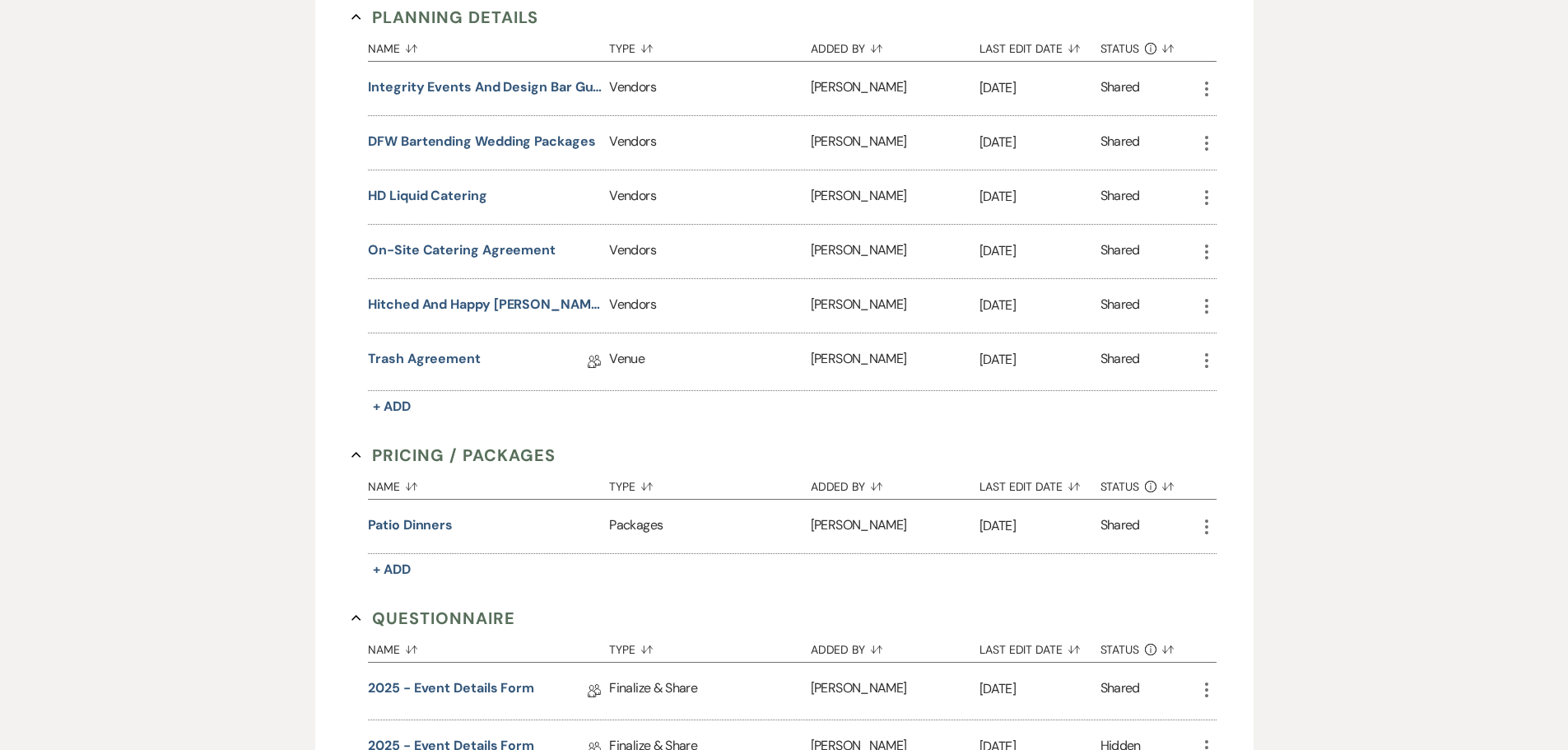
scroll to position [1235, 0]
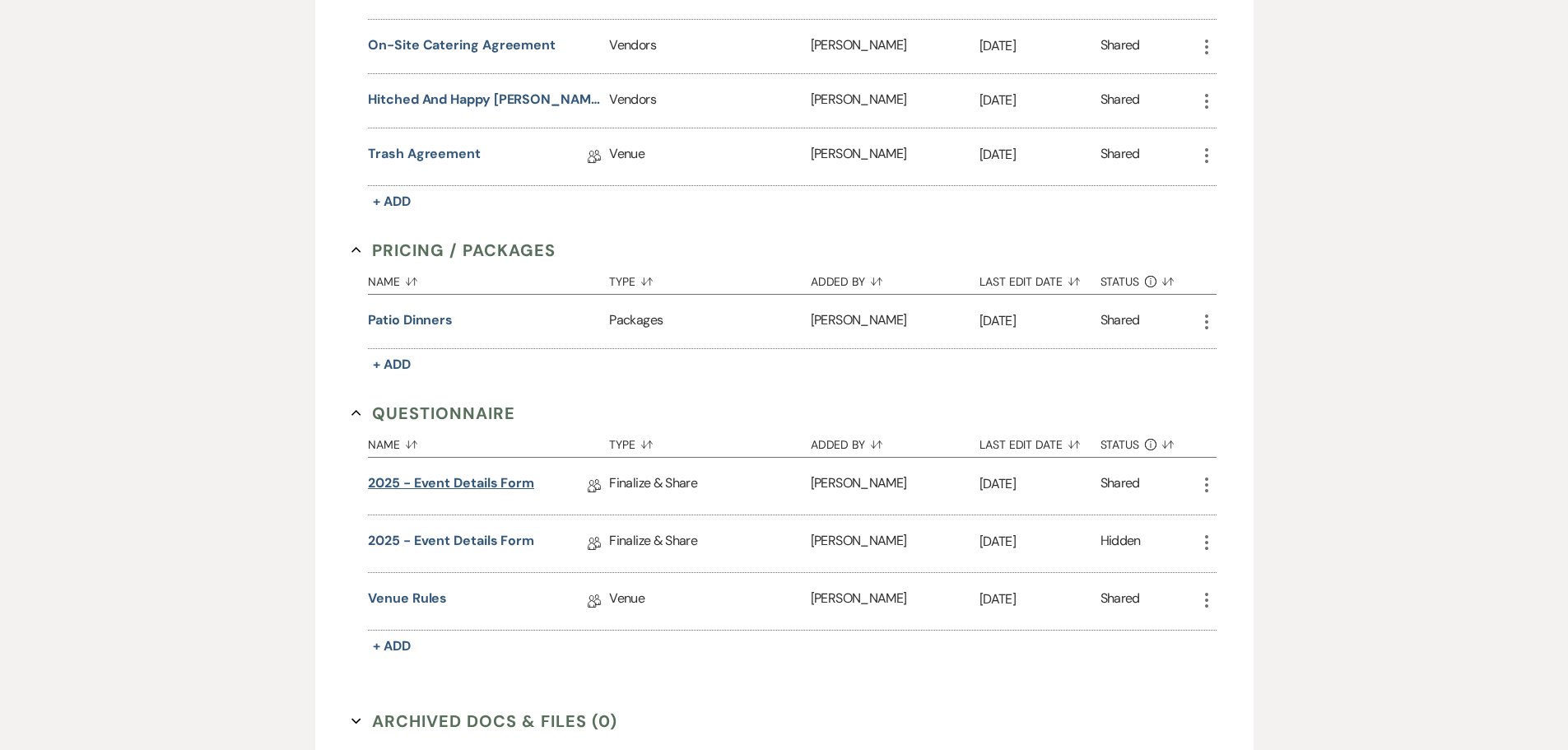
click at [486, 486] on link "2025 - Event Details Form" at bounding box center [451, 486] width 167 height 25
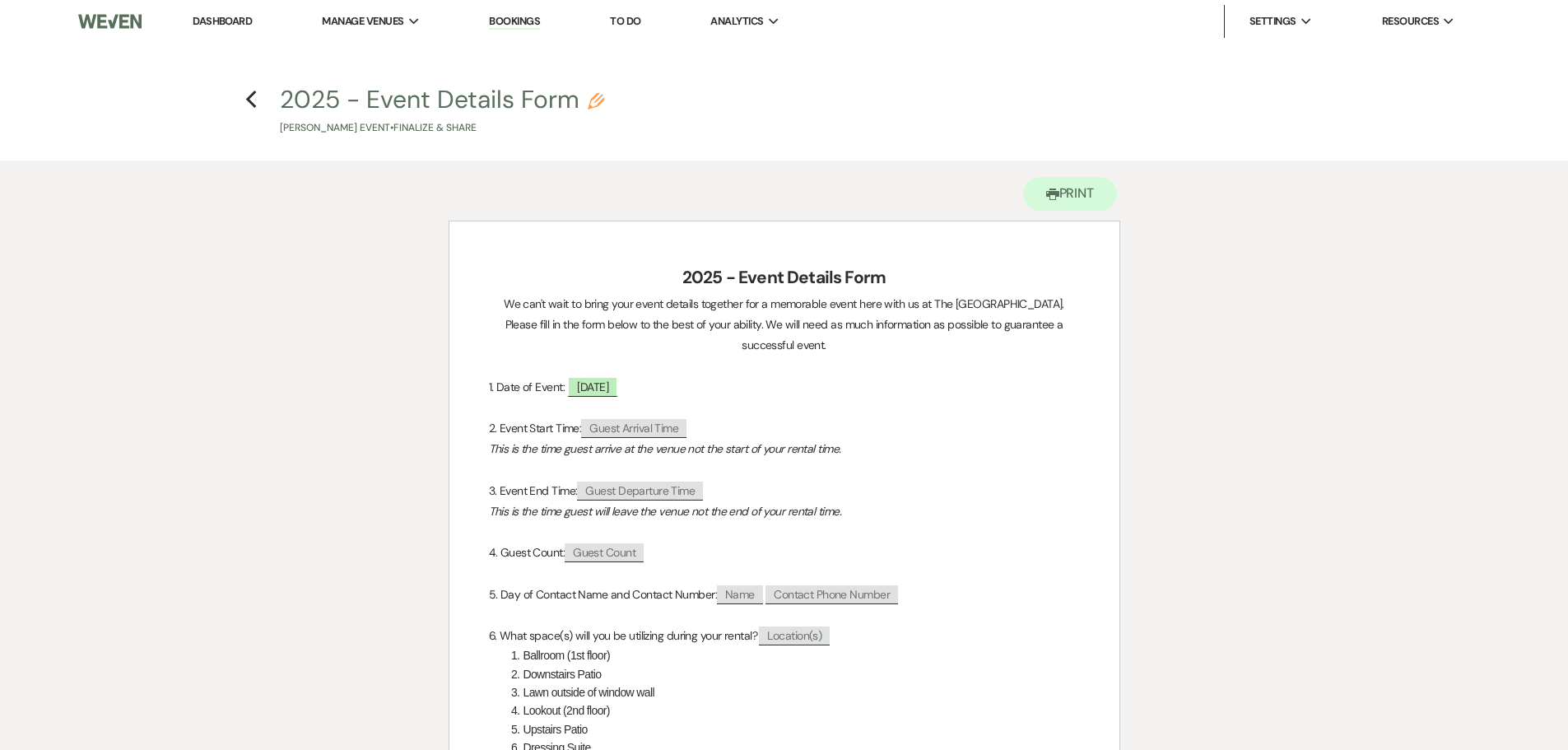
click at [257, 113] on h4 "Previous 2025 - Event Details Form Pencil [PERSON_NAME] Event • Finalize & Share" at bounding box center [784, 109] width 1185 height 53
click at [256, 106] on icon "Previous" at bounding box center [252, 100] width 13 height 20
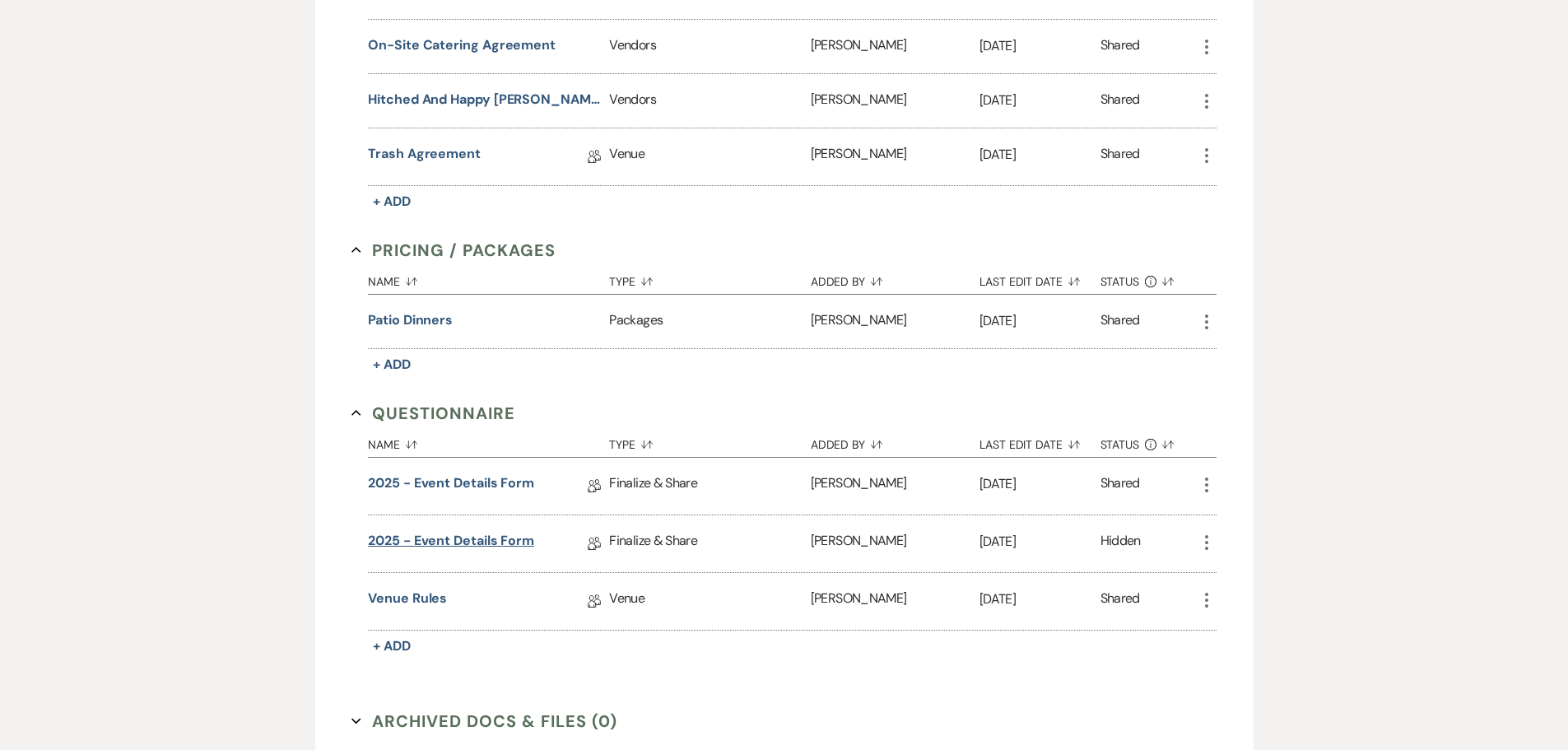
click at [483, 537] on link "2025 - Event Details Form" at bounding box center [451, 543] width 167 height 25
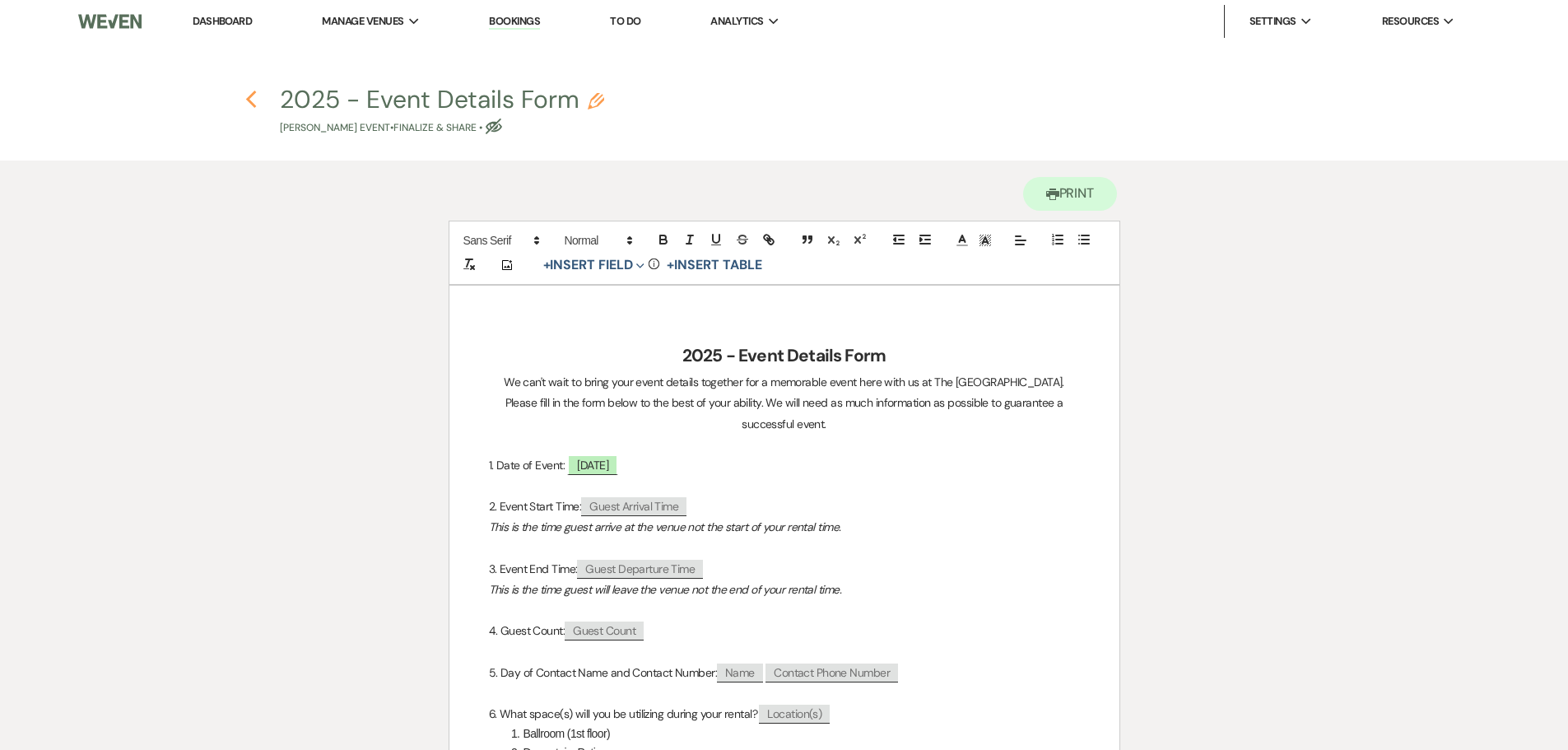
click at [250, 94] on icon "Previous" at bounding box center [252, 100] width 13 height 20
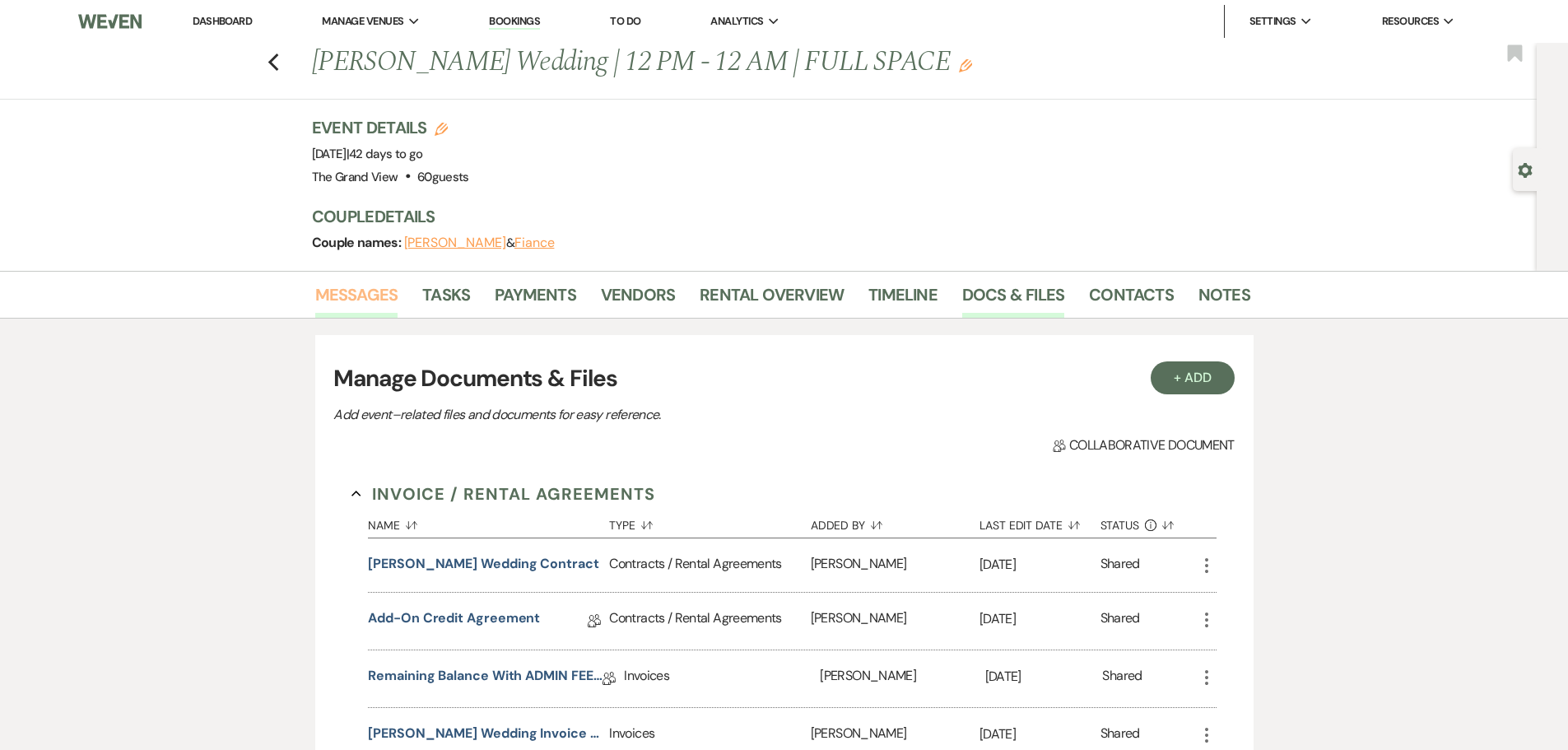
click at [354, 315] on link "Messages" at bounding box center [357, 300] width 83 height 36
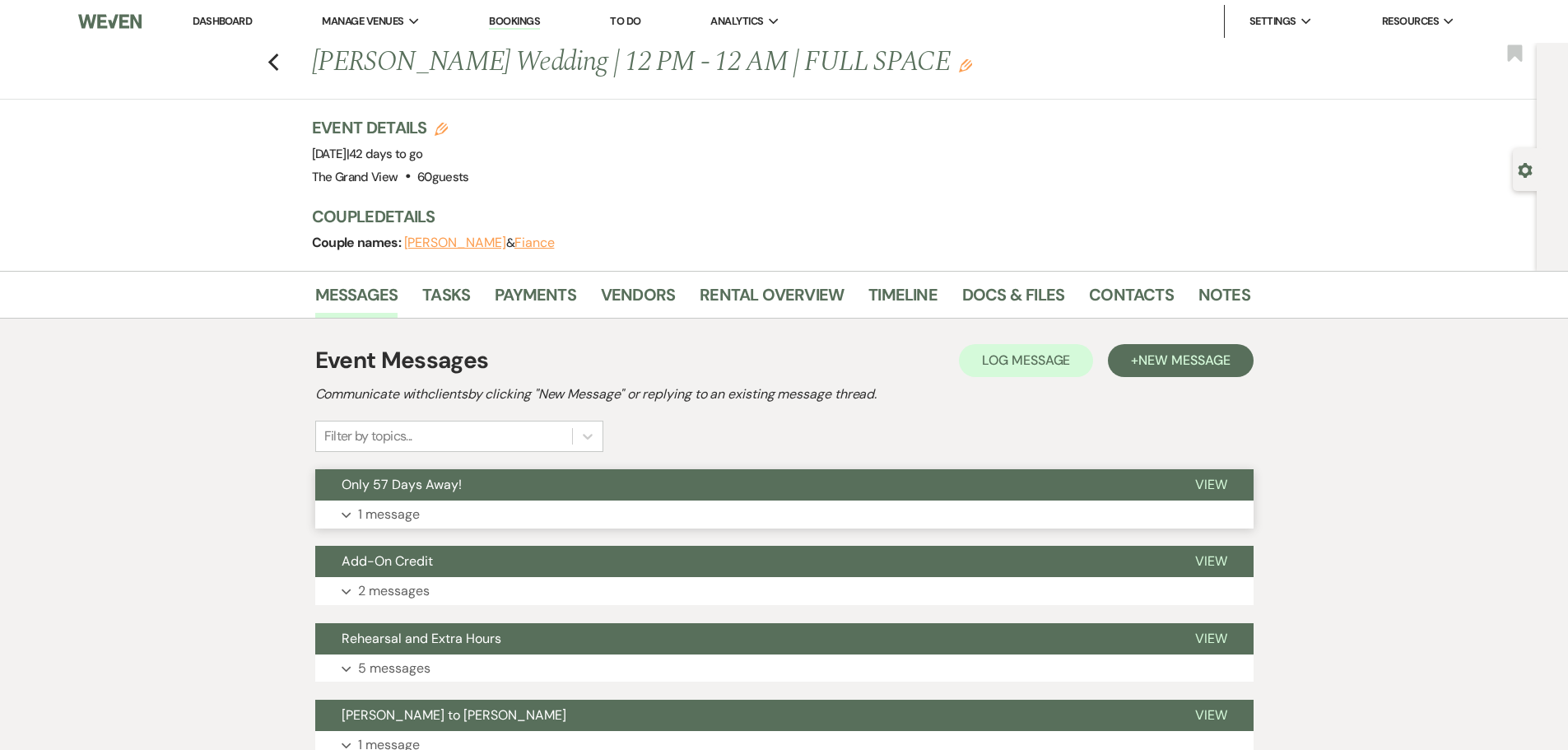
click at [410, 502] on button "Expand 1 message" at bounding box center [784, 514] width 938 height 28
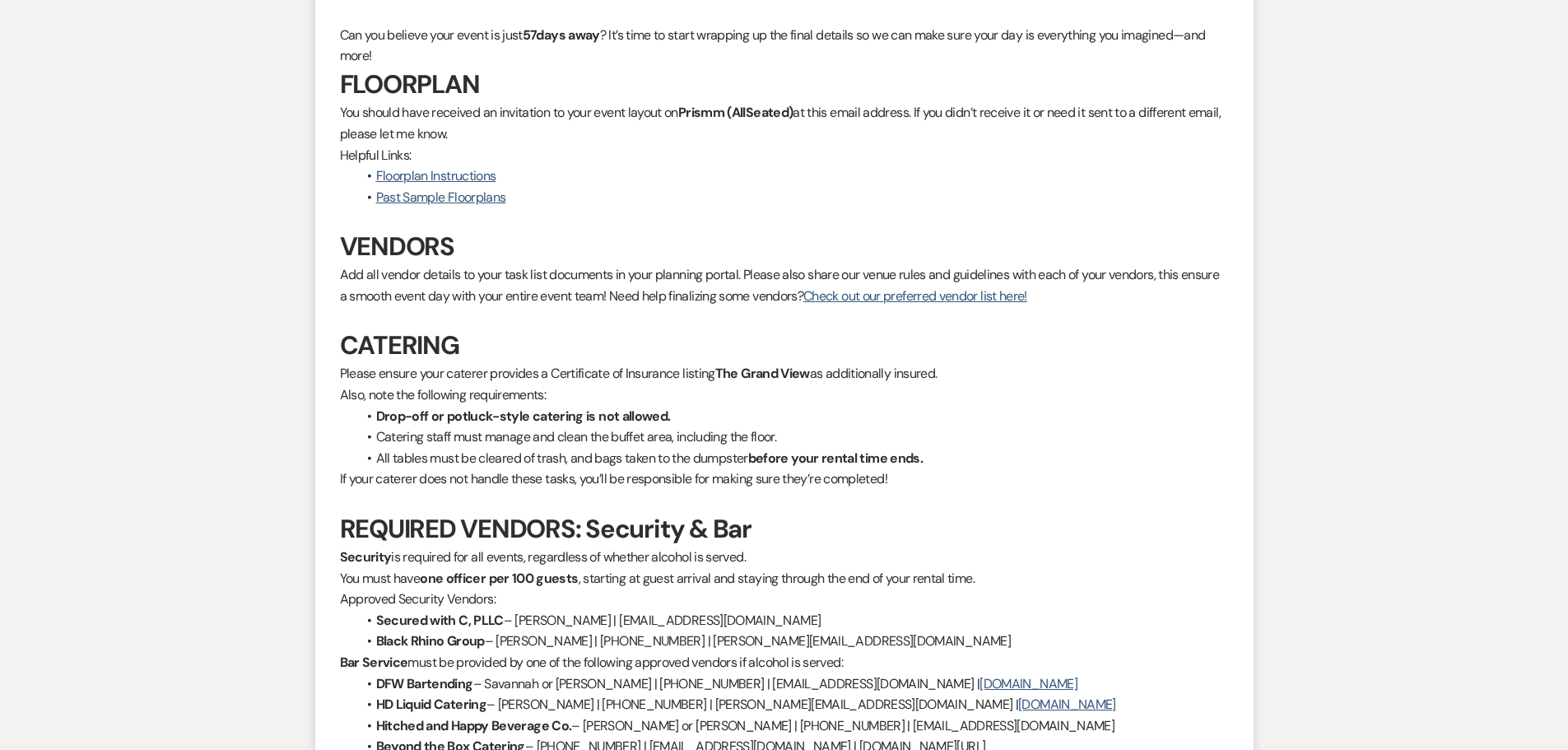
scroll to position [331, 0]
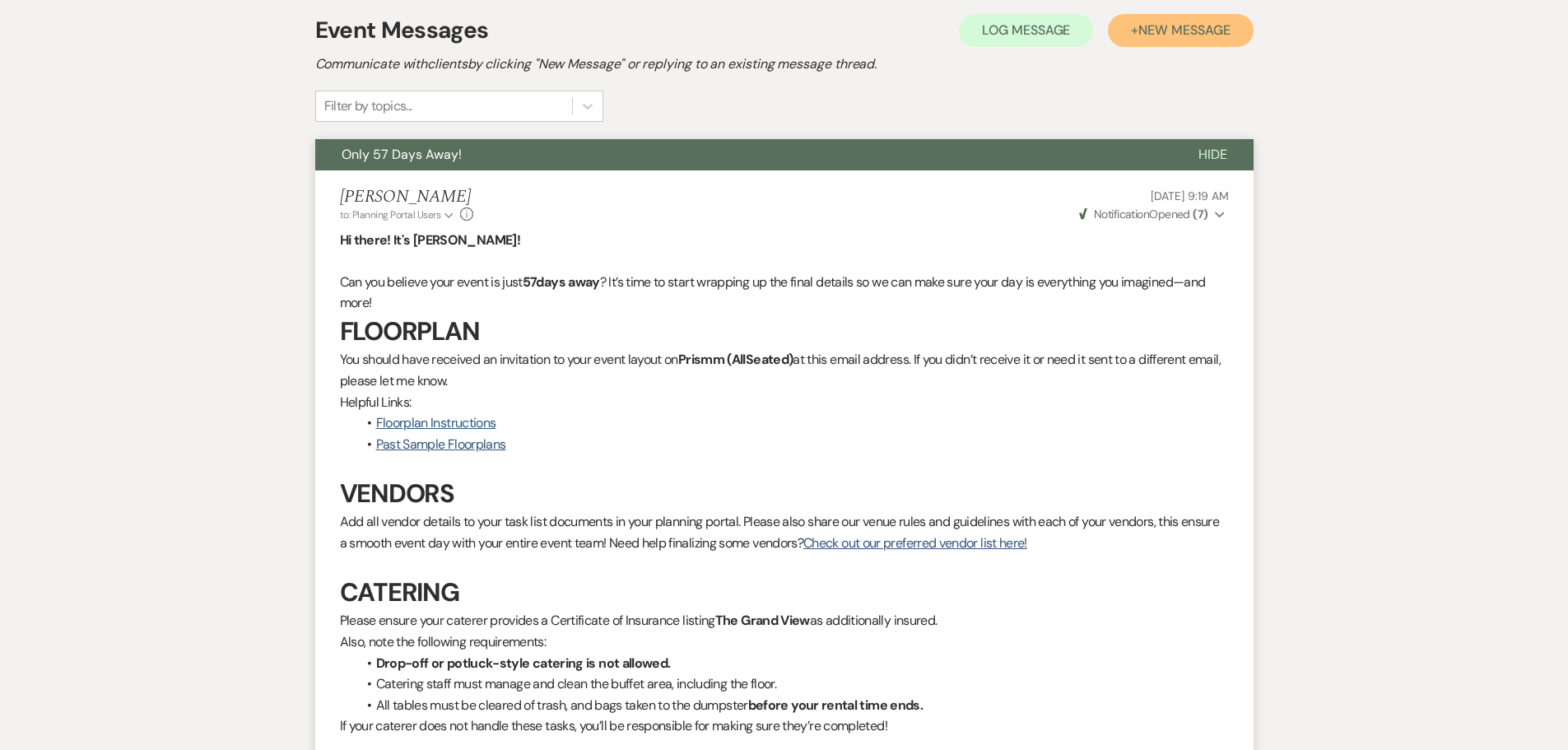
click at [1169, 46] on button "+ New Message" at bounding box center [1181, 30] width 145 height 33
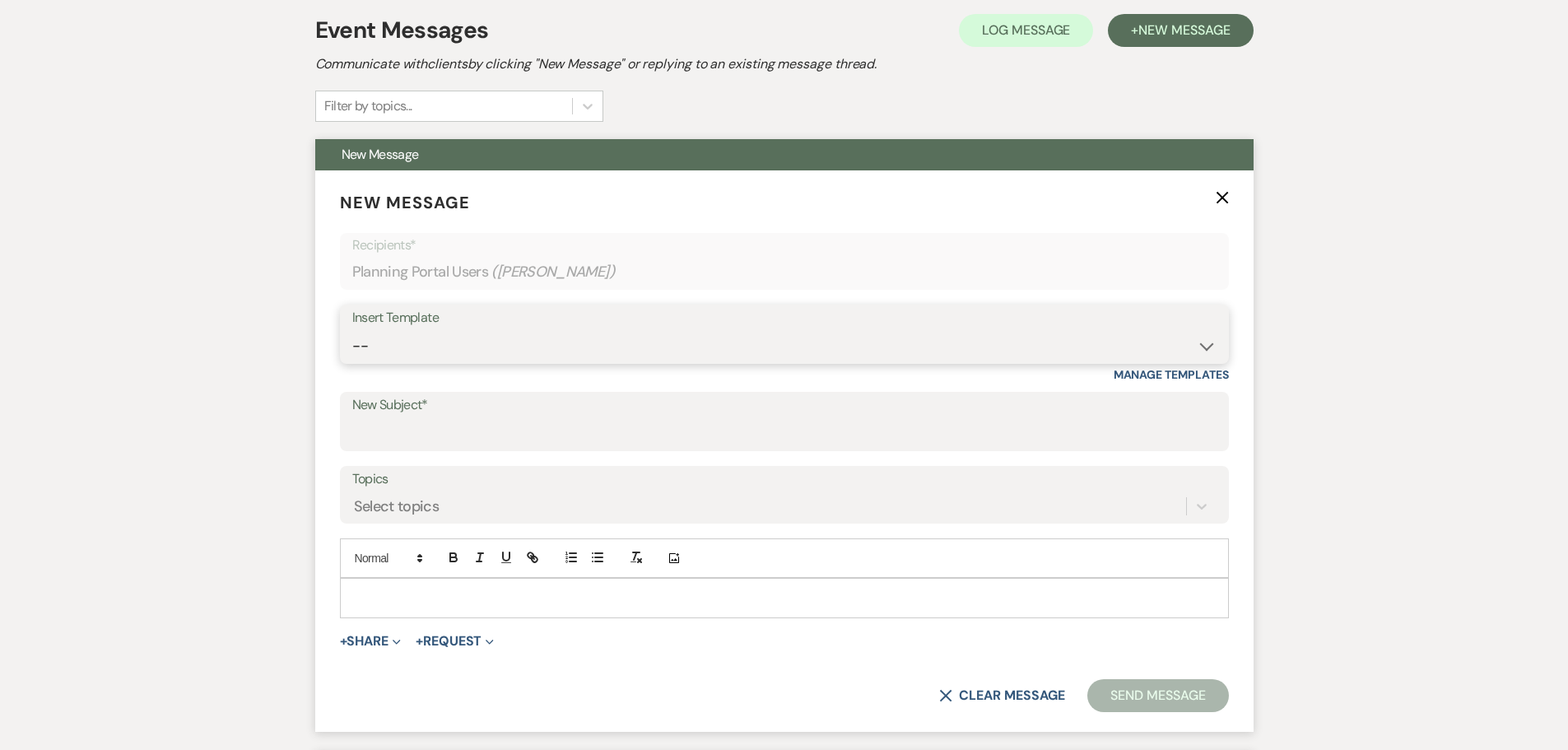
click at [583, 345] on select "-- Weven Planning Portal Introduction (Booked Events) Initial Inquiry Response …" at bounding box center [784, 346] width 864 height 32
select select "5081"
click at [352, 331] on select "-- Weven Planning Portal Introduction (Booked Events) Initial Inquiry Response …" at bounding box center [784, 346] width 864 height 32
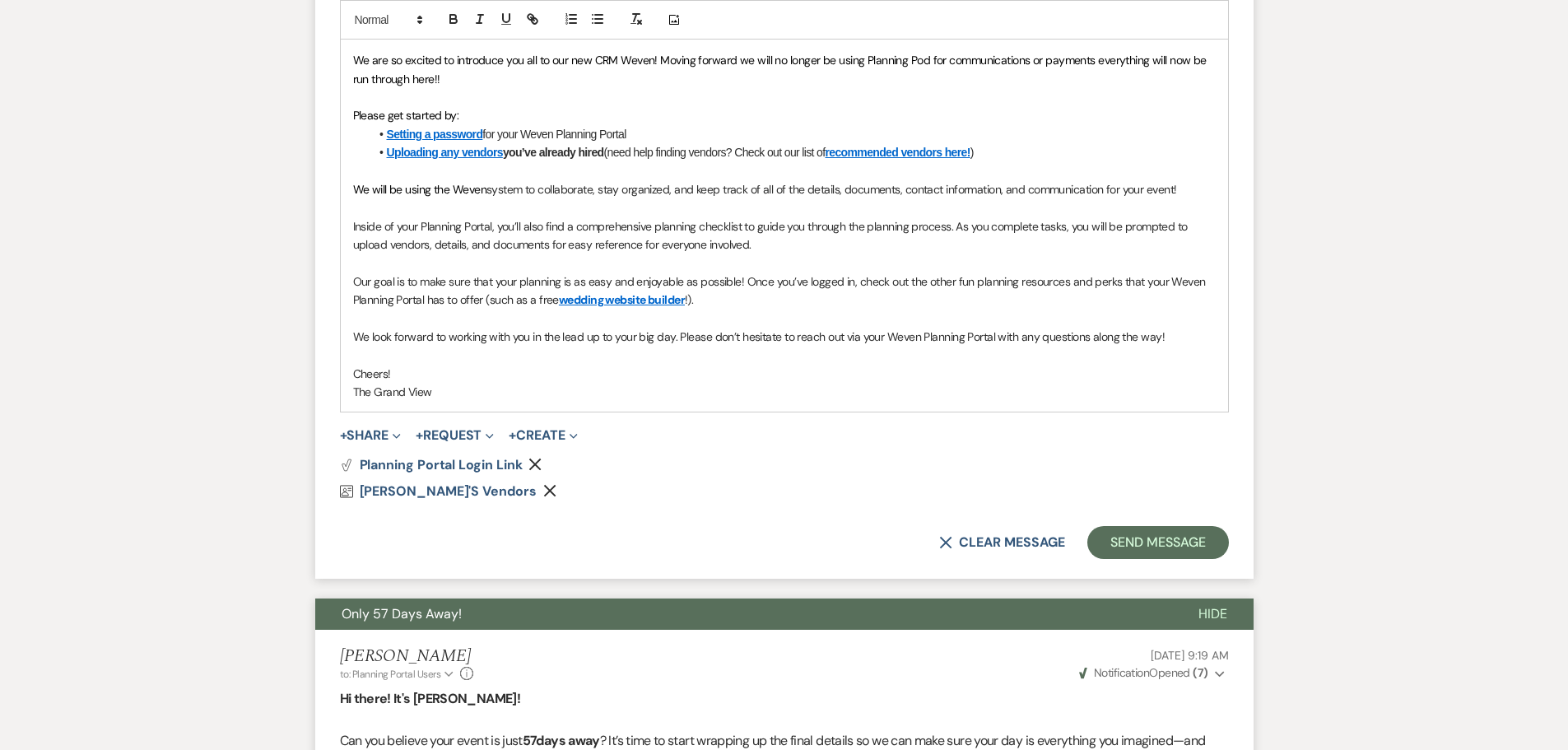
scroll to position [907, 0]
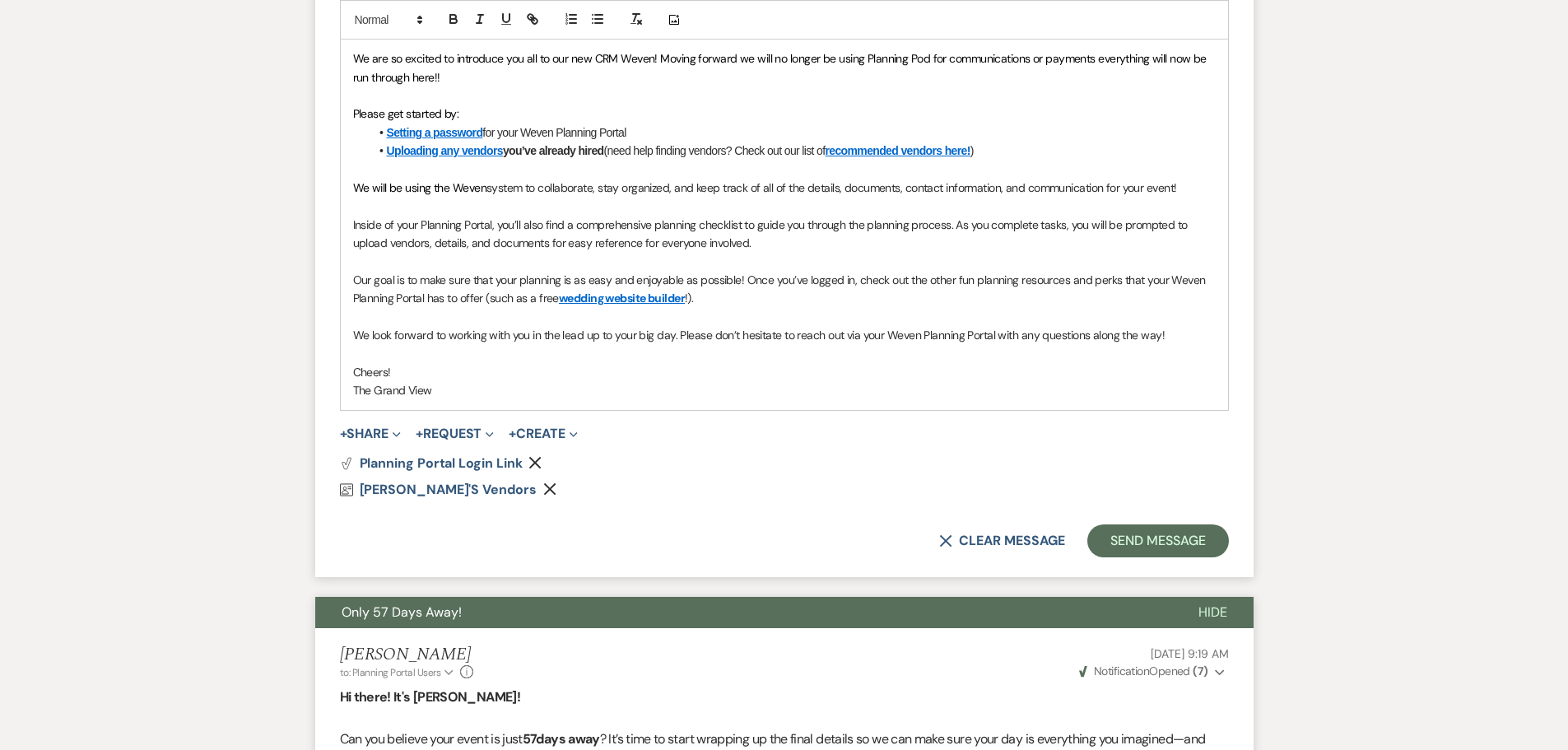
click at [543, 489] on icon "Remove" at bounding box center [550, 489] width 14 height 14
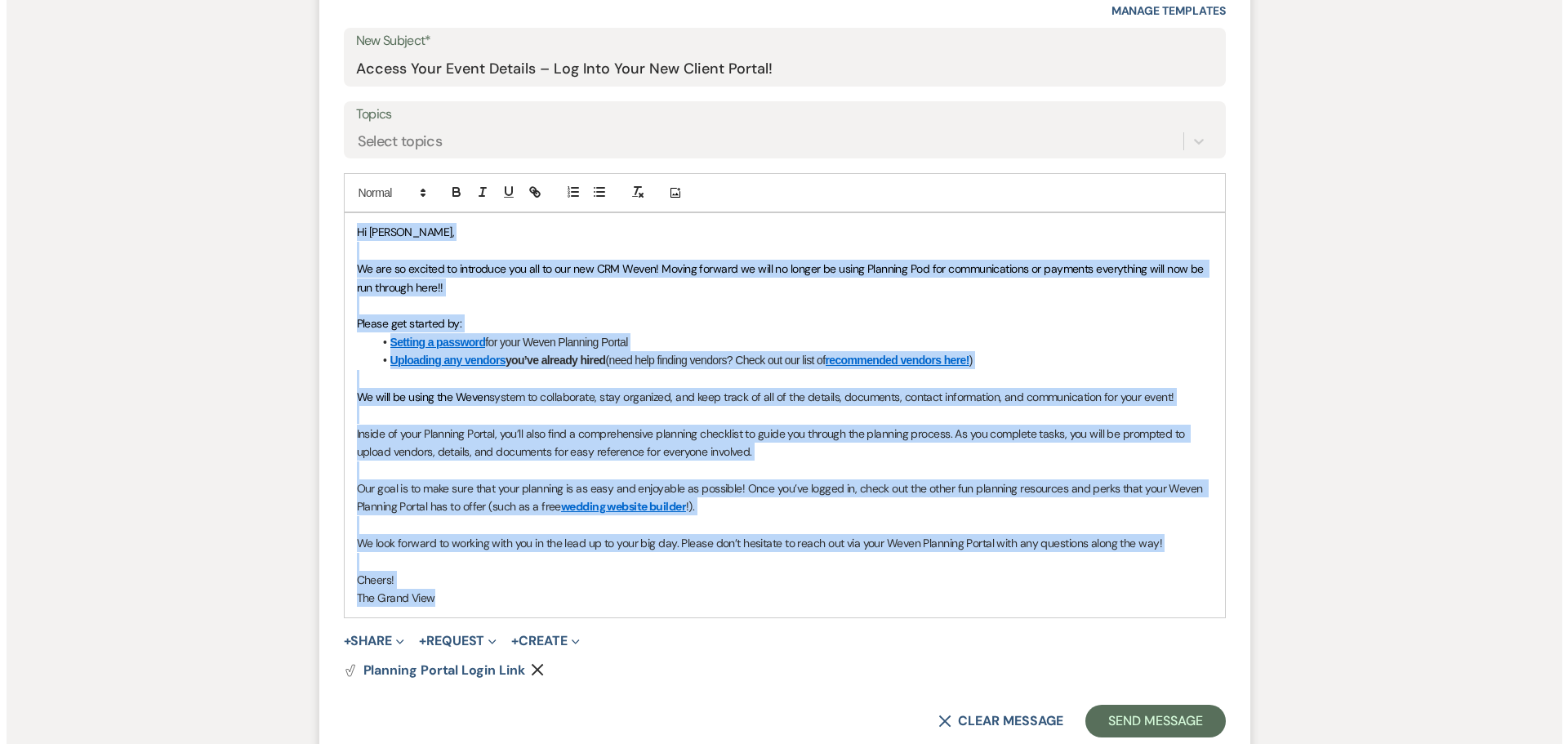
scroll to position [491, 0]
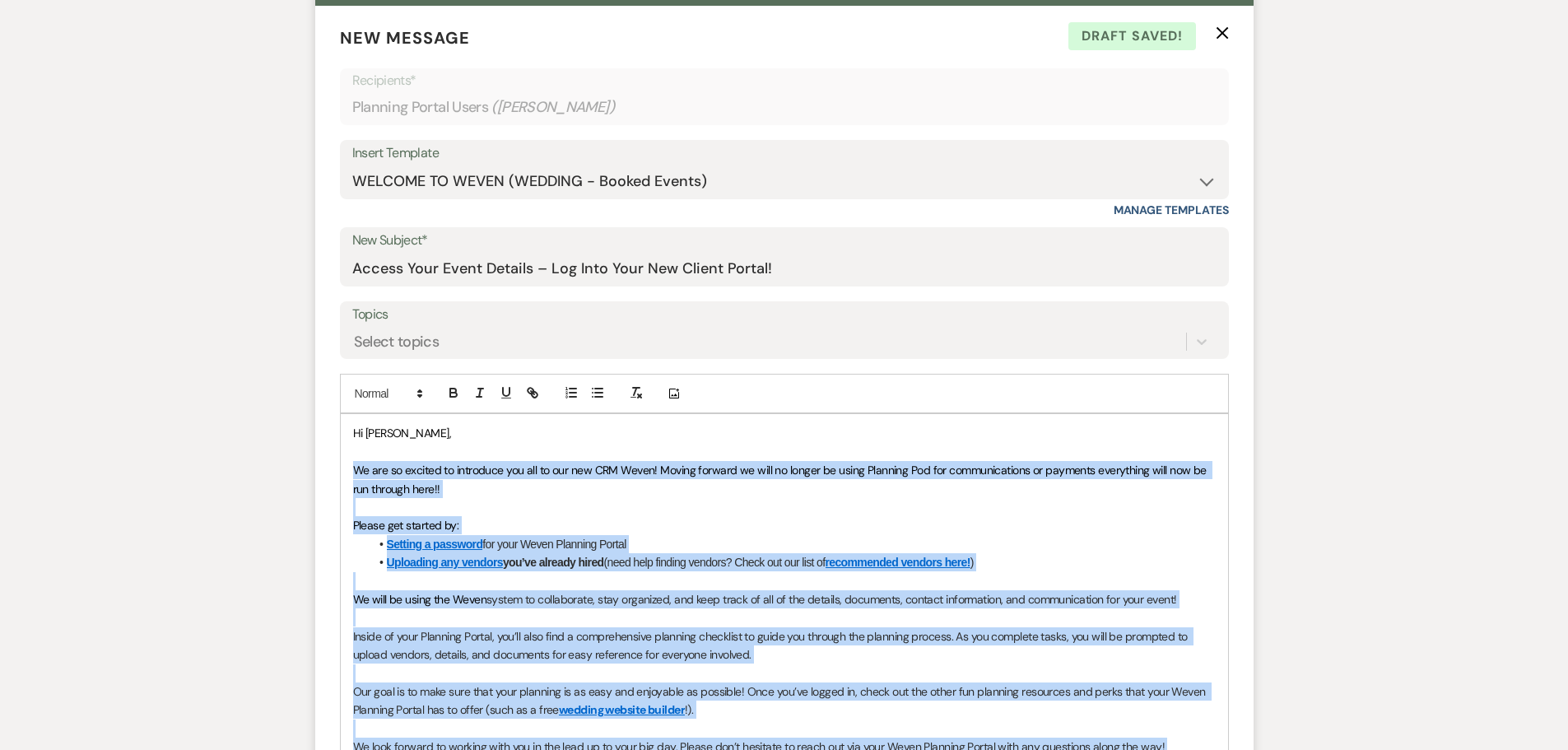
drag, startPoint x: 473, startPoint y: 390, endPoint x: 339, endPoint y: 474, distance: 158.2
click at [339, 474] on form "New Message X Draft saved! Recipients* Planning Portal Users ( [PERSON_NAME] ) …" at bounding box center [784, 484] width 938 height 957
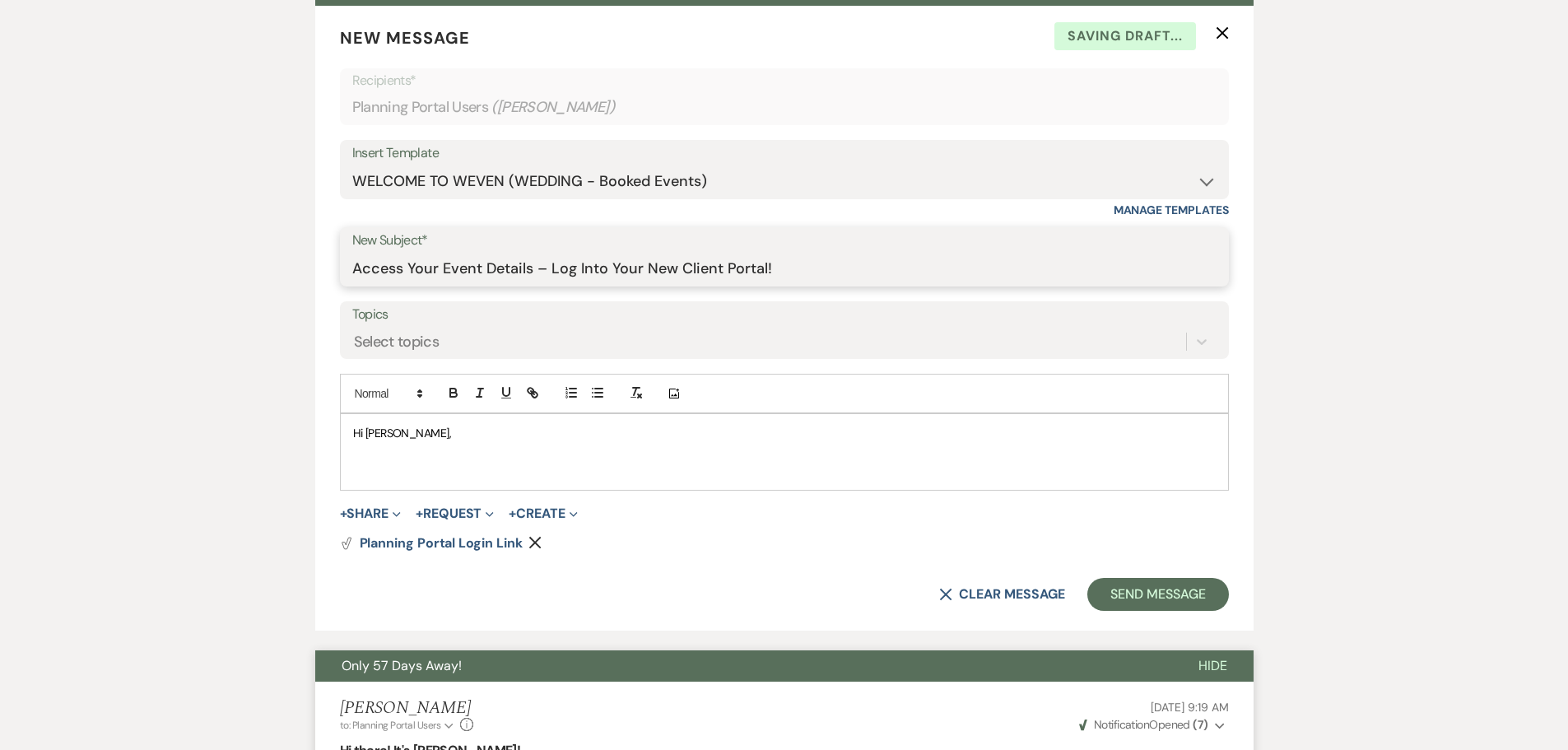
drag, startPoint x: 787, startPoint y: 274, endPoint x: 256, endPoint y: 284, distance: 531.1
type input "Security + Portal"
click at [416, 466] on p at bounding box center [784, 470] width 863 height 18
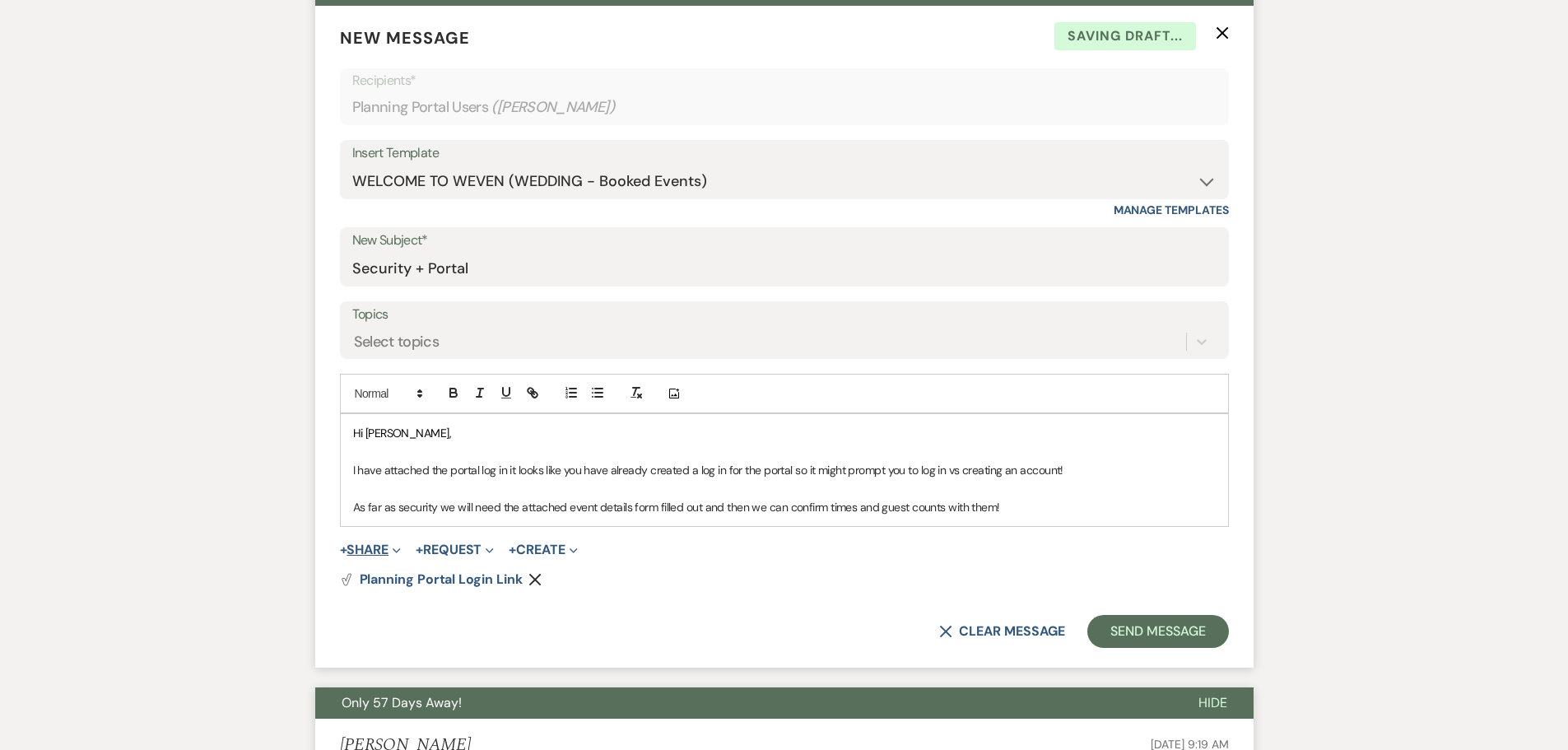
click at [387, 552] on button "+ Share Expand" at bounding box center [370, 550] width 62 height 14
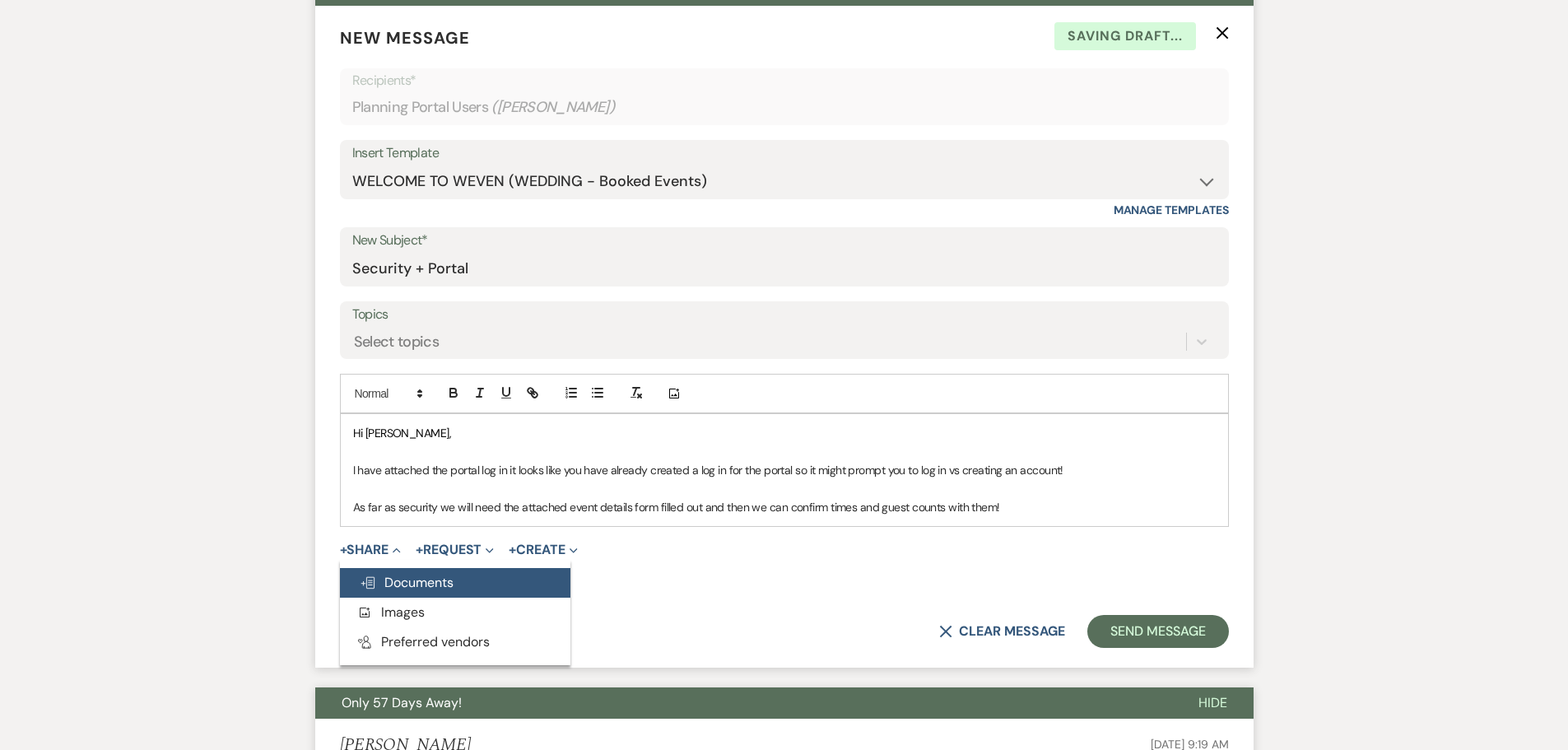
click at [435, 579] on span "Doc Upload Documents" at bounding box center [406, 582] width 94 height 17
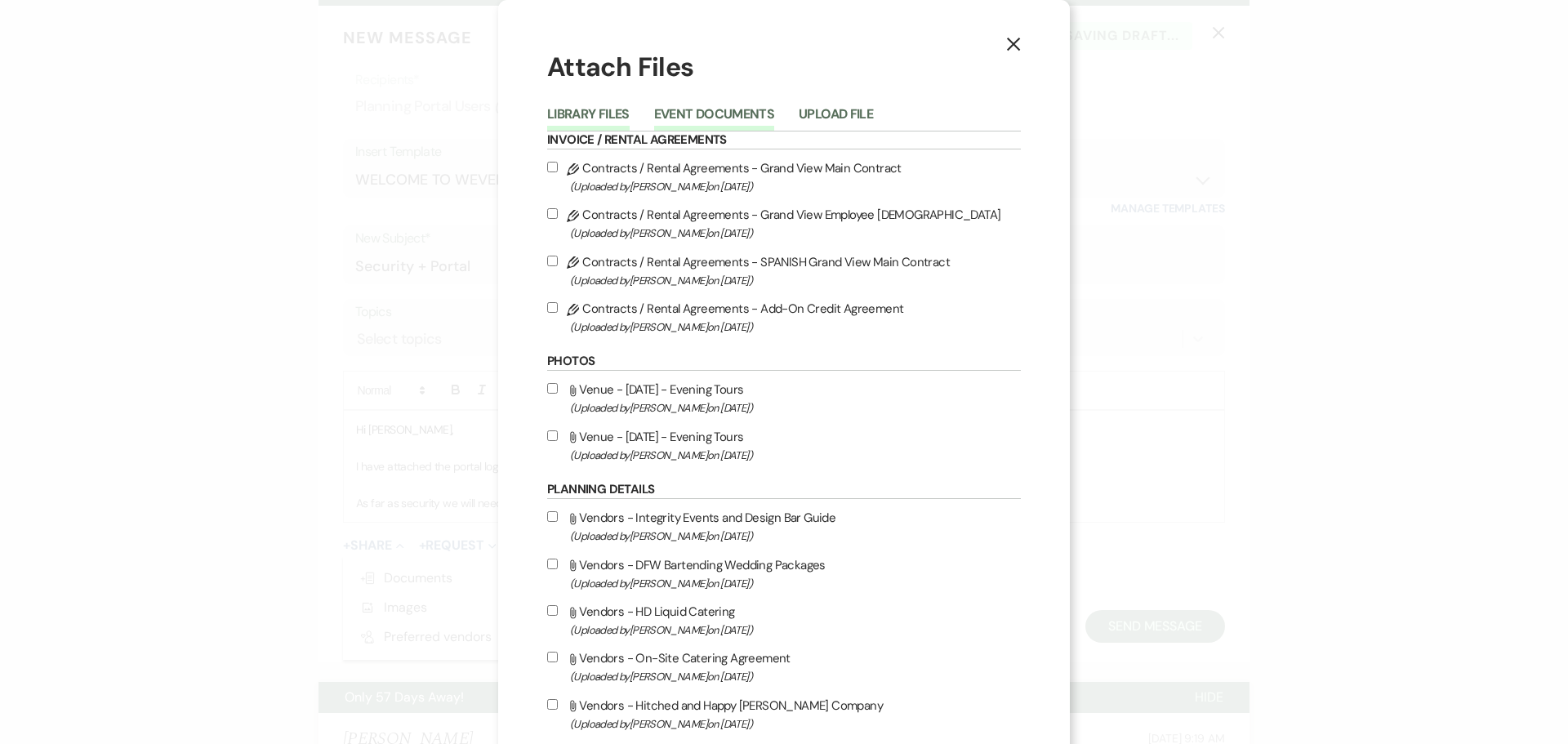
click at [690, 127] on button "Event Documents" at bounding box center [714, 119] width 120 height 22
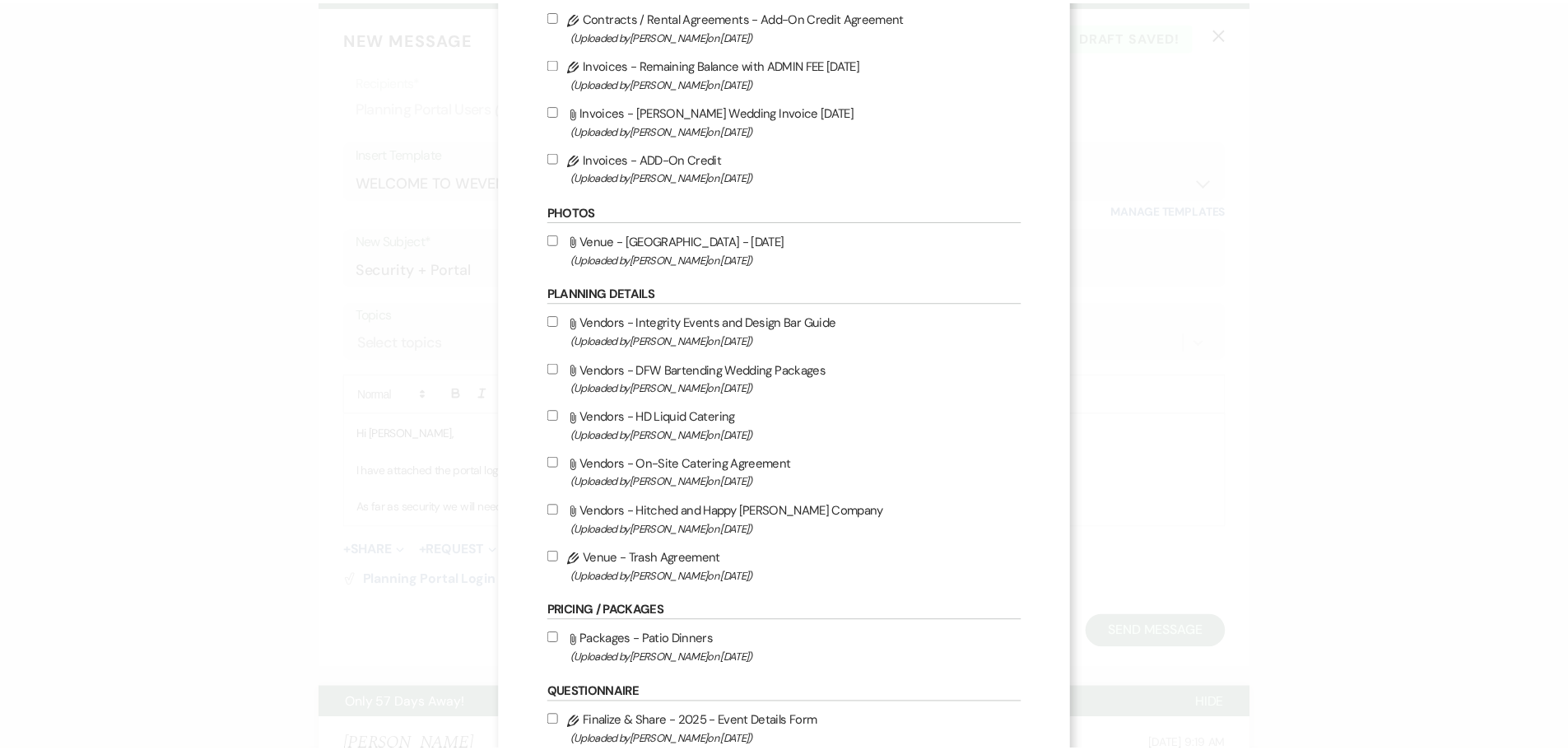
scroll to position [393, 0]
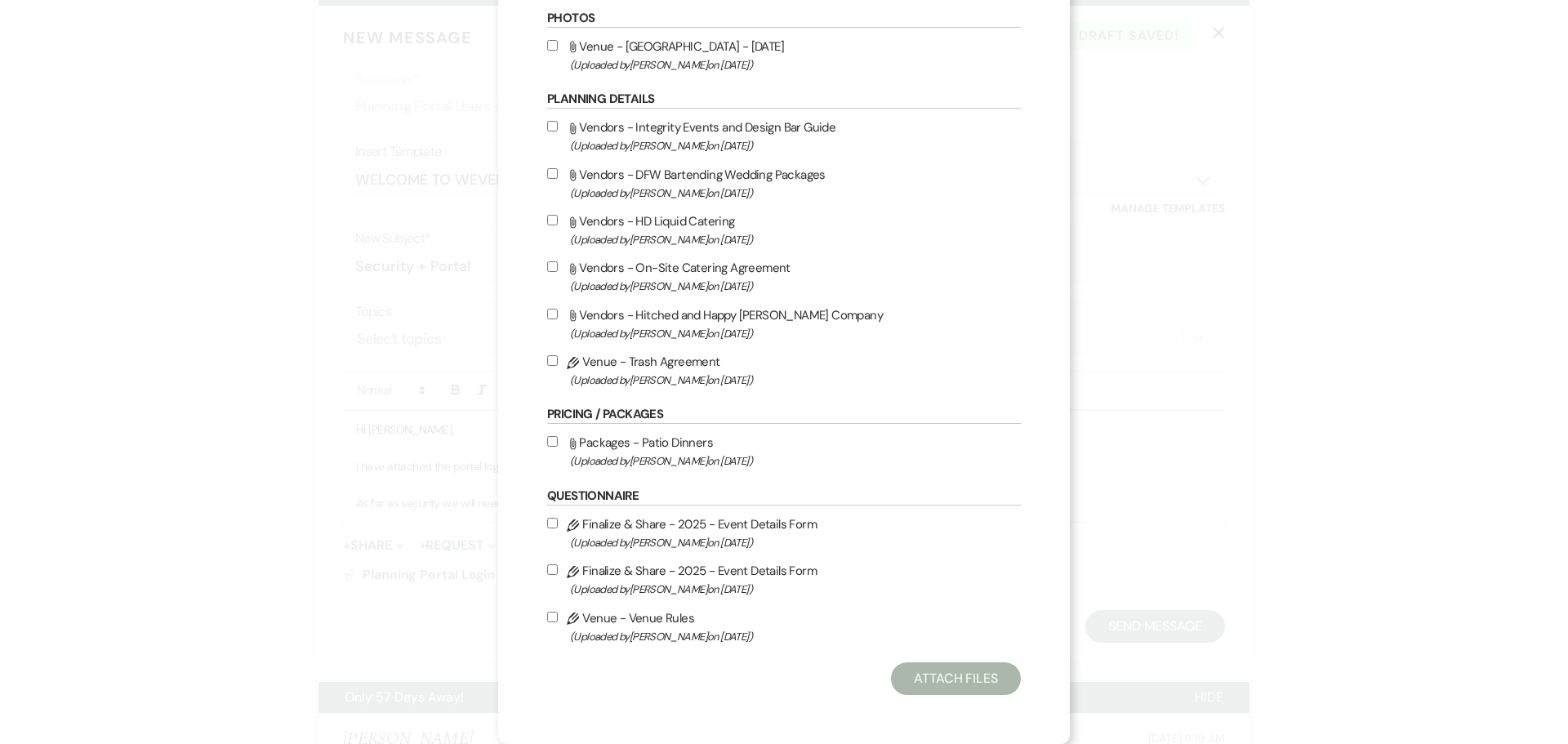
click at [721, 534] on span "(Uploaded by [PERSON_NAME] on [DATE] )" at bounding box center [795, 543] width 451 height 19
click at [558, 528] on input "Pencil Finalize & Share - 2025 - Event Details Form (Uploaded by [PERSON_NAME] …" at bounding box center [553, 523] width 11 height 11
checkbox input "true"
click at [926, 669] on button "Attach Files" at bounding box center [956, 678] width 130 height 32
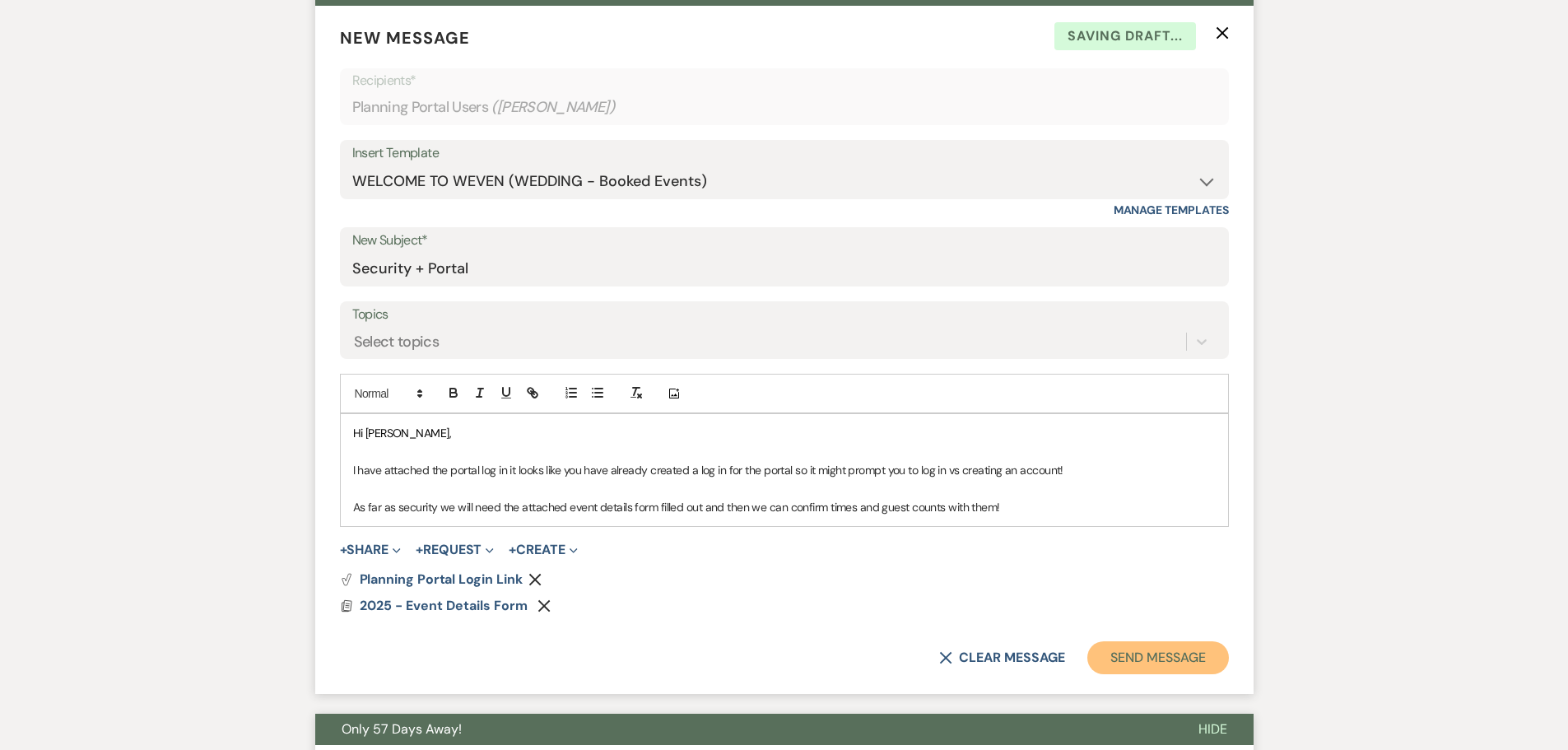
click at [1111, 651] on button "Send Message" at bounding box center [1157, 658] width 140 height 33
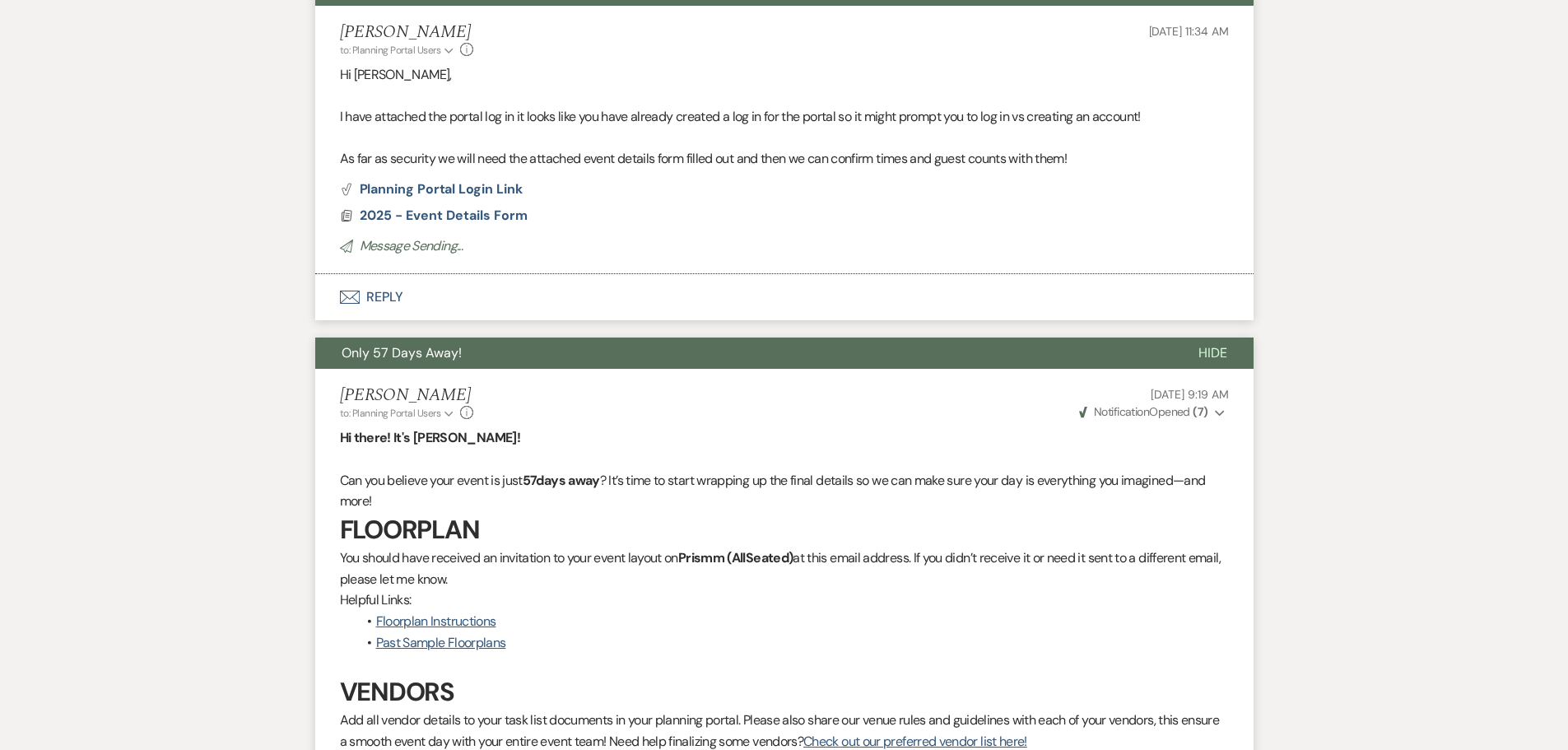
scroll to position [0, 0]
